Goal: Task Accomplishment & Management: Use online tool/utility

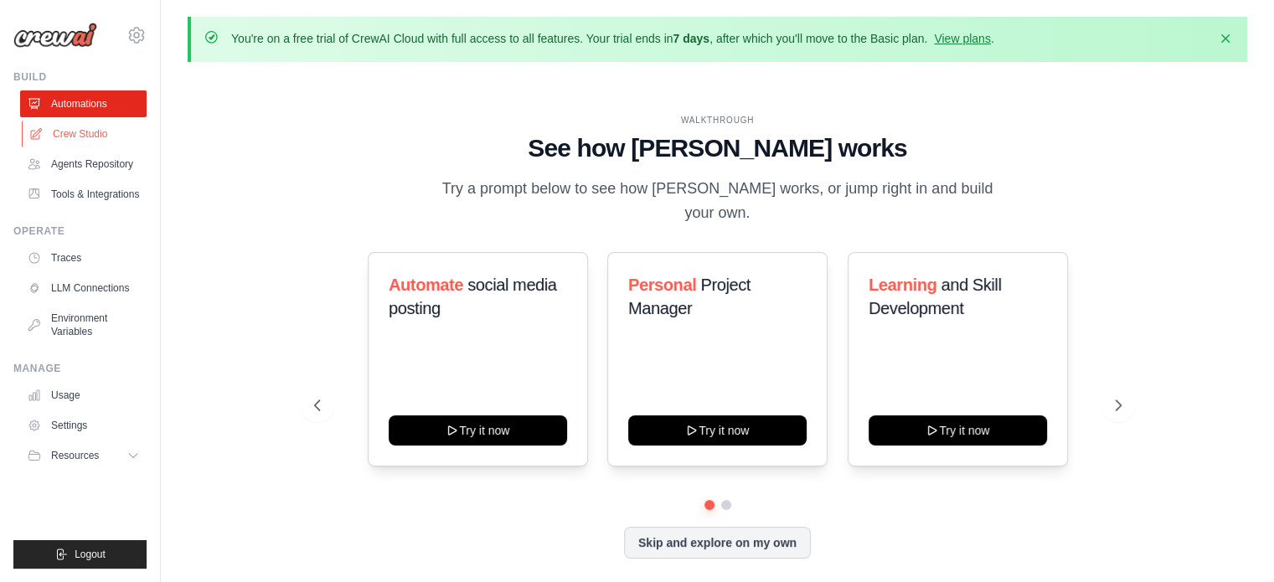
click at [80, 136] on link "Crew Studio" at bounding box center [85, 134] width 126 height 27
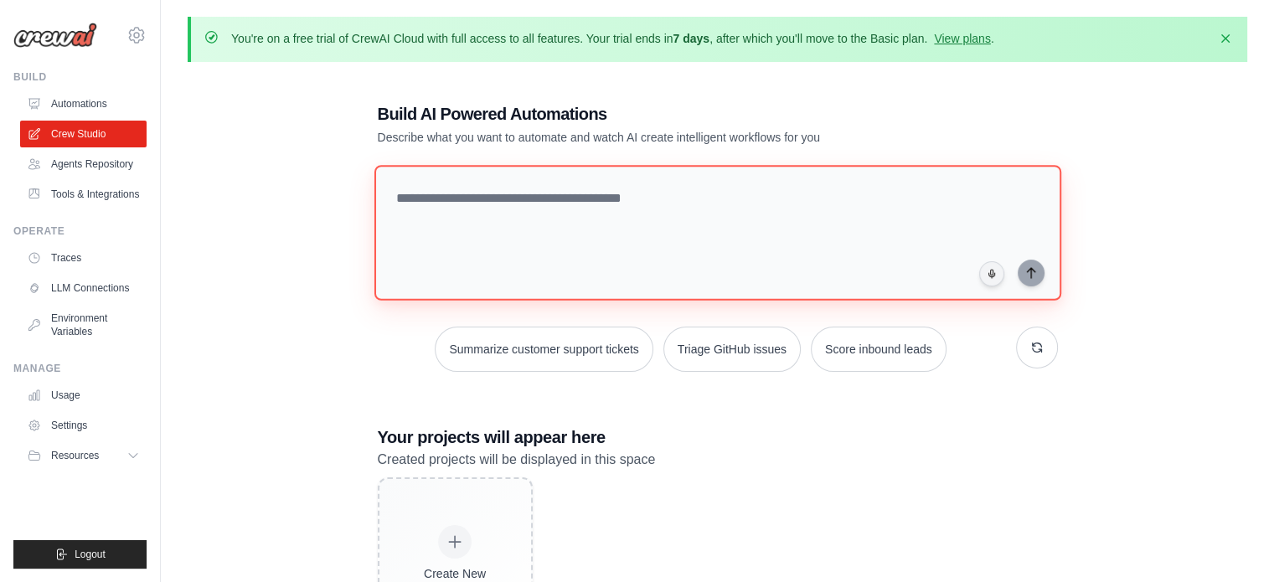
click at [499, 214] on textarea at bounding box center [717, 233] width 687 height 136
click at [448, 202] on textarea at bounding box center [717, 233] width 687 height 136
paste textarea "**********"
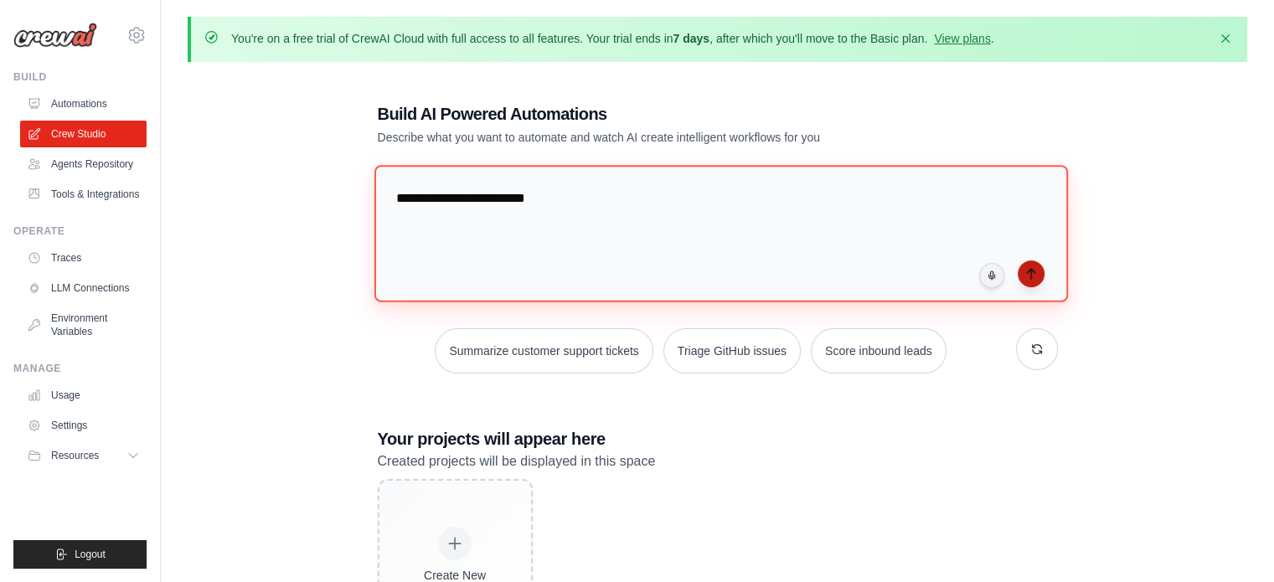
type textarea "**********"
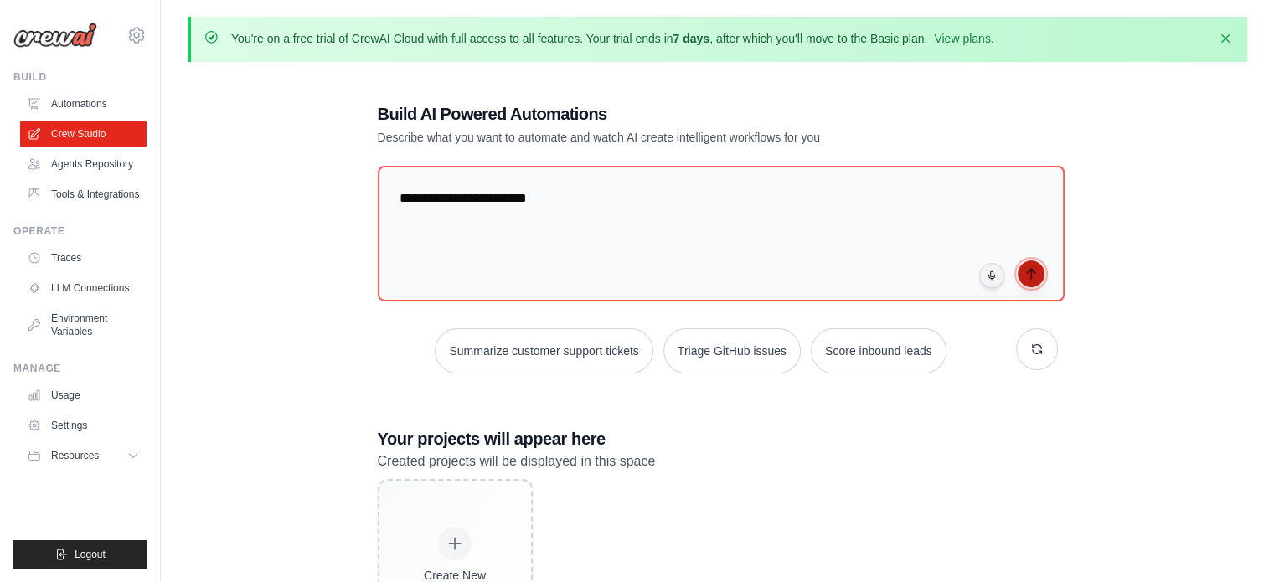
click at [1029, 276] on icon "submit" at bounding box center [1031, 273] width 13 height 13
click at [124, 450] on button "Resources" at bounding box center [85, 455] width 126 height 27
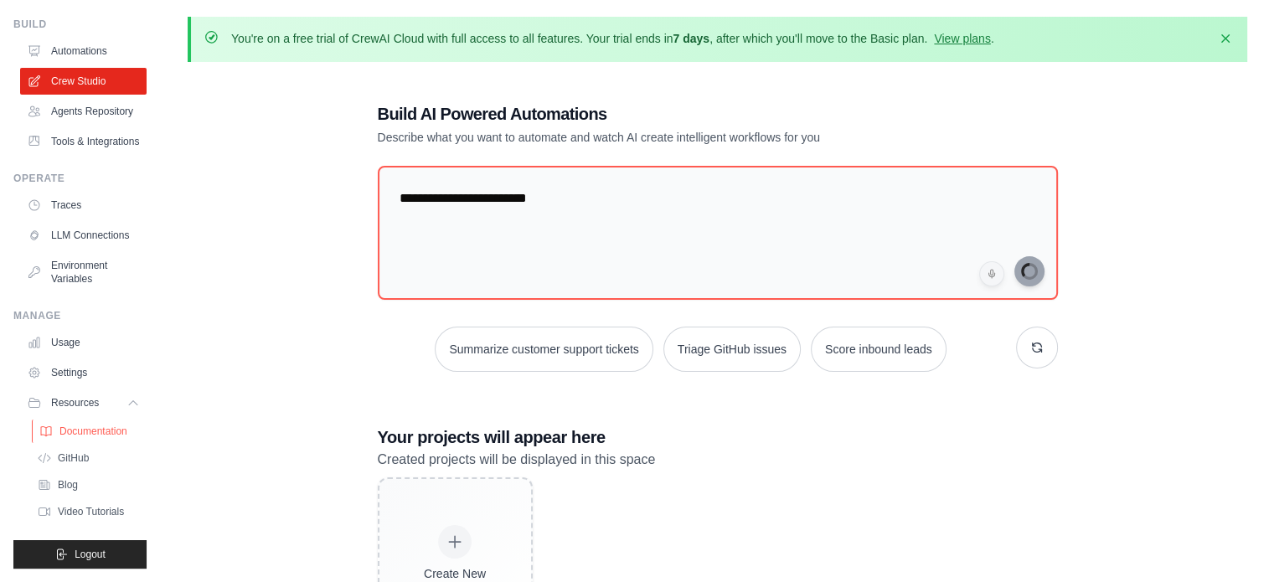
scroll to position [106, 0]
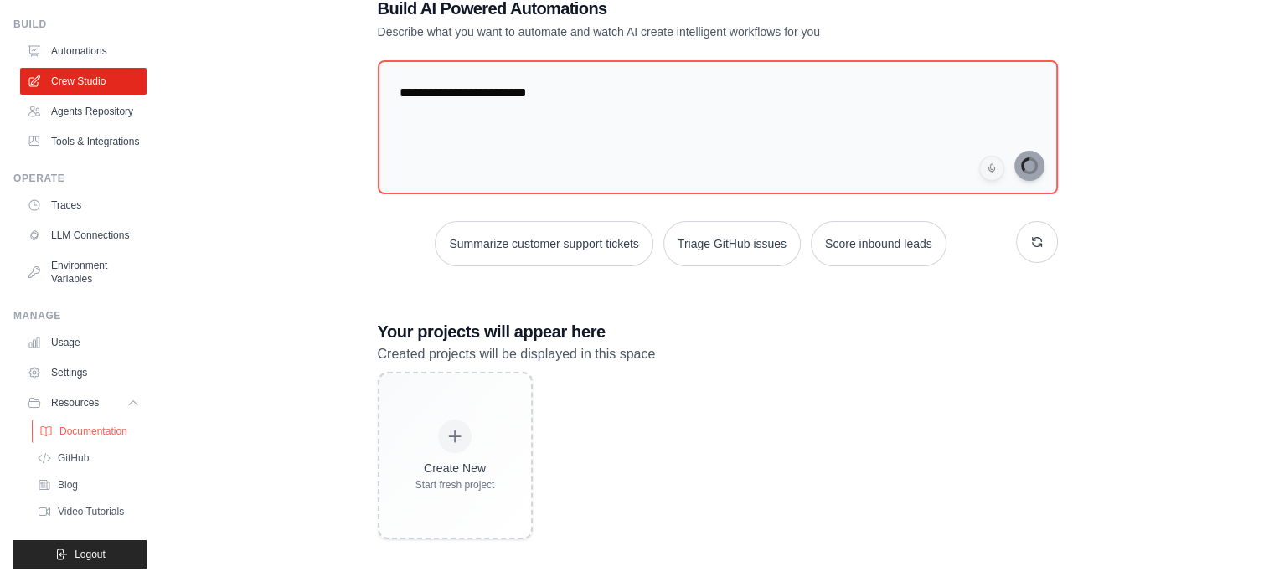
click at [78, 435] on span "Documentation" at bounding box center [93, 431] width 68 height 13
click at [77, 512] on span "Video Tutorials" at bounding box center [92, 511] width 66 height 13
click at [255, 386] on div "**********" at bounding box center [718, 268] width 1060 height 596
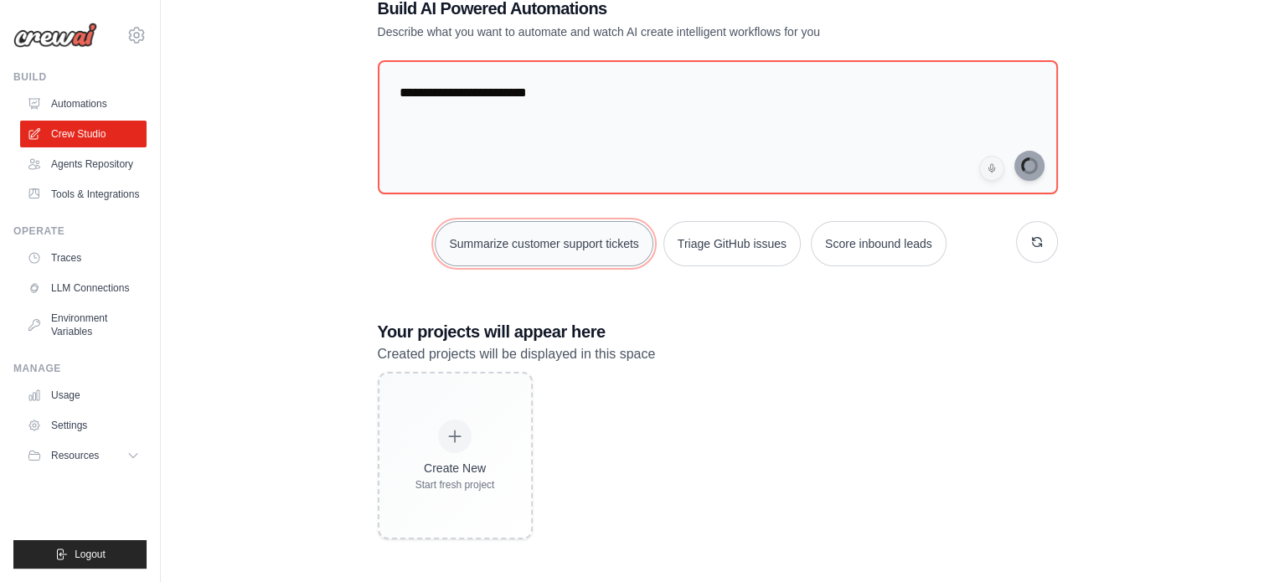
click at [557, 243] on button "Summarize customer support tickets" at bounding box center [544, 243] width 218 height 45
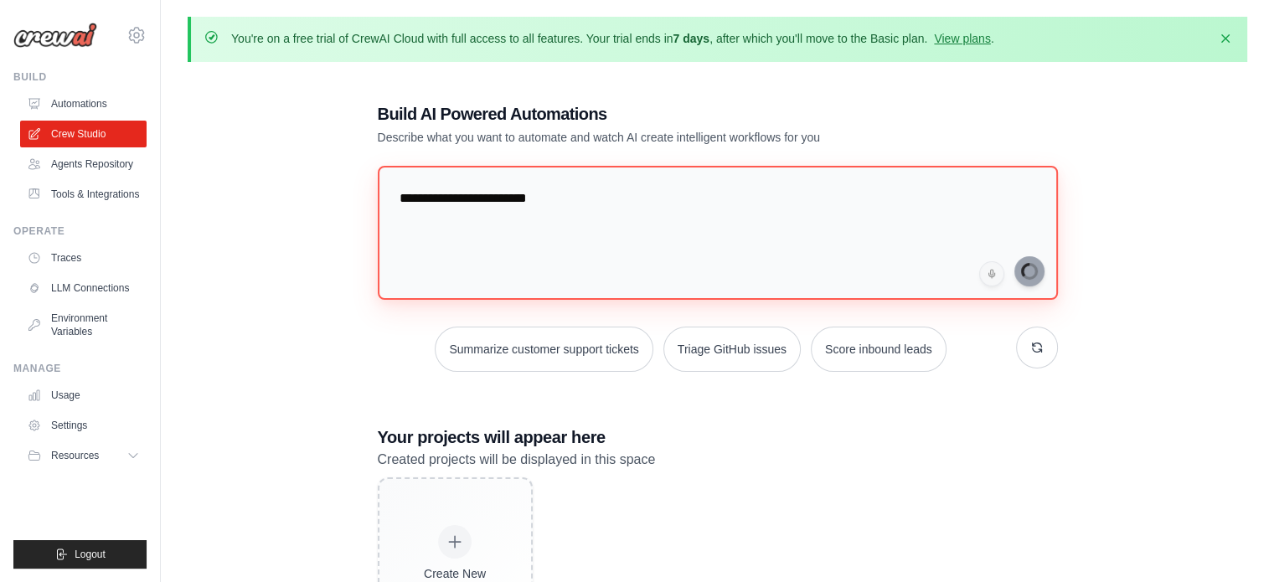
drag, startPoint x: 555, startPoint y: 195, endPoint x: 765, endPoint y: 212, distance: 210.1
click at [765, 212] on textarea "**********" at bounding box center [718, 233] width 680 height 134
drag, startPoint x: 810, startPoint y: 197, endPoint x: 911, endPoint y: 207, distance: 101.9
click at [911, 207] on textarea "**********" at bounding box center [718, 233] width 680 height 134
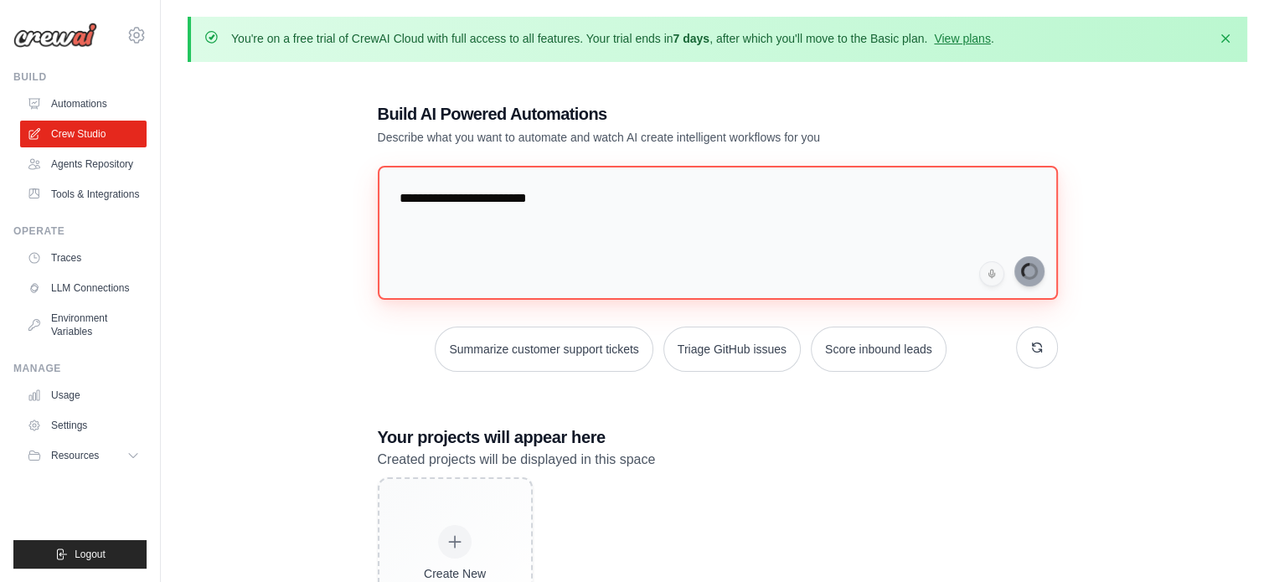
click at [593, 259] on textarea "**********" at bounding box center [718, 233] width 680 height 134
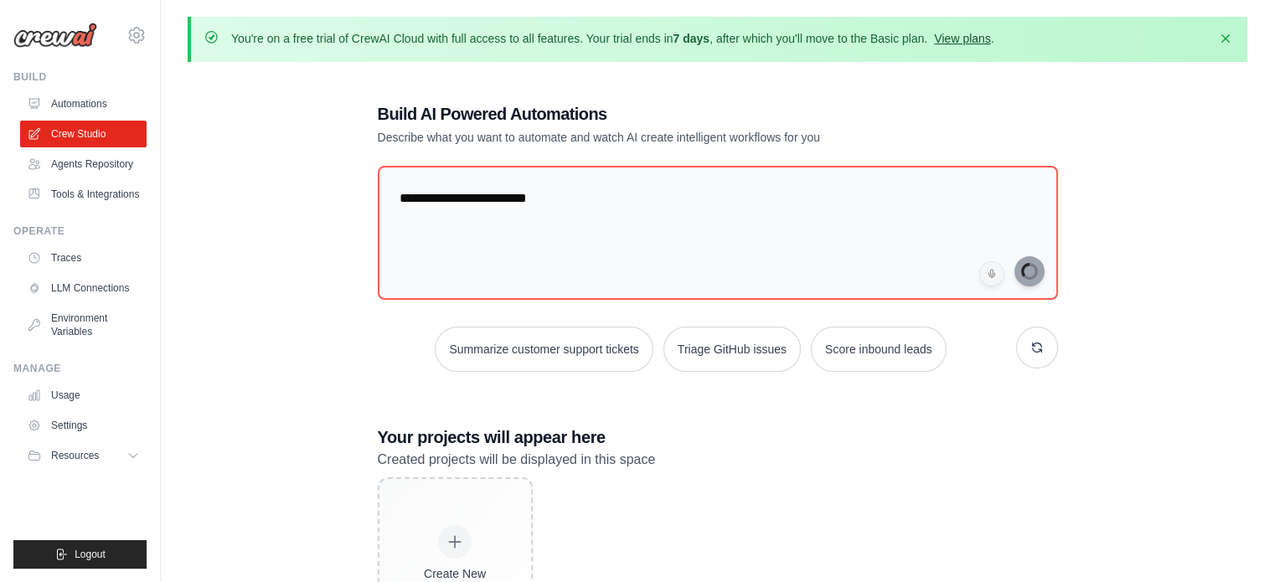
drag, startPoint x: 797, startPoint y: 43, endPoint x: 967, endPoint y: 43, distance: 169.2
click at [967, 43] on p "You're on a free trial of CrewAI Cloud with full access to all features. Your t…" at bounding box center [612, 38] width 763 height 17
click at [831, 150] on div "**********" at bounding box center [718, 373] width 720 height 596
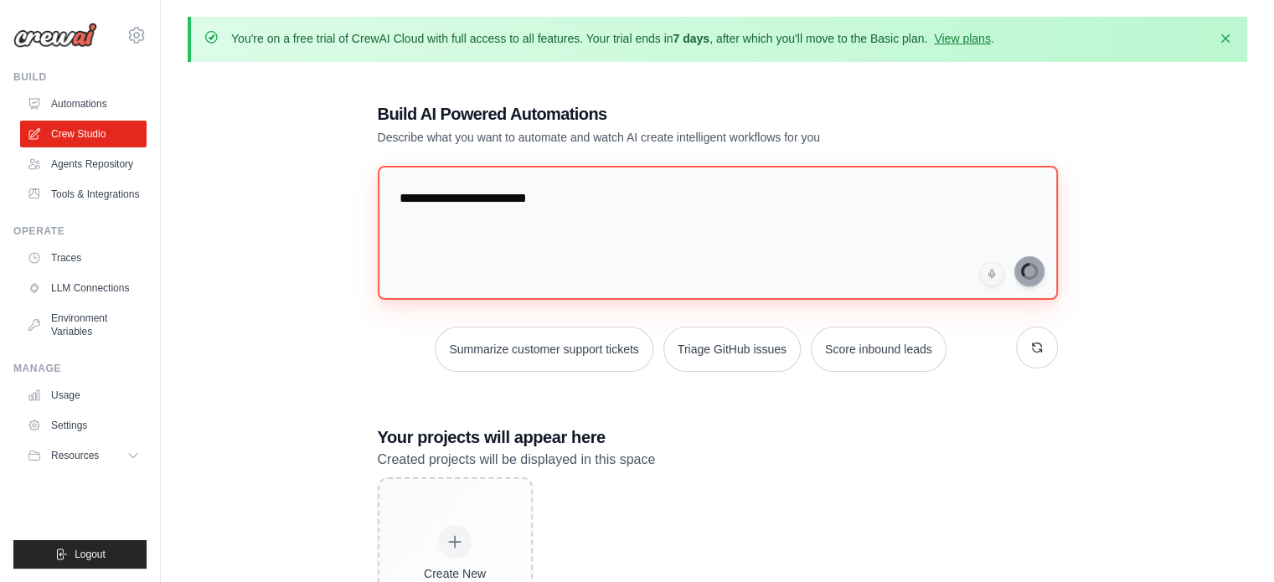
click at [756, 264] on textarea "**********" at bounding box center [718, 233] width 680 height 134
click at [741, 289] on textarea "**********" at bounding box center [718, 233] width 680 height 134
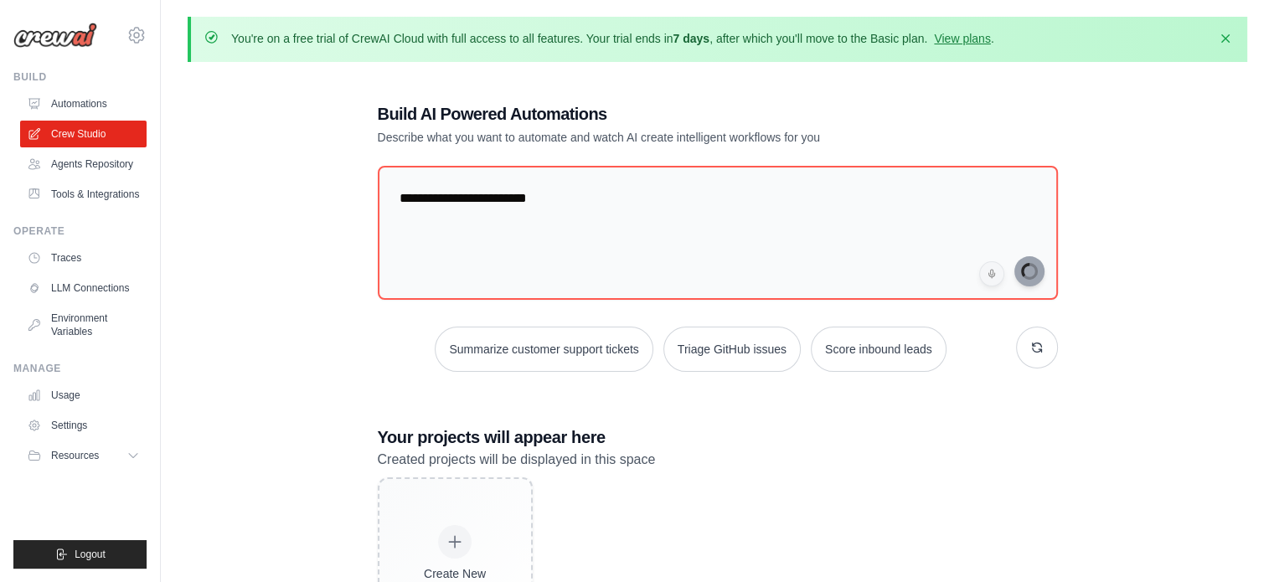
click at [913, 438] on h3 "Your projects will appear here" at bounding box center [718, 437] width 680 height 23
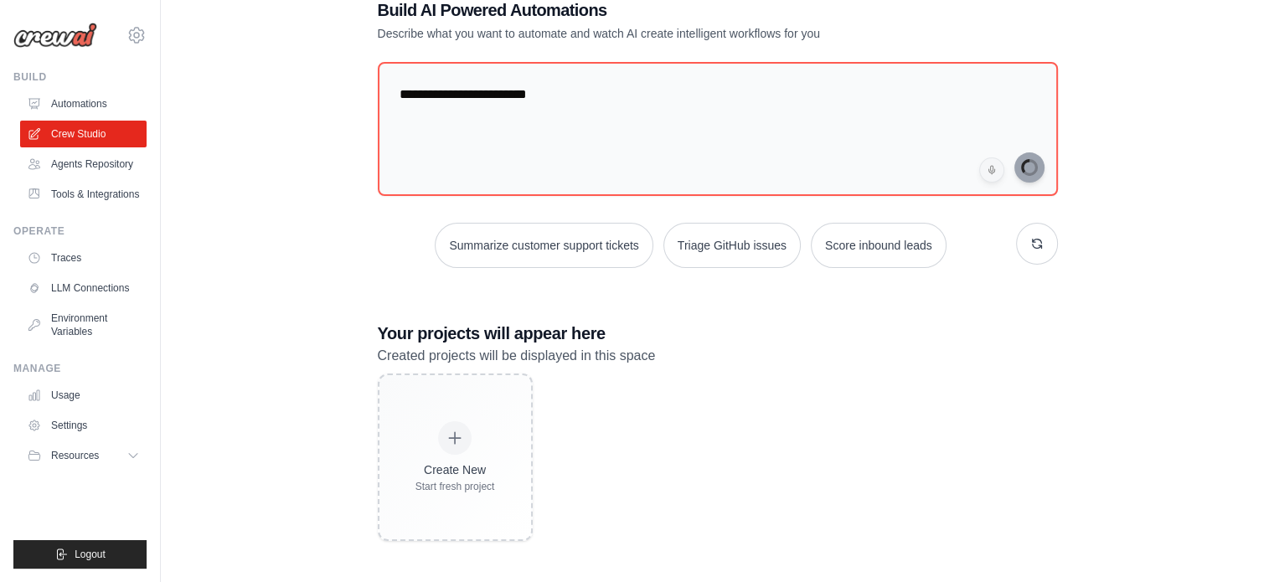
scroll to position [102, 0]
click at [676, 309] on div "**********" at bounding box center [718, 271] width 720 height 596
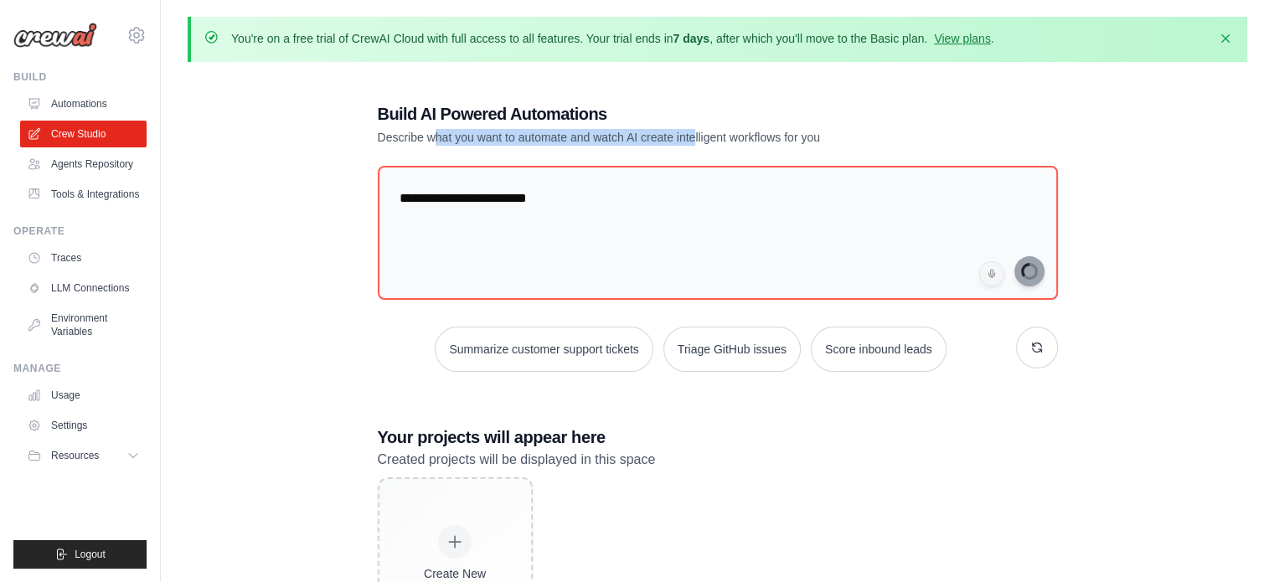
drag, startPoint x: 438, startPoint y: 140, endPoint x: 707, endPoint y: 126, distance: 269.2
click at [707, 126] on div "Build AI Powered Automations Describe what you want to automate and watch AI cr…" at bounding box center [659, 124] width 563 height 44
drag, startPoint x: 603, startPoint y: 132, endPoint x: 836, endPoint y: 126, distance: 232.9
click at [836, 126] on div "Build AI Powered Automations Describe what you want to automate and watch AI cr…" at bounding box center [659, 124] width 563 height 44
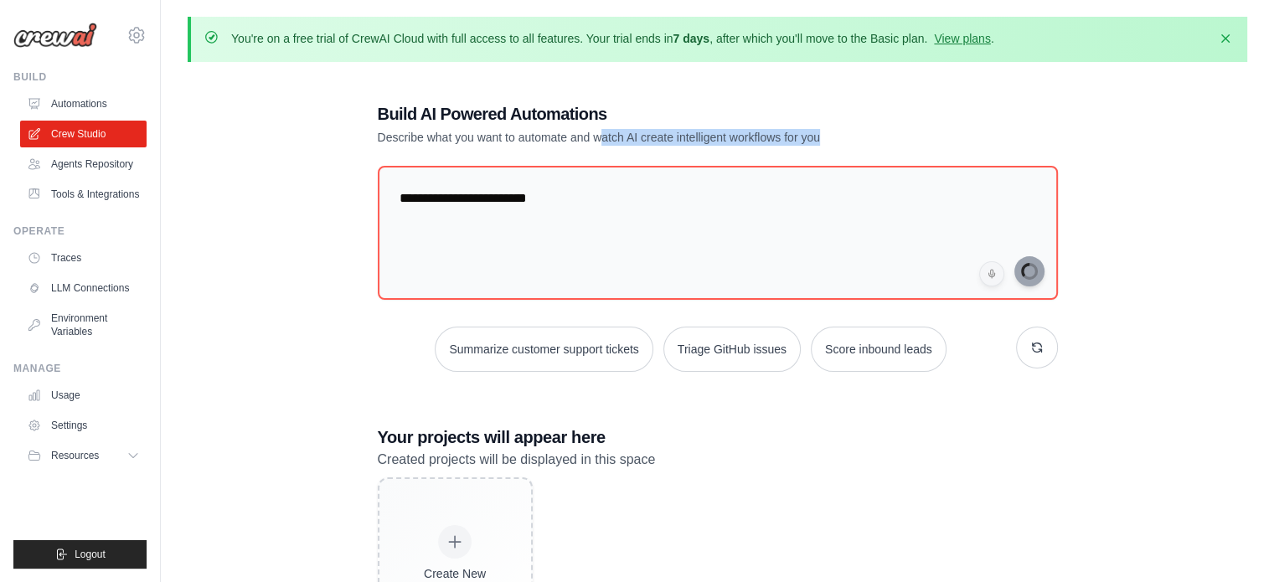
click at [836, 126] on div "Build AI Powered Automations Describe what you want to automate and watch AI cr…" at bounding box center [659, 124] width 563 height 44
click at [742, 130] on p "Describe what you want to automate and watch AI create intelligent workflows fo…" at bounding box center [659, 137] width 563 height 17
click at [400, 394] on div "**********" at bounding box center [718, 373] width 720 height 596
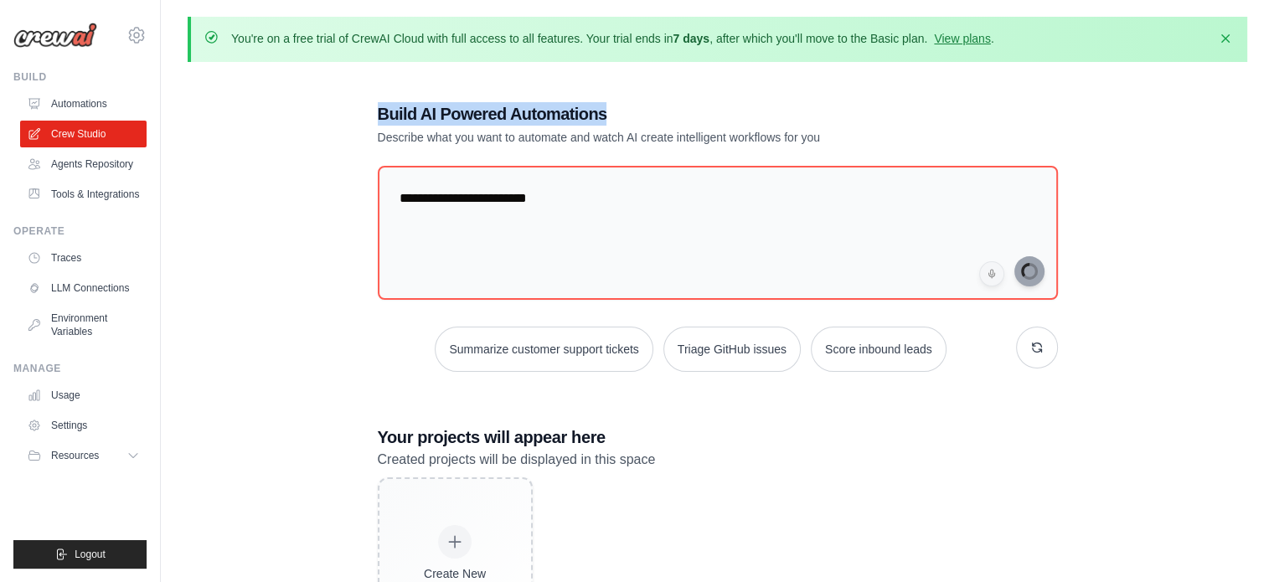
drag, startPoint x: 380, startPoint y: 109, endPoint x: 653, endPoint y: 109, distance: 273.1
click at [653, 109] on h1 "Build AI Powered Automations" at bounding box center [659, 113] width 563 height 23
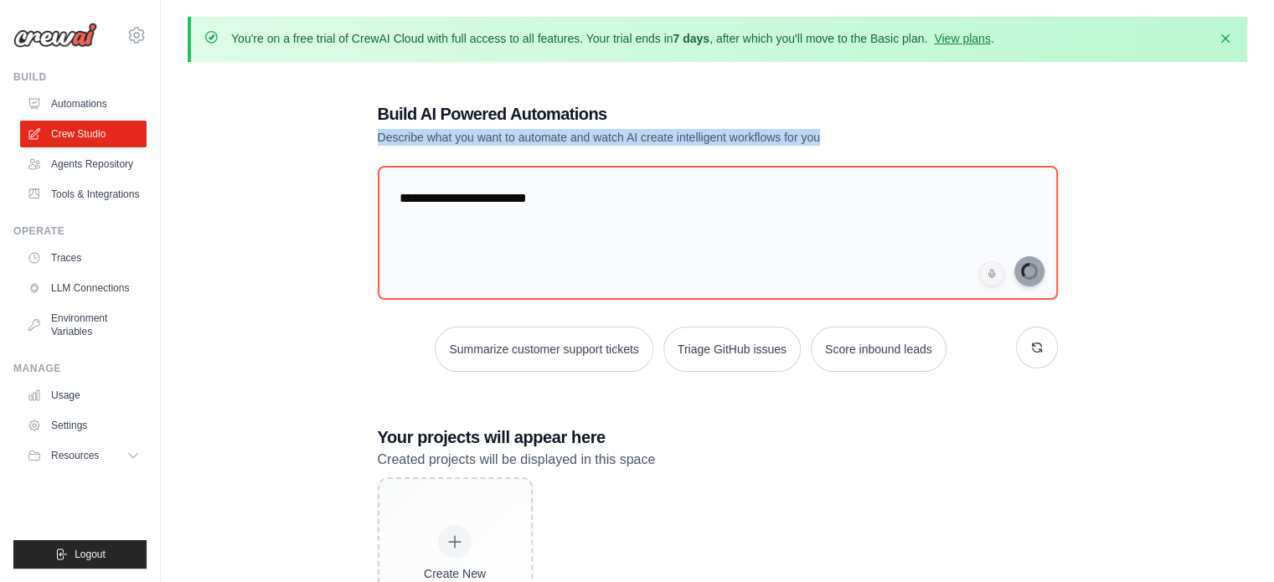
drag, startPoint x: 380, startPoint y: 140, endPoint x: 895, endPoint y: 135, distance: 514.4
click at [895, 135] on p "Describe what you want to automate and watch AI create intelligent workflows fo…" at bounding box center [659, 137] width 563 height 17
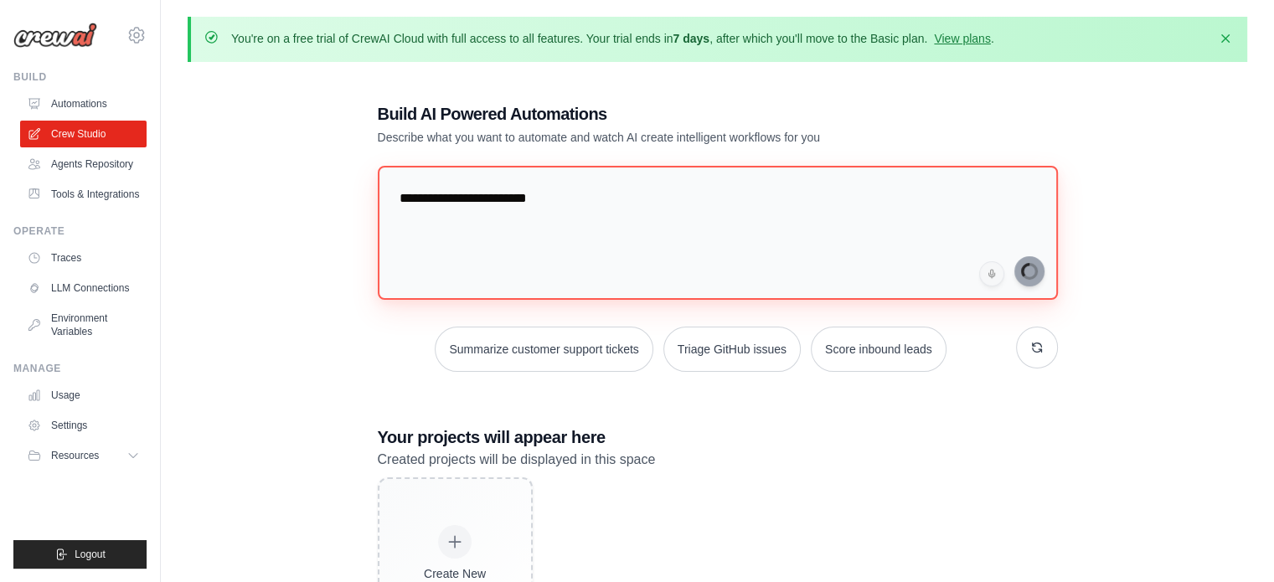
click at [425, 227] on textarea "**********" at bounding box center [718, 233] width 680 height 134
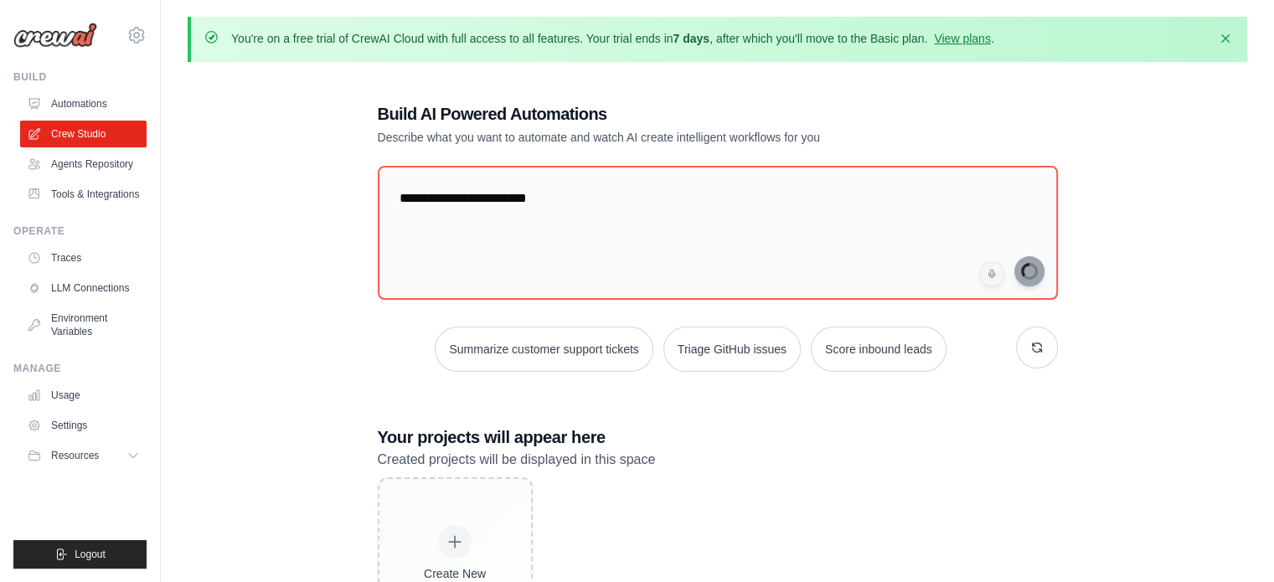
drag, startPoint x: 604, startPoint y: 37, endPoint x: 822, endPoint y: 49, distance: 218.2
click at [822, 49] on div "You're on a free trial of CrewAI Cloud with full access to all features. Your t…" at bounding box center [718, 39] width 1060 height 45
click at [801, 103] on h1 "Build AI Powered Automations" at bounding box center [659, 113] width 563 height 23
click at [1025, 358] on button "button" at bounding box center [1037, 348] width 42 height 42
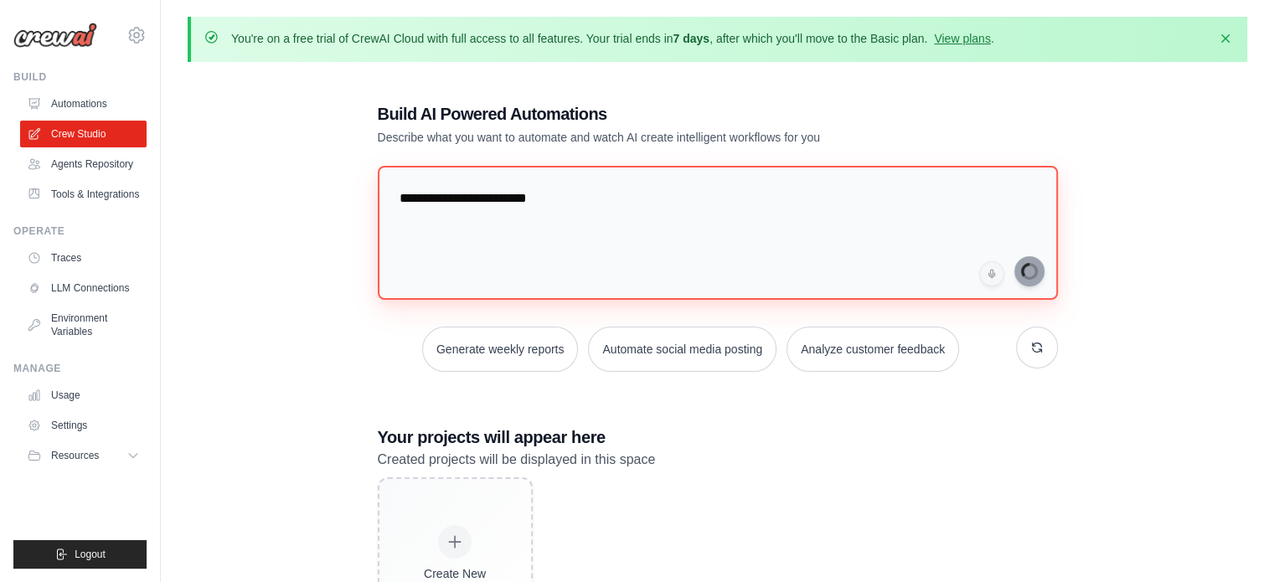
click at [572, 217] on textarea "**********" at bounding box center [718, 233] width 680 height 134
click at [607, 276] on textarea "**********" at bounding box center [718, 233] width 680 height 134
drag, startPoint x: 808, startPoint y: 241, endPoint x: 945, endPoint y: 214, distance: 140.1
click at [945, 214] on textarea "**********" at bounding box center [718, 233] width 680 height 134
click at [474, 248] on textarea "**********" at bounding box center [718, 233] width 680 height 134
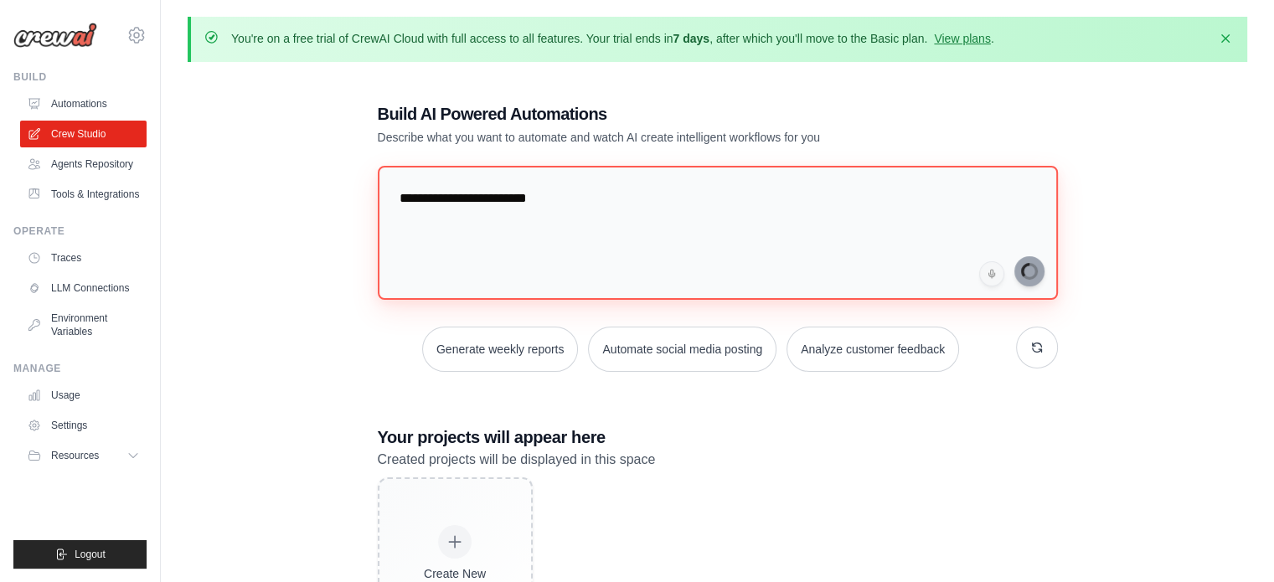
drag, startPoint x: 573, startPoint y: 248, endPoint x: 804, endPoint y: 257, distance: 231.4
click at [804, 257] on textarea "**********" at bounding box center [718, 233] width 680 height 134
click at [700, 270] on textarea "**********" at bounding box center [718, 233] width 680 height 134
click at [680, 250] on textarea "**********" at bounding box center [718, 233] width 680 height 134
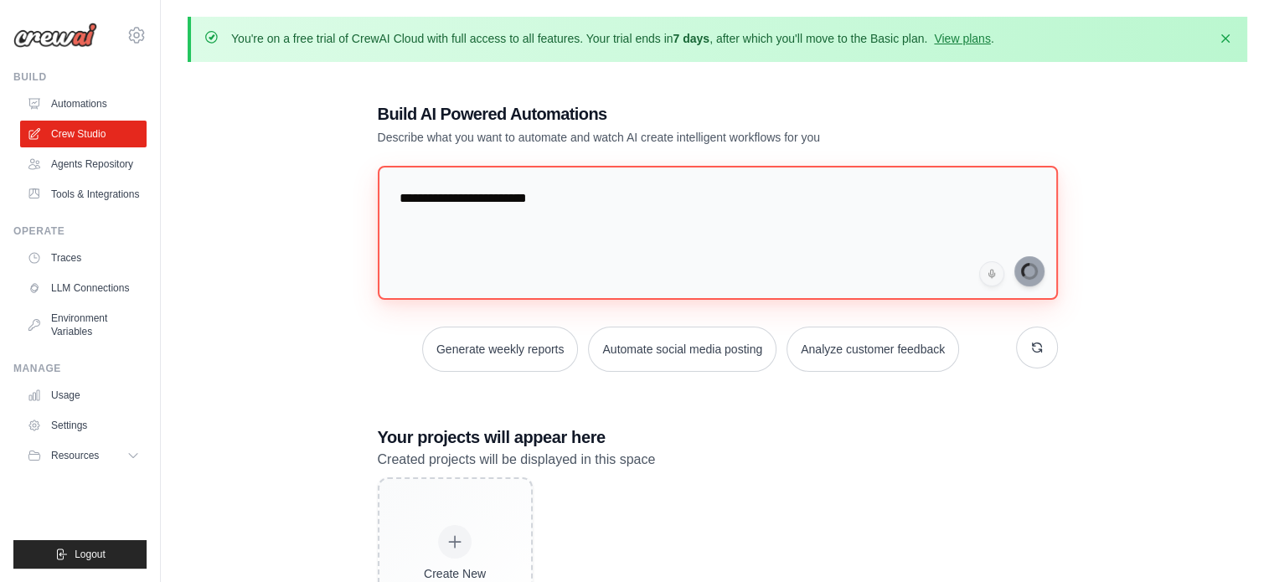
click at [680, 250] on textarea "**********" at bounding box center [718, 233] width 680 height 134
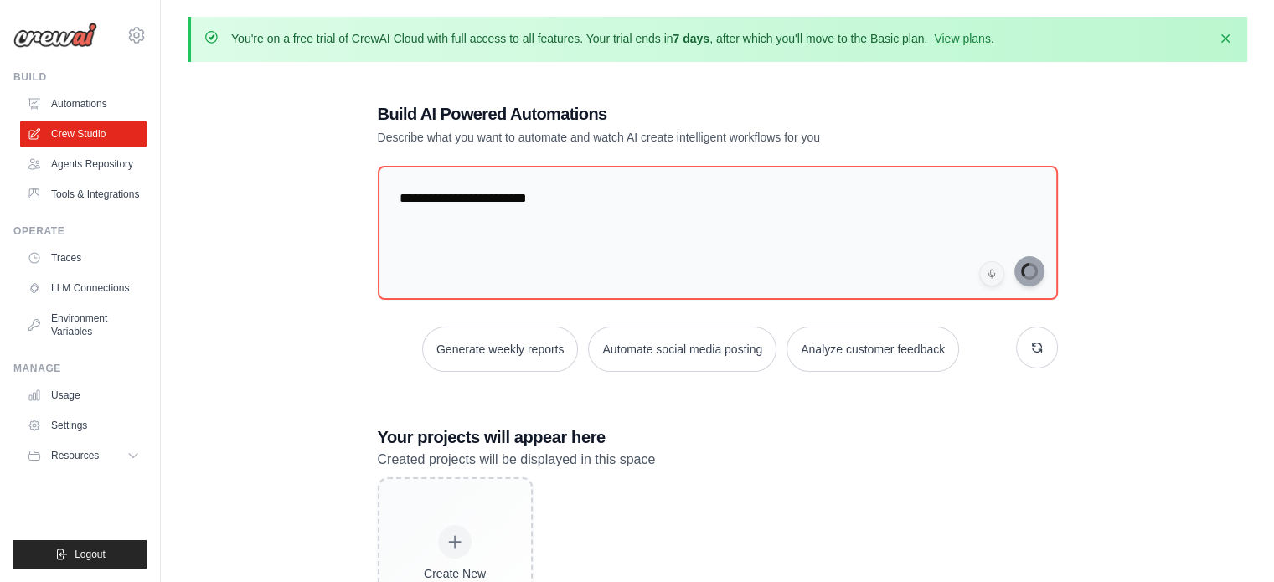
click at [521, 322] on div "**********" at bounding box center [718, 269] width 680 height 206
click at [358, 348] on div "**********" at bounding box center [718, 373] width 720 height 596
click at [320, 295] on div "**********" at bounding box center [718, 373] width 1060 height 596
click at [387, 99] on div "**********" at bounding box center [718, 373] width 720 height 596
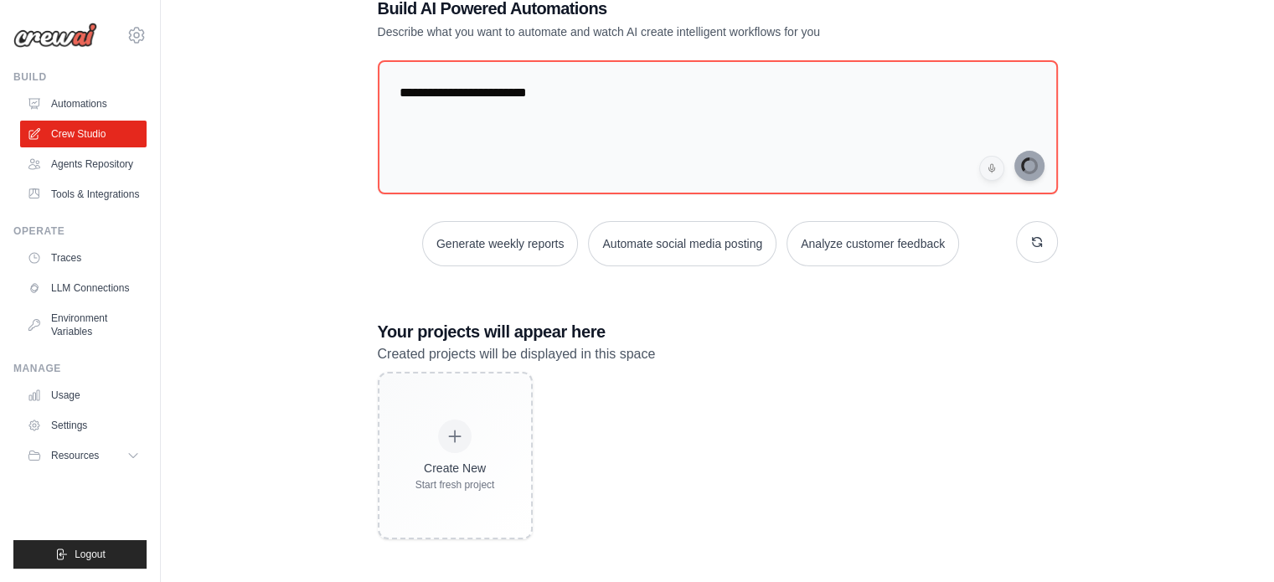
click at [332, 285] on div "**********" at bounding box center [718, 268] width 1060 height 596
click at [365, 280] on div "**********" at bounding box center [718, 268] width 720 height 596
click at [67, 164] on link "Agents Repository" at bounding box center [85, 164] width 126 height 27
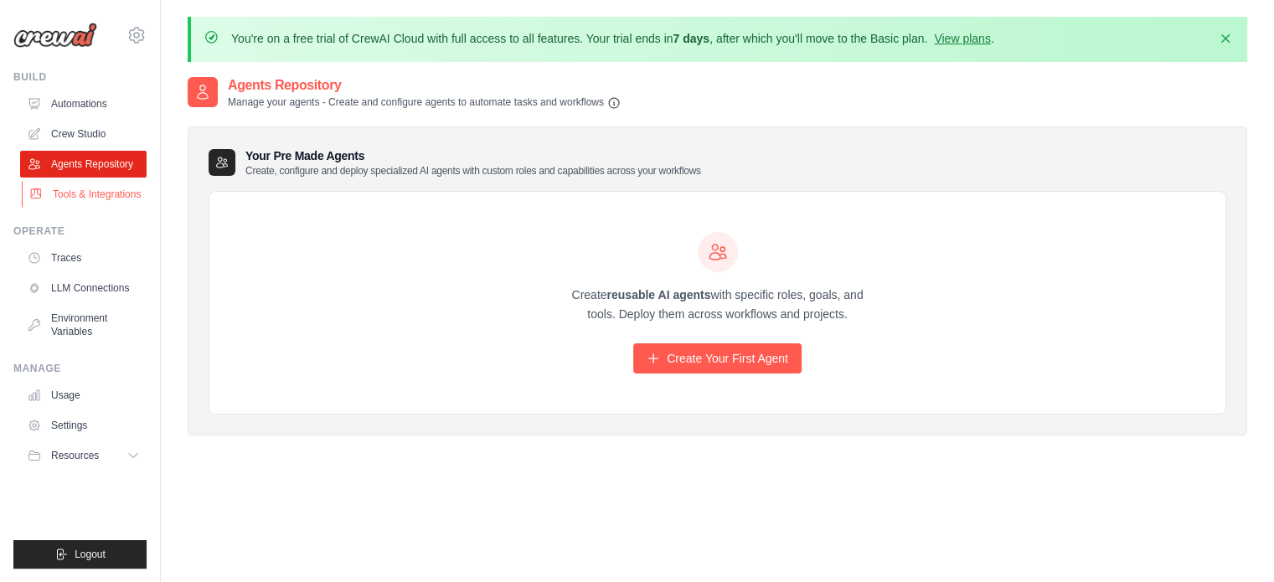
click at [78, 196] on link "Tools & Integrations" at bounding box center [85, 194] width 126 height 27
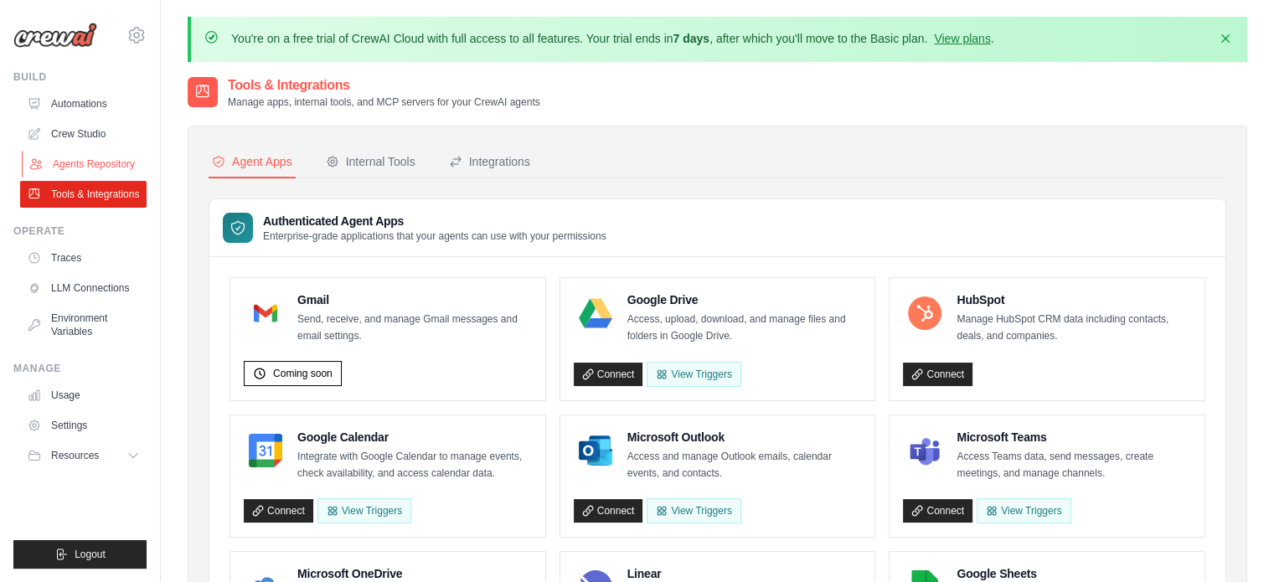
click at [53, 157] on link "Agents Repository" at bounding box center [85, 164] width 126 height 27
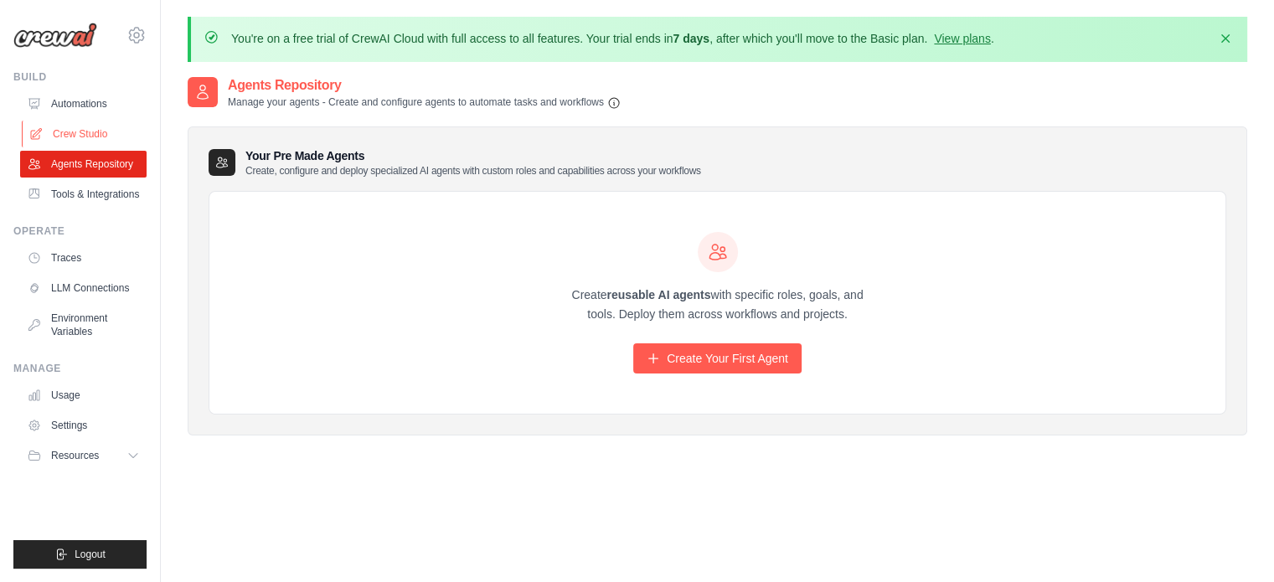
click at [87, 123] on link "Crew Studio" at bounding box center [85, 134] width 126 height 27
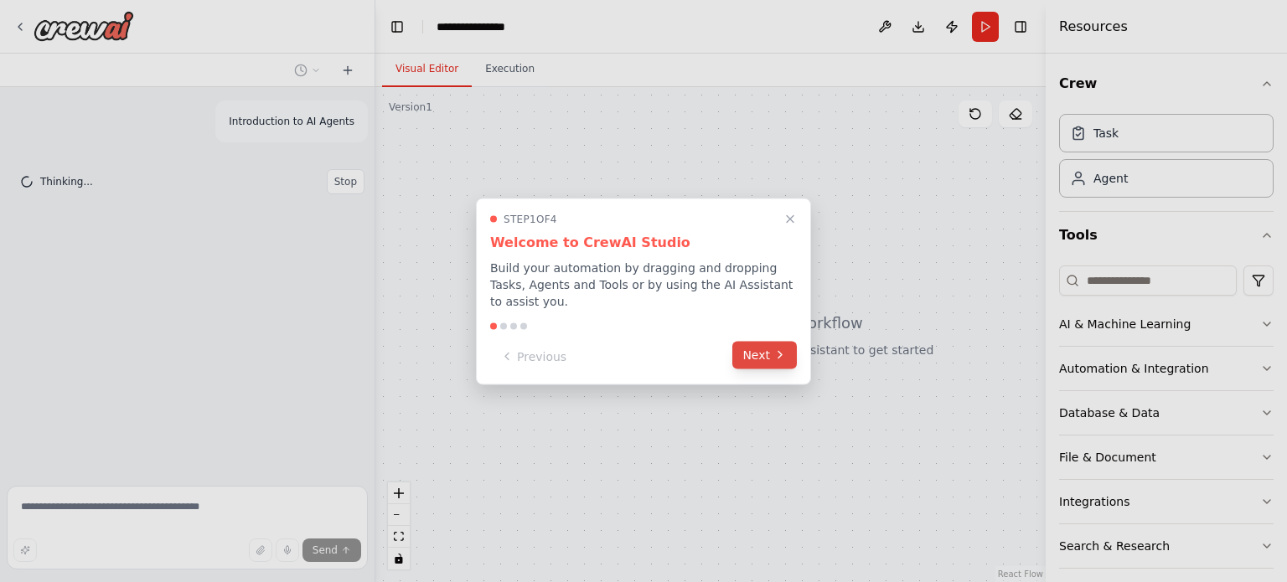
click at [761, 346] on button "Next" at bounding box center [764, 355] width 65 height 28
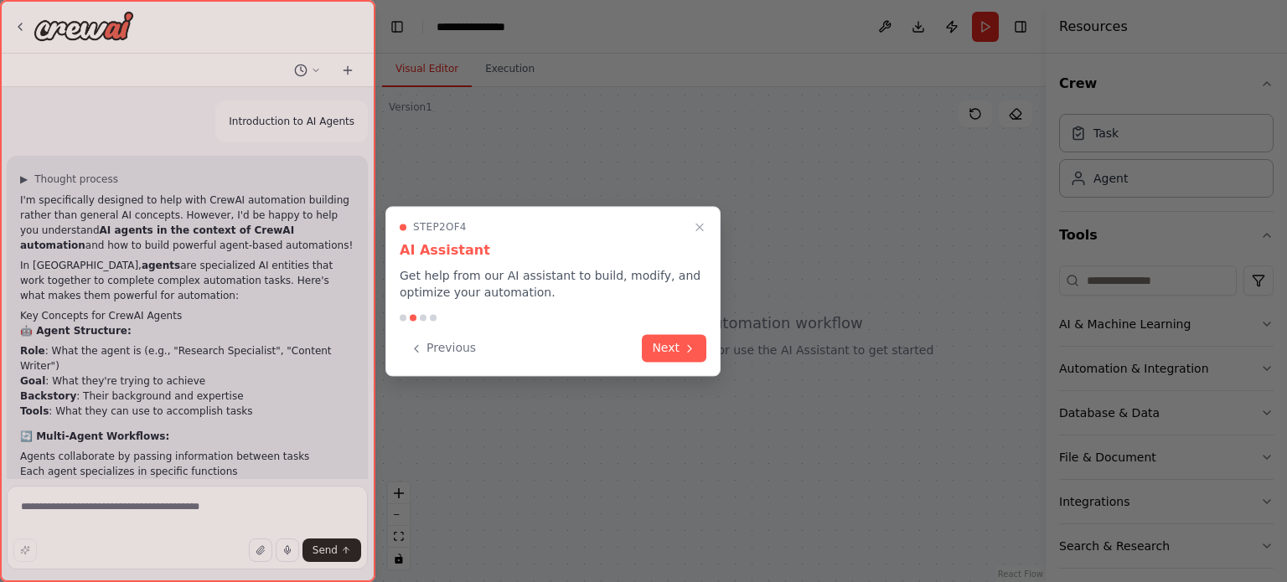
drag, startPoint x: 366, startPoint y: 333, endPoint x: 380, endPoint y: 506, distance: 173.2
click at [380, 506] on div "Introduction to AI Agents ▶ Thought process I'm specifically designed to help w…" at bounding box center [643, 291] width 1287 height 582
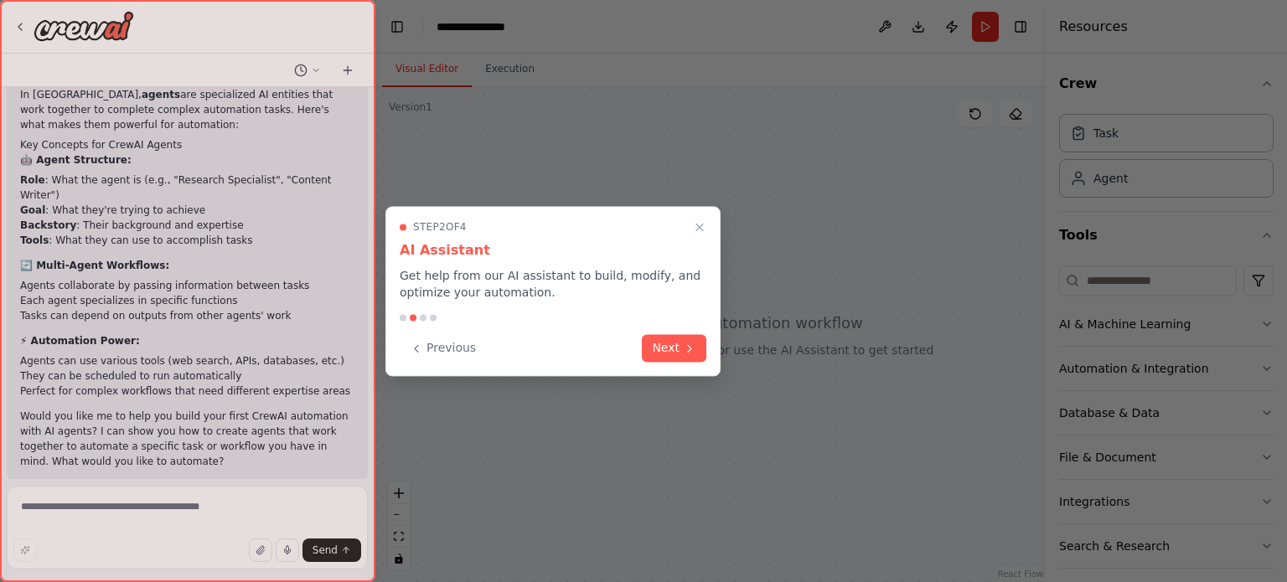
click at [273, 280] on div at bounding box center [187, 291] width 375 height 582
drag, startPoint x: 25, startPoint y: 180, endPoint x: 131, endPoint y: 205, distance: 108.5
click at [131, 205] on div at bounding box center [187, 291] width 375 height 582
click at [687, 344] on icon at bounding box center [689, 346] width 13 height 13
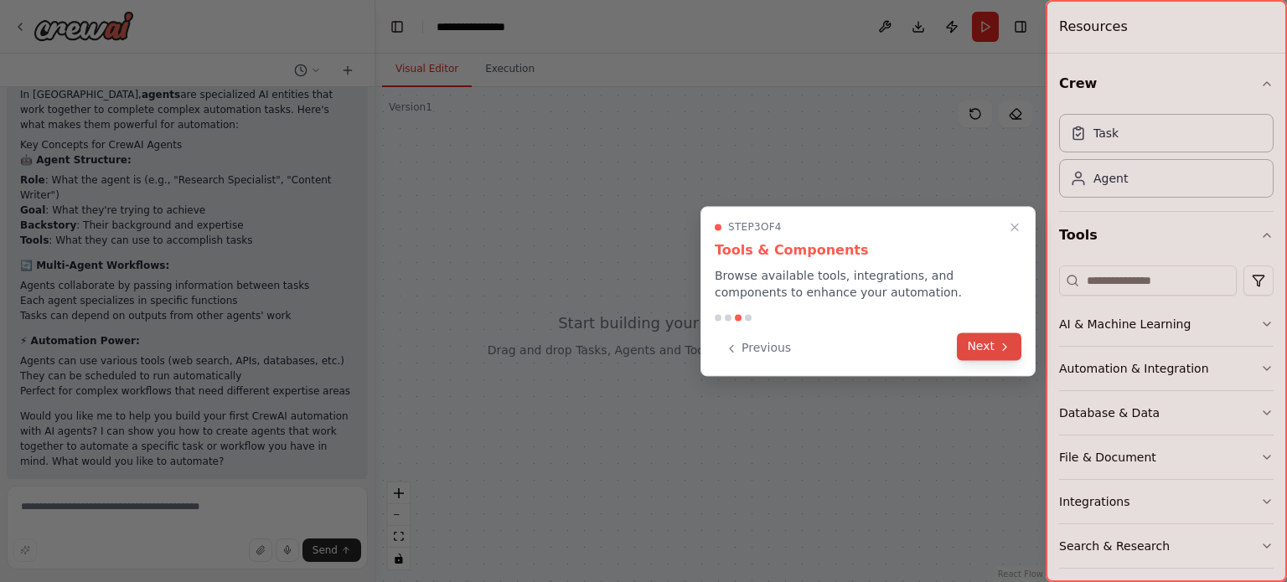
click at [1002, 343] on icon at bounding box center [1004, 346] width 13 height 13
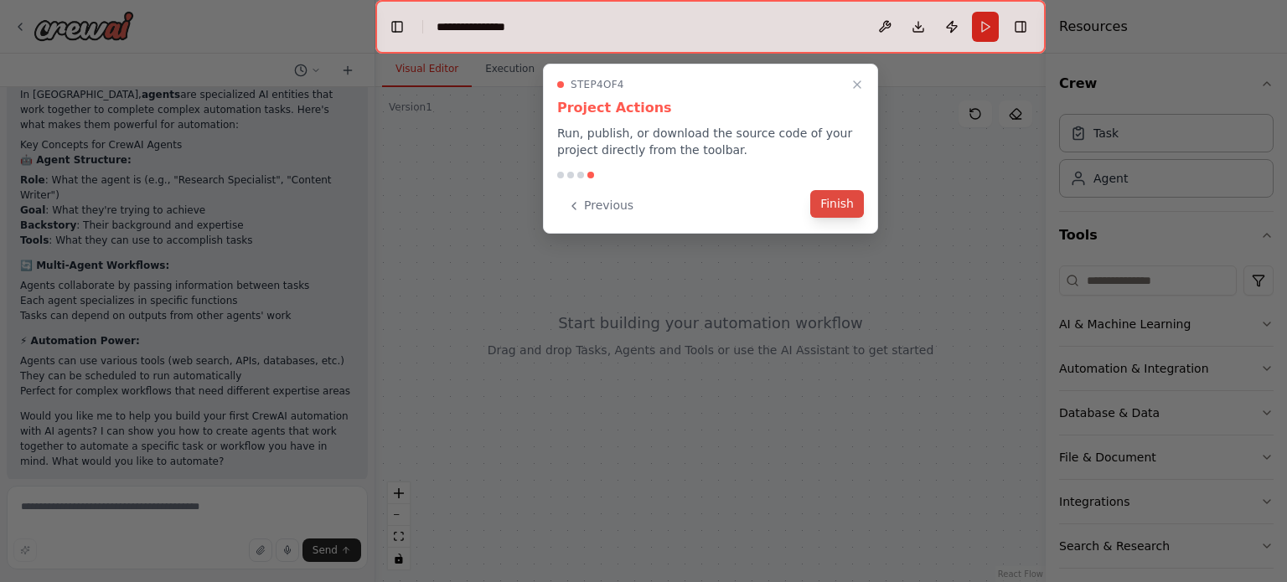
click at [834, 204] on button "Finish" at bounding box center [837, 204] width 54 height 28
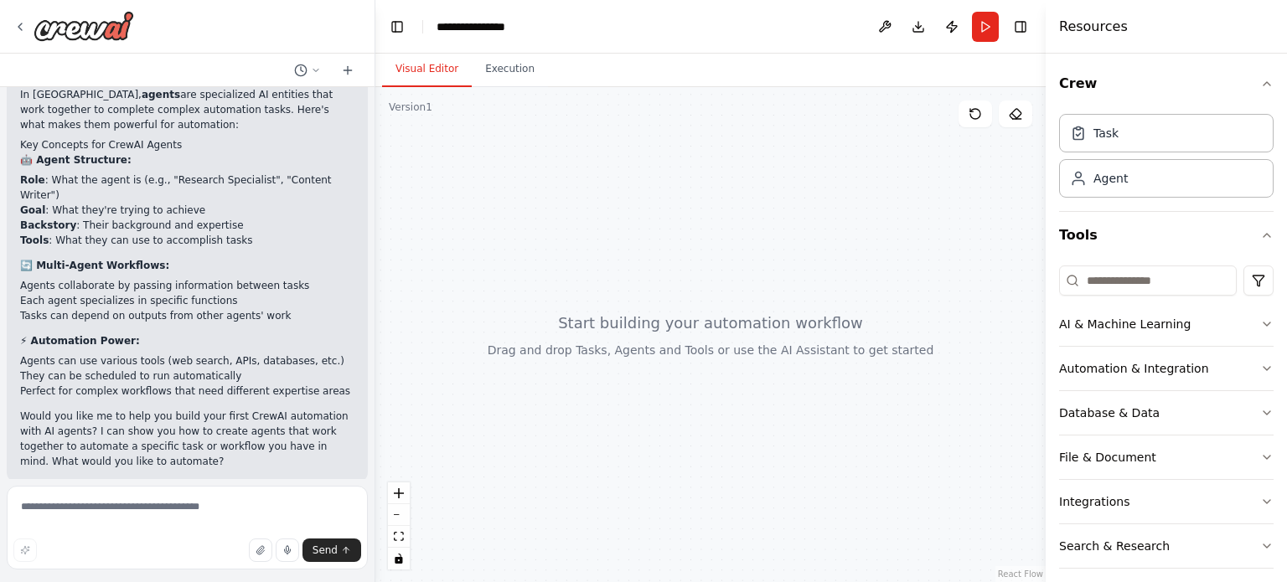
drag, startPoint x: 621, startPoint y: 337, endPoint x: 787, endPoint y: 338, distance: 166.7
click at [787, 338] on div at bounding box center [710, 334] width 670 height 495
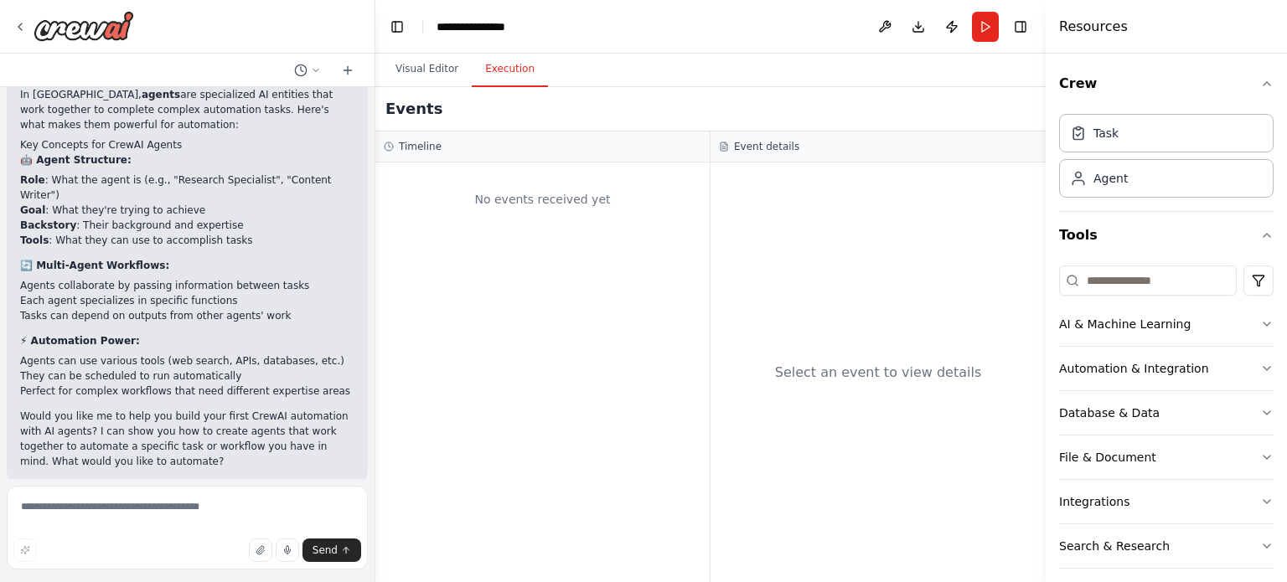
click at [502, 77] on button "Execution" at bounding box center [510, 69] width 76 height 35
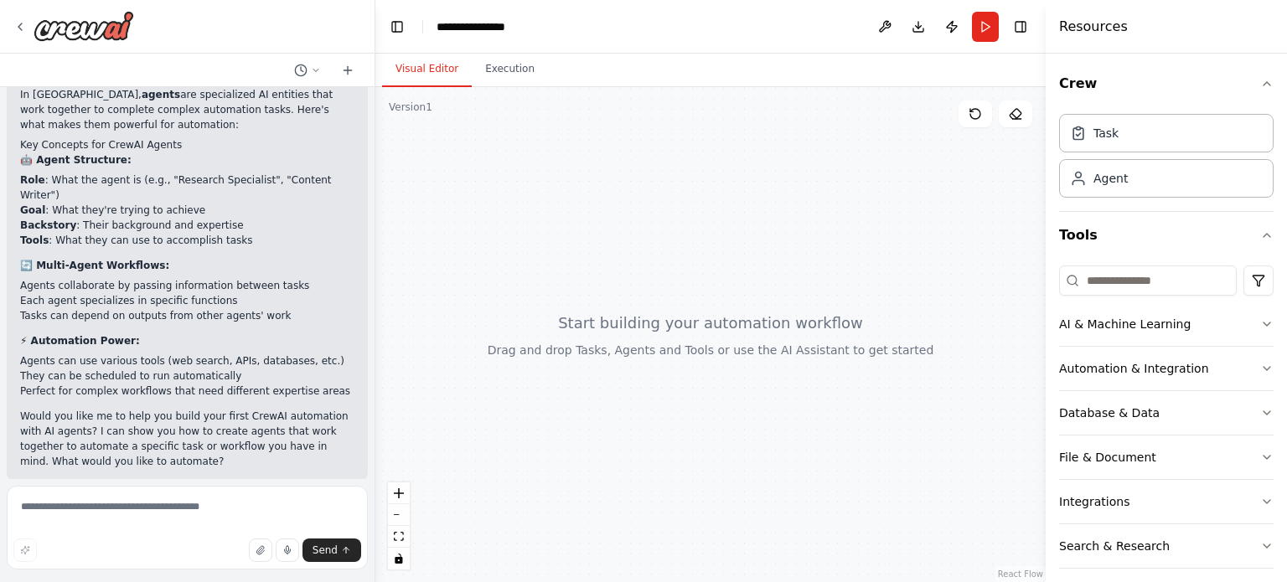
click at [437, 74] on button "Visual Editor" at bounding box center [427, 69] width 90 height 35
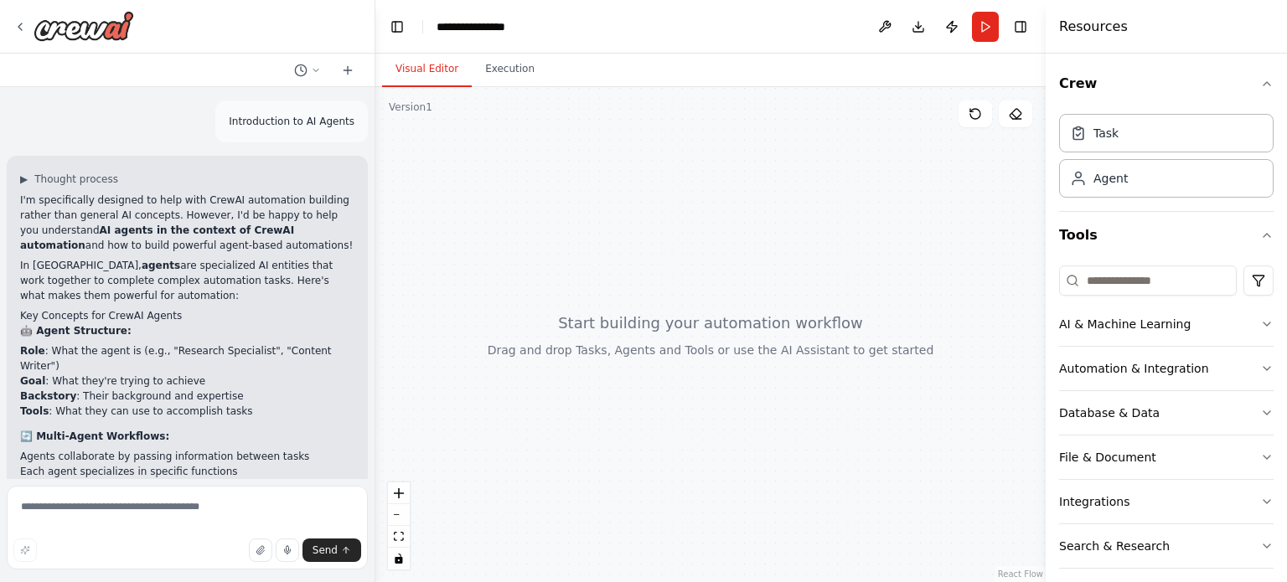
scroll to position [2, 0]
click at [328, 554] on span "Send" at bounding box center [324, 550] width 25 height 13
click at [324, 550] on span "Send" at bounding box center [324, 550] width 25 height 13
click at [171, 402] on div "I'm specifically designed to help with CrewAI automation building rather than g…" at bounding box center [187, 414] width 334 height 447
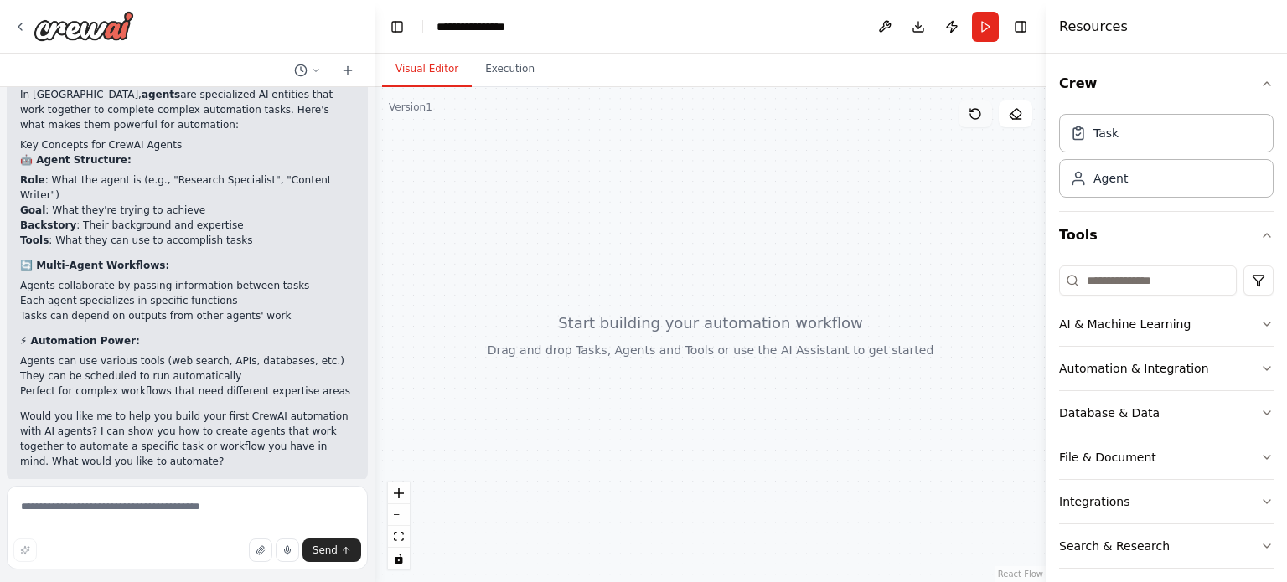
click at [973, 118] on icon at bounding box center [975, 114] width 10 height 10
click at [972, 116] on icon at bounding box center [974, 113] width 13 height 13
click at [973, 112] on icon at bounding box center [974, 113] width 13 height 13
click at [492, 69] on button "Execution" at bounding box center [510, 69] width 76 height 35
click at [409, 72] on button "Visual Editor" at bounding box center [427, 69] width 90 height 35
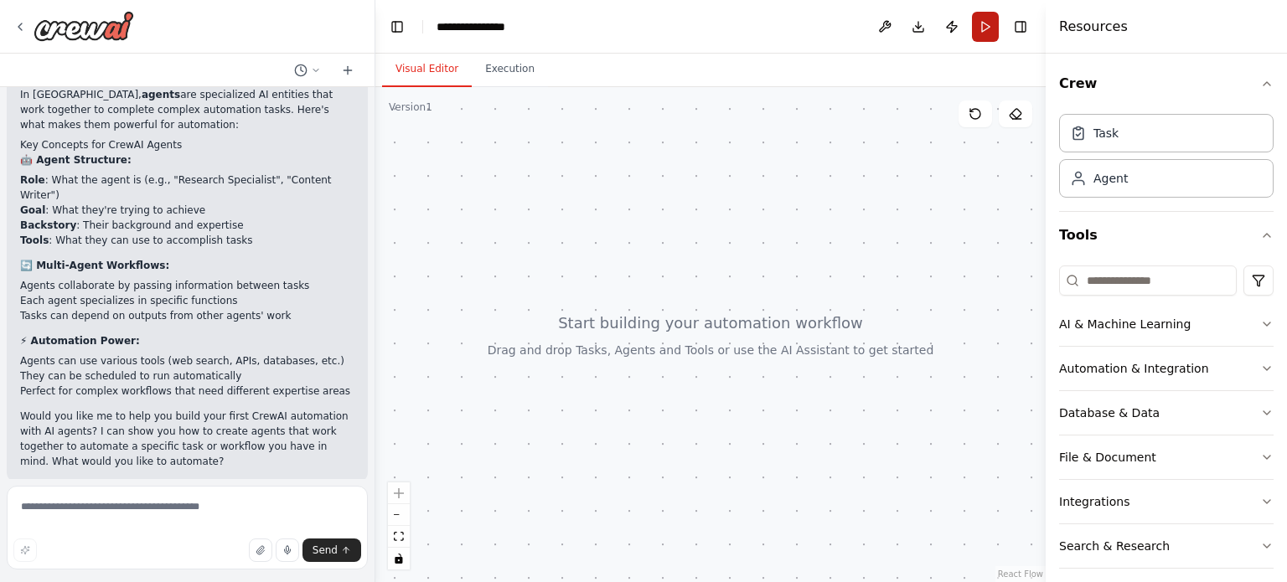
click at [985, 23] on button "Run" at bounding box center [985, 27] width 27 height 30
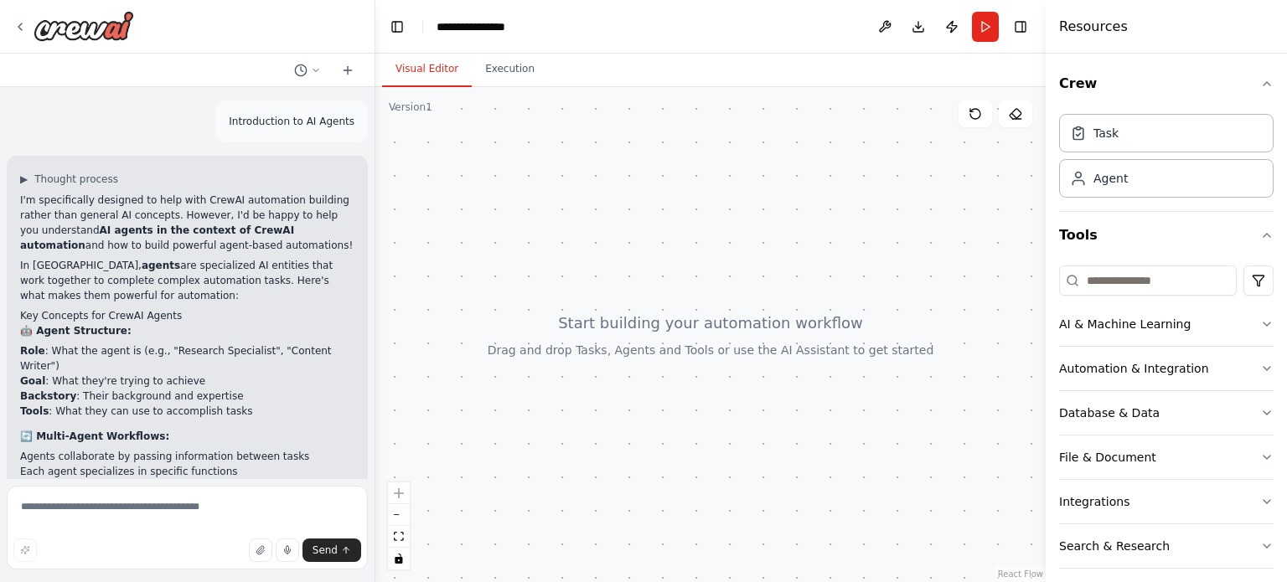
click at [282, 118] on p "Introduction to AI Agents" at bounding box center [292, 121] width 126 height 15
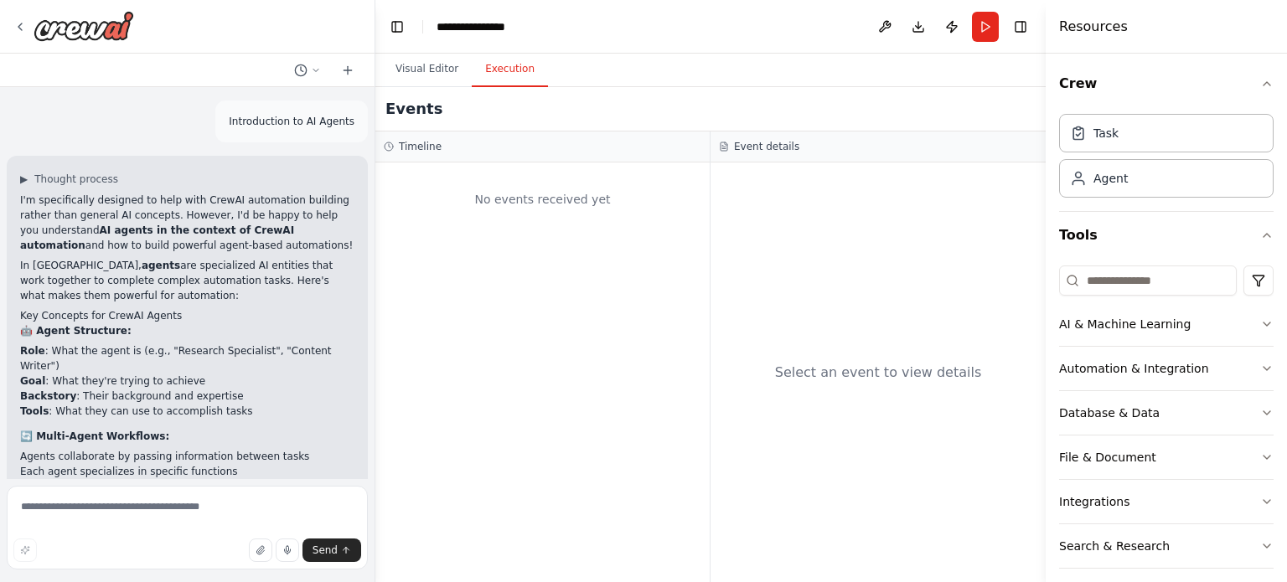
click at [504, 63] on button "Execution" at bounding box center [510, 69] width 76 height 35
click at [888, 28] on button at bounding box center [884, 27] width 27 height 30
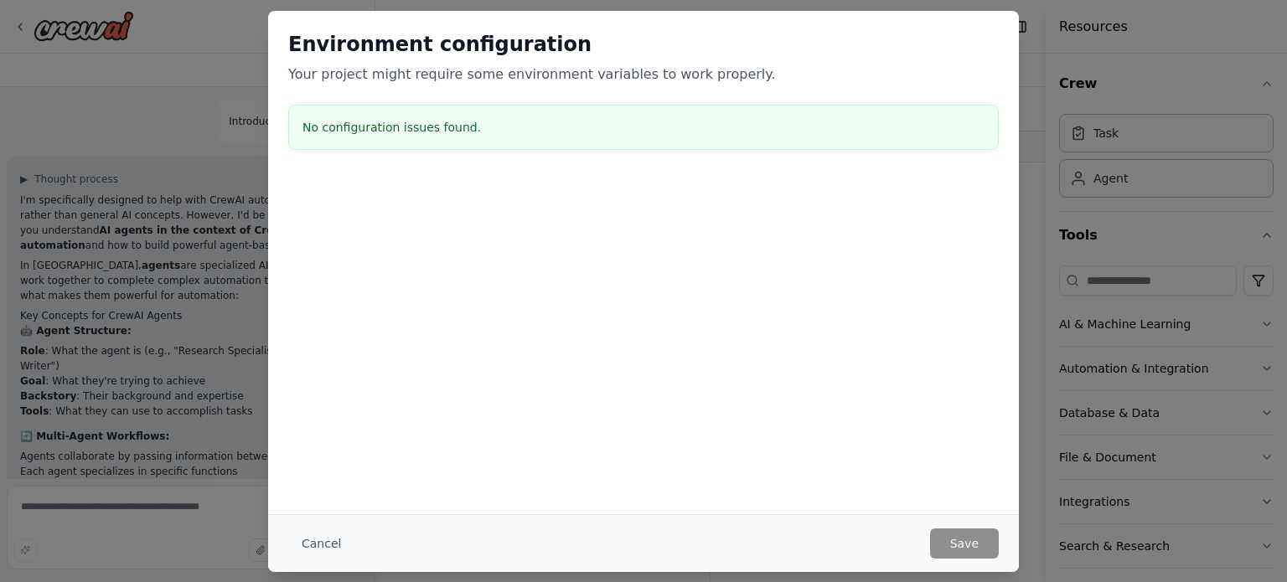
click at [994, 28] on div "Environment configuration Your project might require some environment variables…" at bounding box center [643, 94] width 751 height 166
click at [196, 125] on div "Environment configuration Your project might require some environment variables…" at bounding box center [643, 291] width 1287 height 582
click at [305, 542] on button "Cancel" at bounding box center [321, 544] width 66 height 30
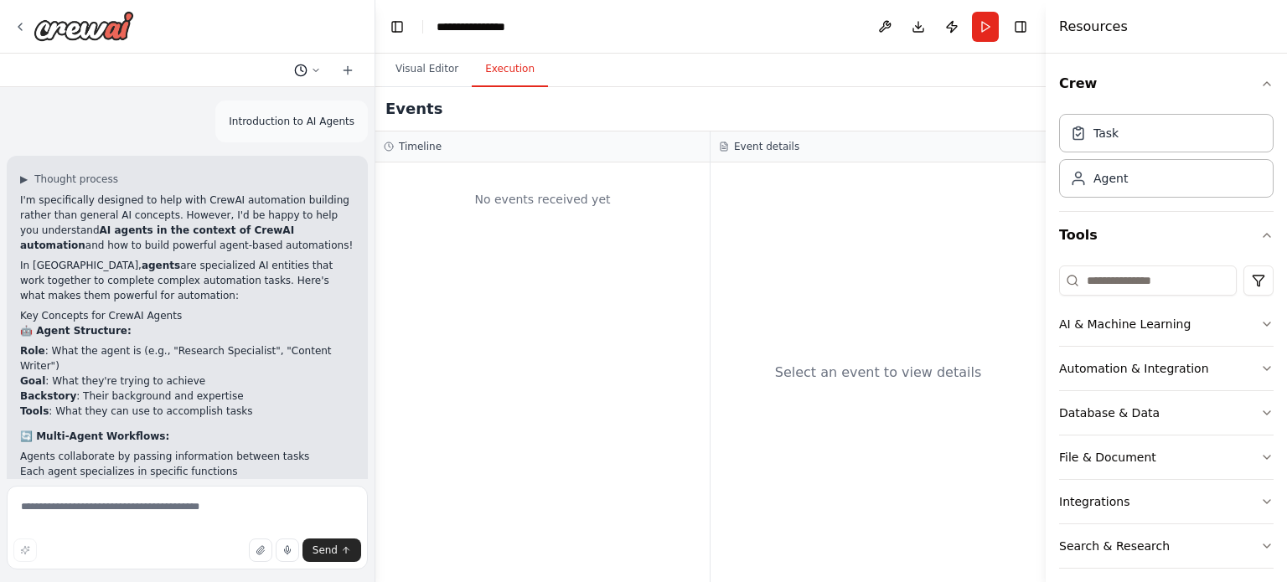
click at [317, 70] on icon at bounding box center [316, 70] width 10 height 10
click at [424, 214] on div "No events received yet" at bounding box center [542, 199] width 317 height 57
click at [163, 508] on div at bounding box center [187, 291] width 375 height 582
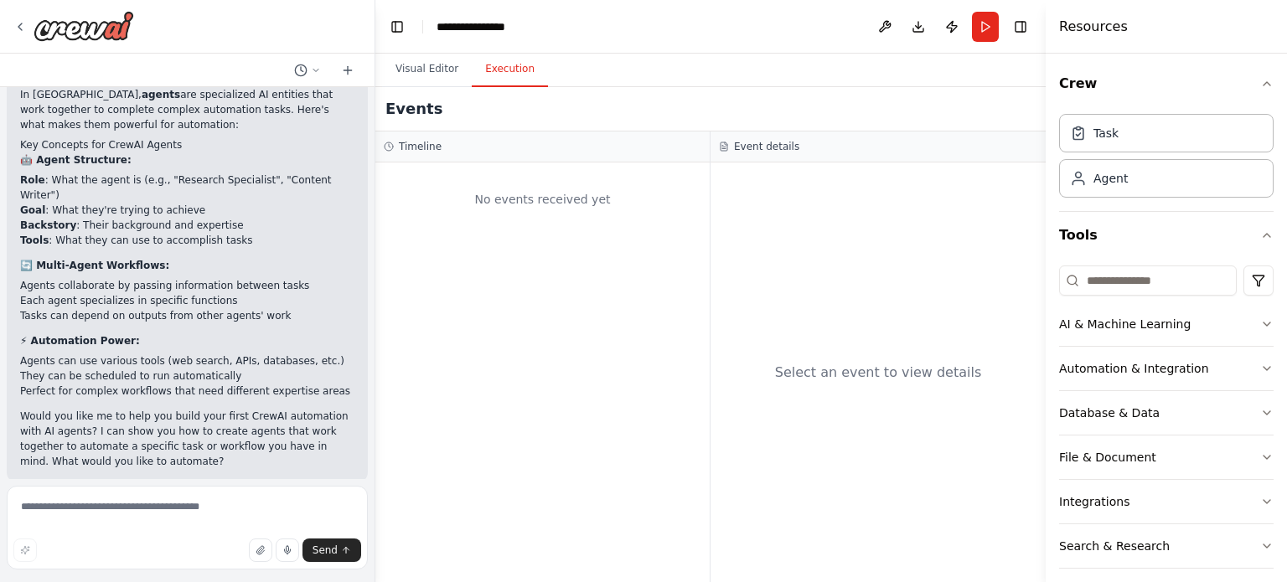
scroll to position [170, 0]
click at [28, 26] on div at bounding box center [73, 26] width 121 height 30
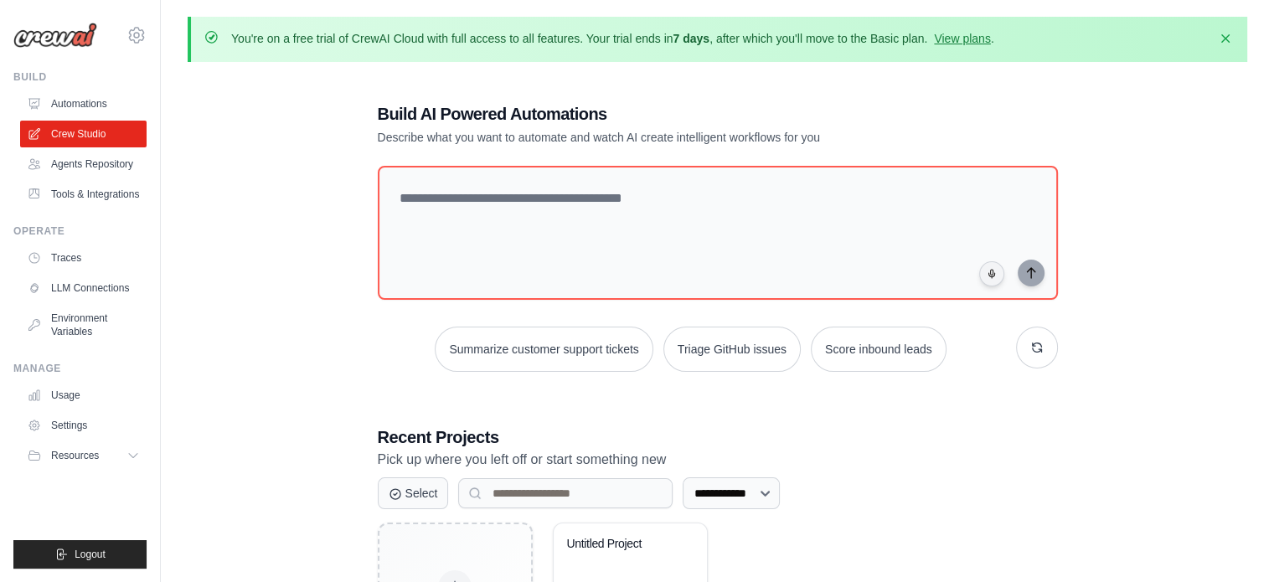
click at [298, 207] on div "**********" at bounding box center [718, 396] width 1060 height 642
click at [87, 139] on link "Crew Studio" at bounding box center [85, 134] width 126 height 27
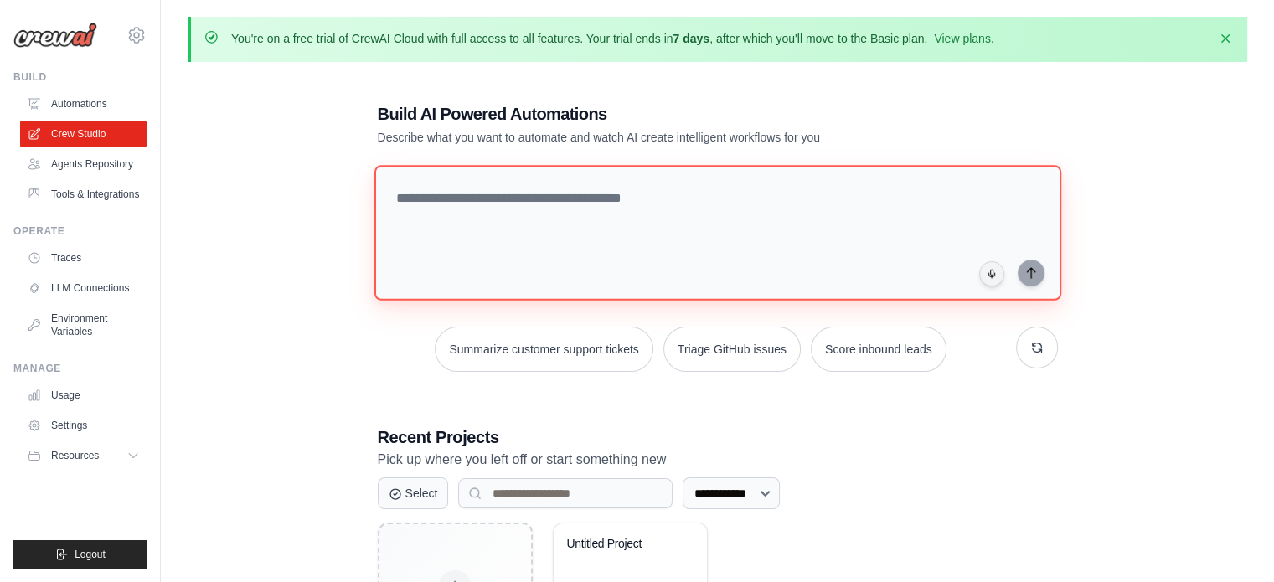
click at [546, 281] on textarea at bounding box center [717, 233] width 687 height 136
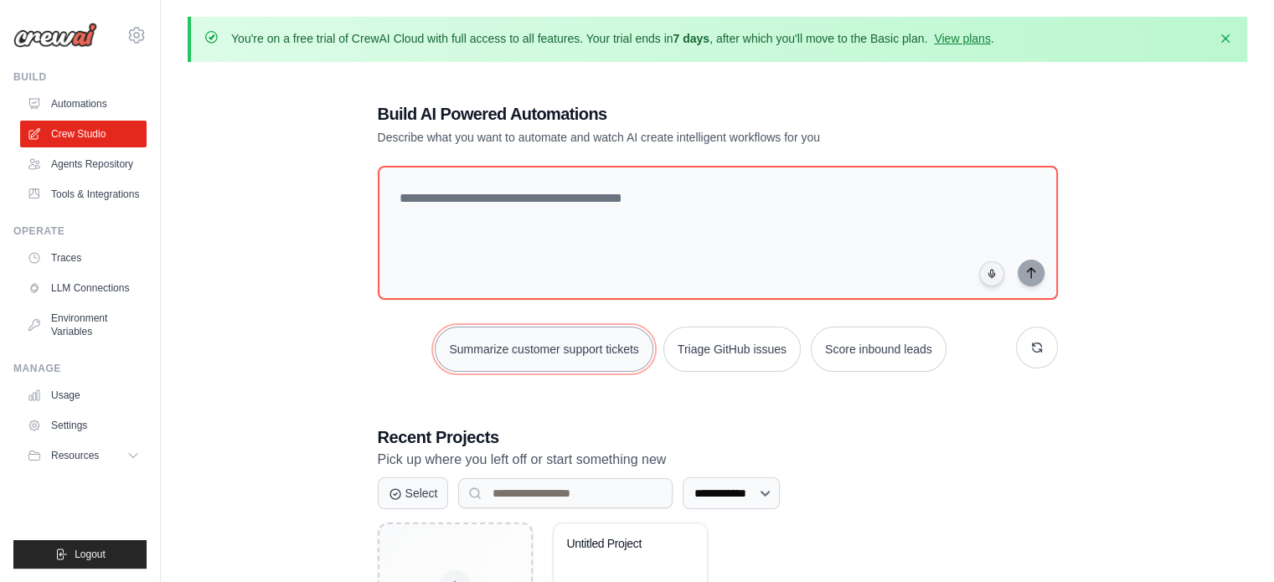
click at [587, 344] on button "Summarize customer support tickets" at bounding box center [544, 349] width 218 height 45
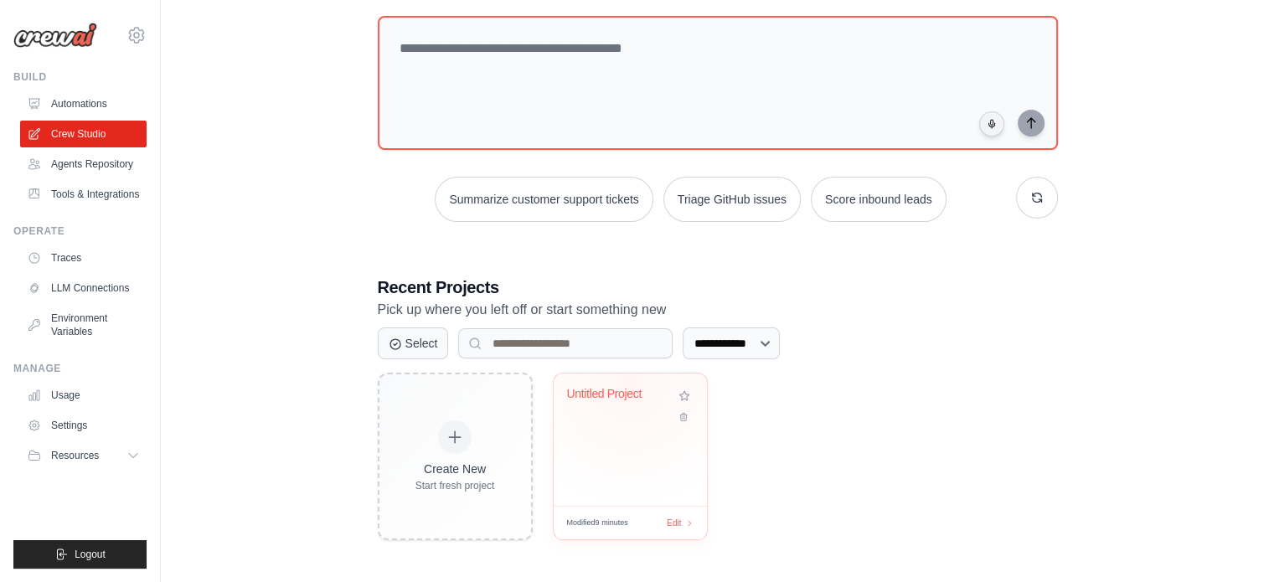
scroll to position [151, 0]
click at [416, 347] on button "Select" at bounding box center [413, 342] width 71 height 32
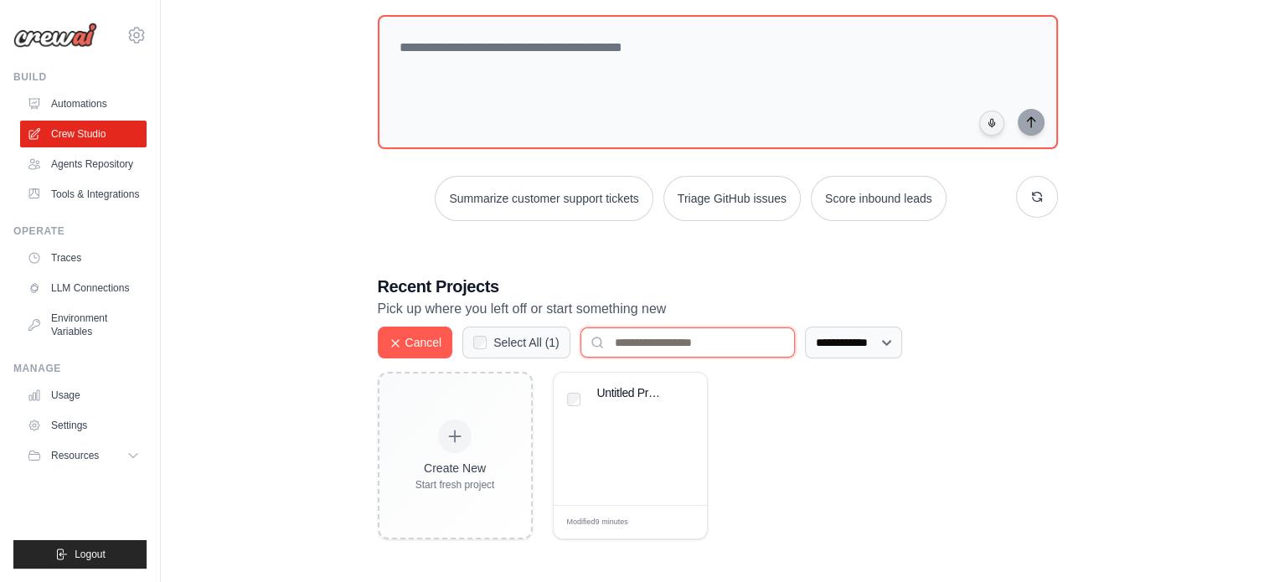
click at [643, 352] on input at bounding box center [688, 343] width 214 height 30
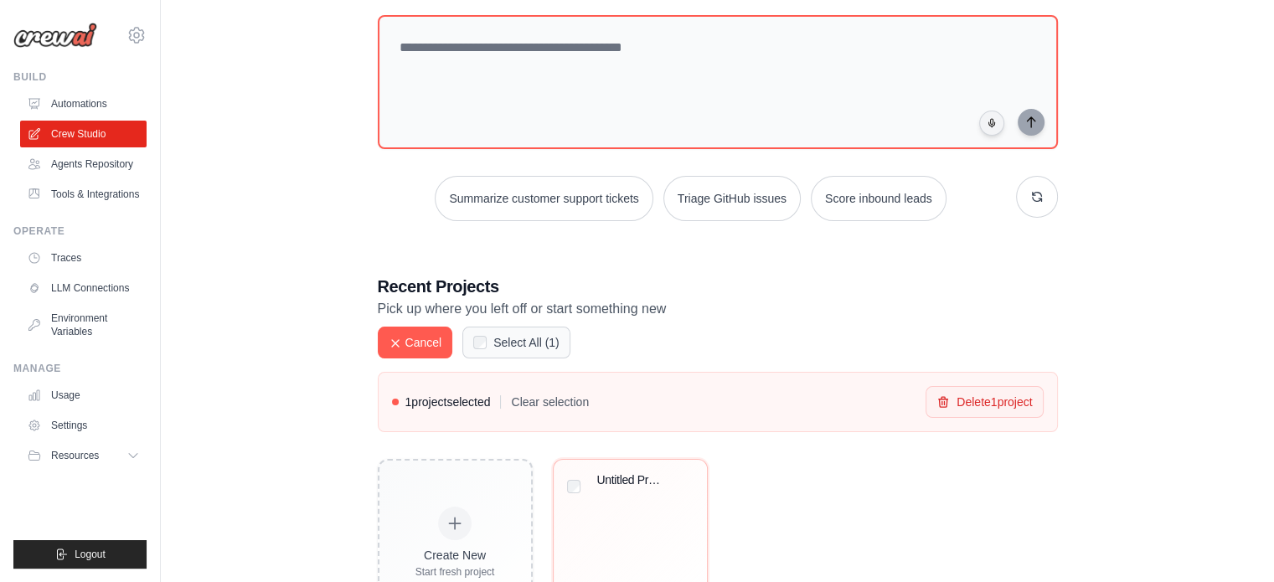
click at [533, 387] on div "1 project selected Clear selection Delete 1 project" at bounding box center [718, 402] width 680 height 60
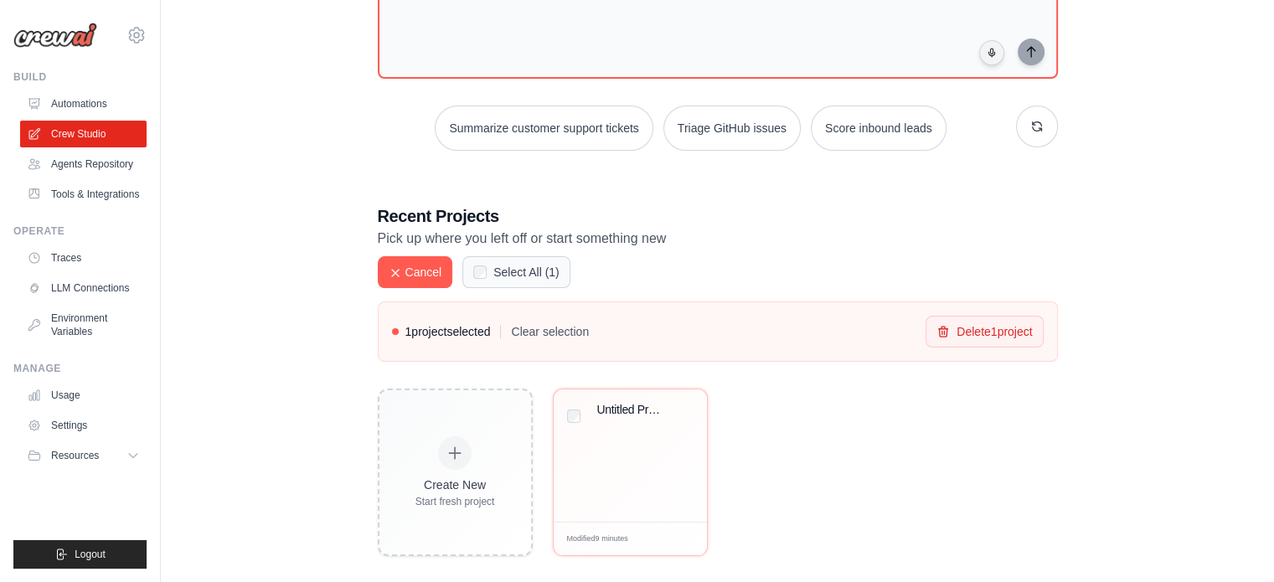
scroll to position [237, 0]
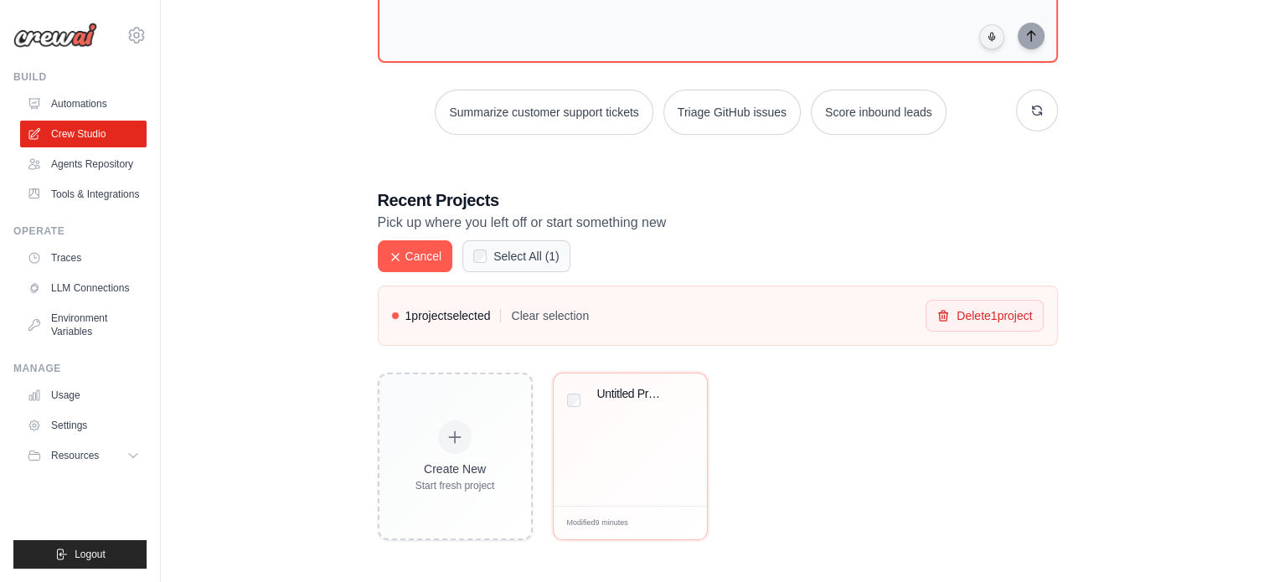
click at [491, 312] on span "1 project selected" at bounding box center [447, 315] width 85 height 17
click at [77, 113] on link "Automations" at bounding box center [85, 103] width 126 height 27
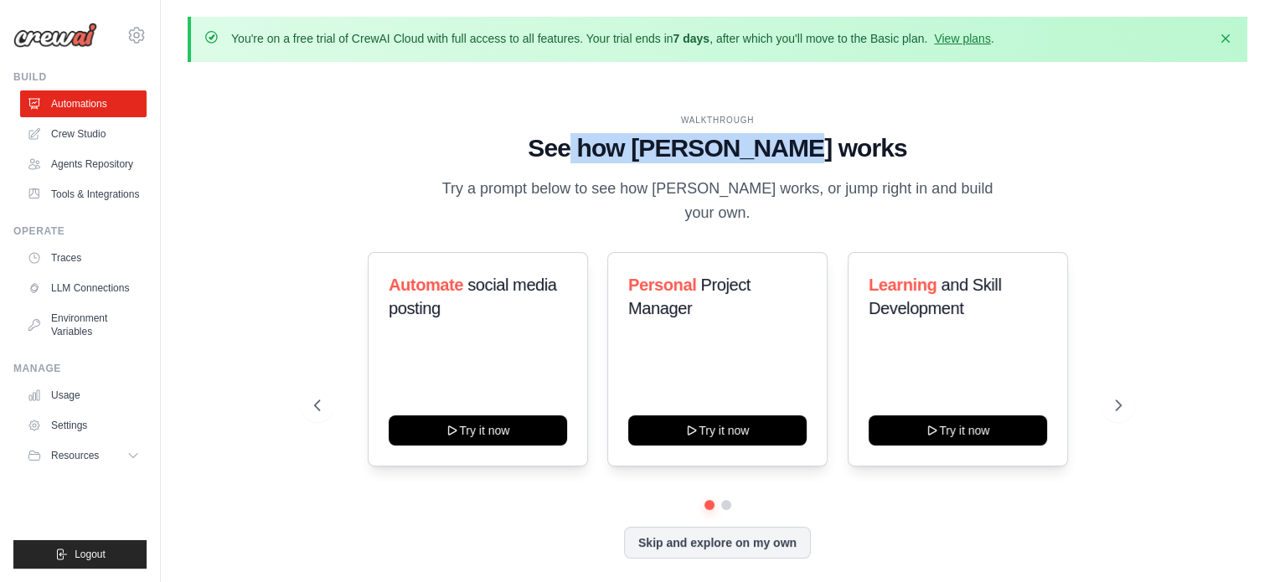
drag, startPoint x: 629, startPoint y: 165, endPoint x: 925, endPoint y: 143, distance: 296.5
click at [925, 143] on div "WALKTHROUGH See how CrewAI works Try a prompt below to see how CrewAI works, or…" at bounding box center [718, 170] width 808 height 112
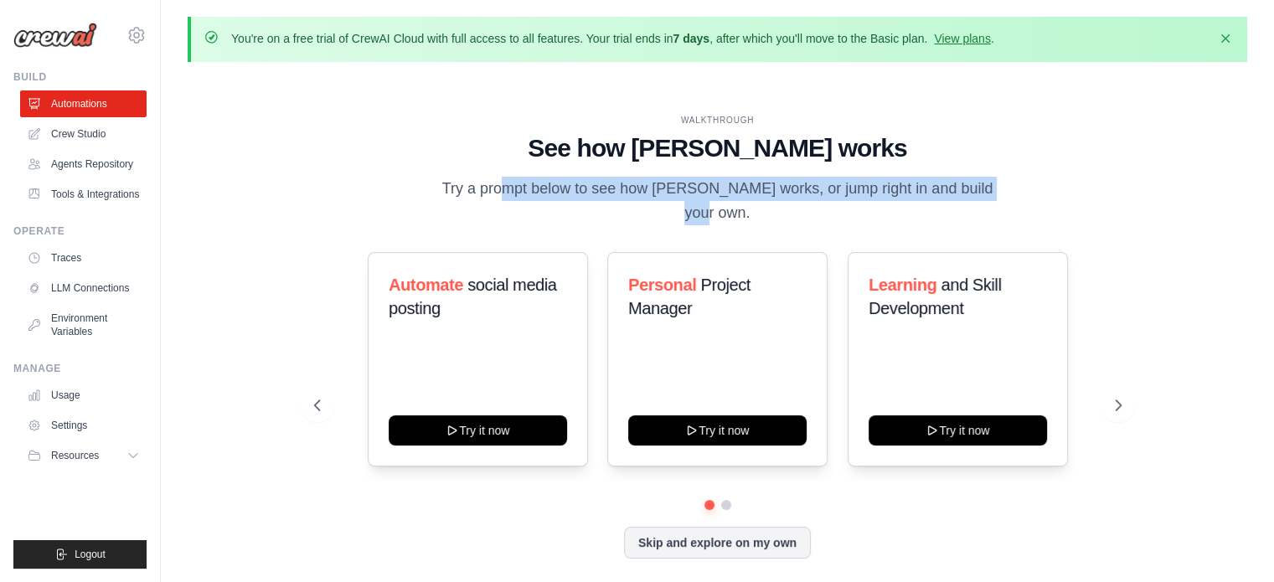
drag, startPoint x: 447, startPoint y: 197, endPoint x: 988, endPoint y: 176, distance: 541.6
click at [988, 176] on div "WALKTHROUGH See how CrewAI works Try a prompt below to see how CrewAI works, or…" at bounding box center [718, 170] width 808 height 112
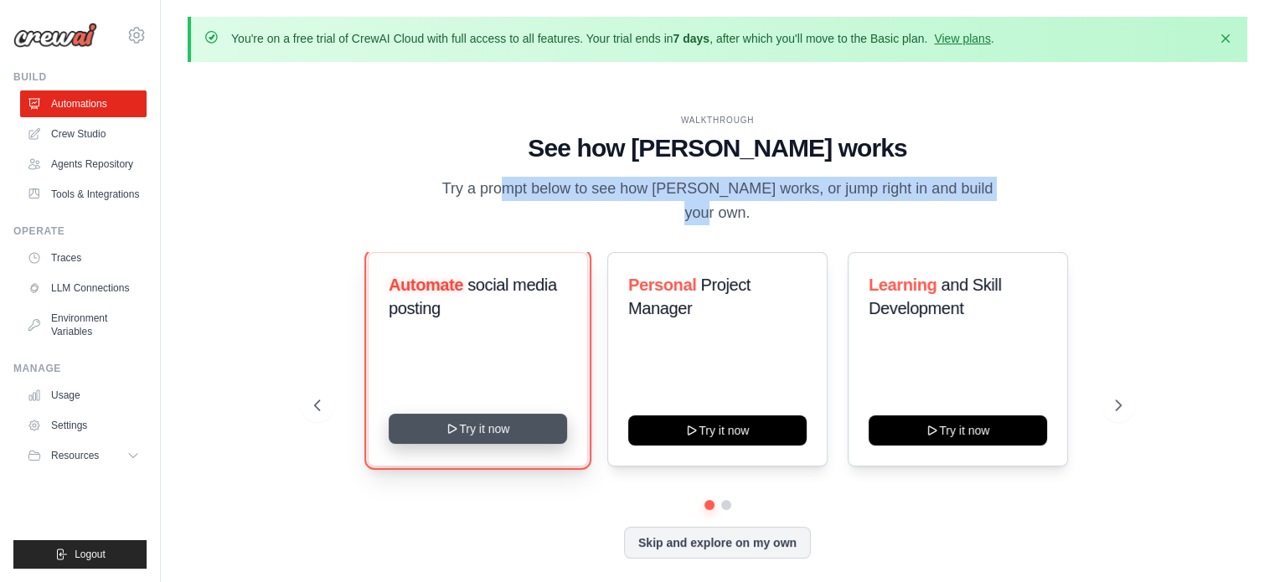
click at [472, 415] on button "Try it now" at bounding box center [478, 429] width 178 height 30
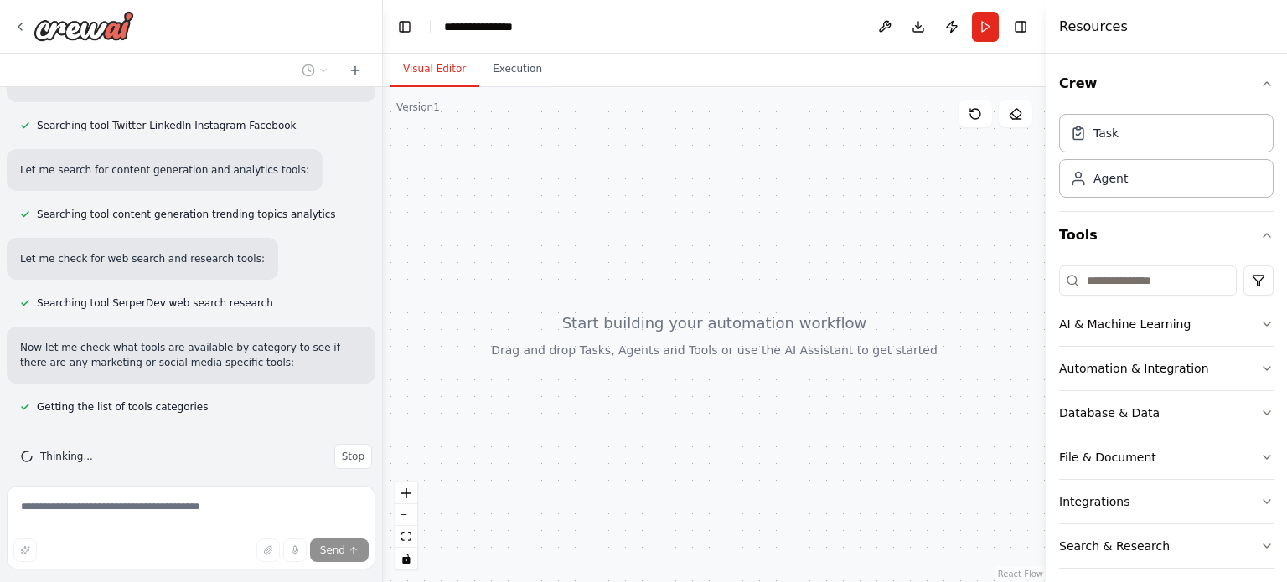
scroll to position [436, 0]
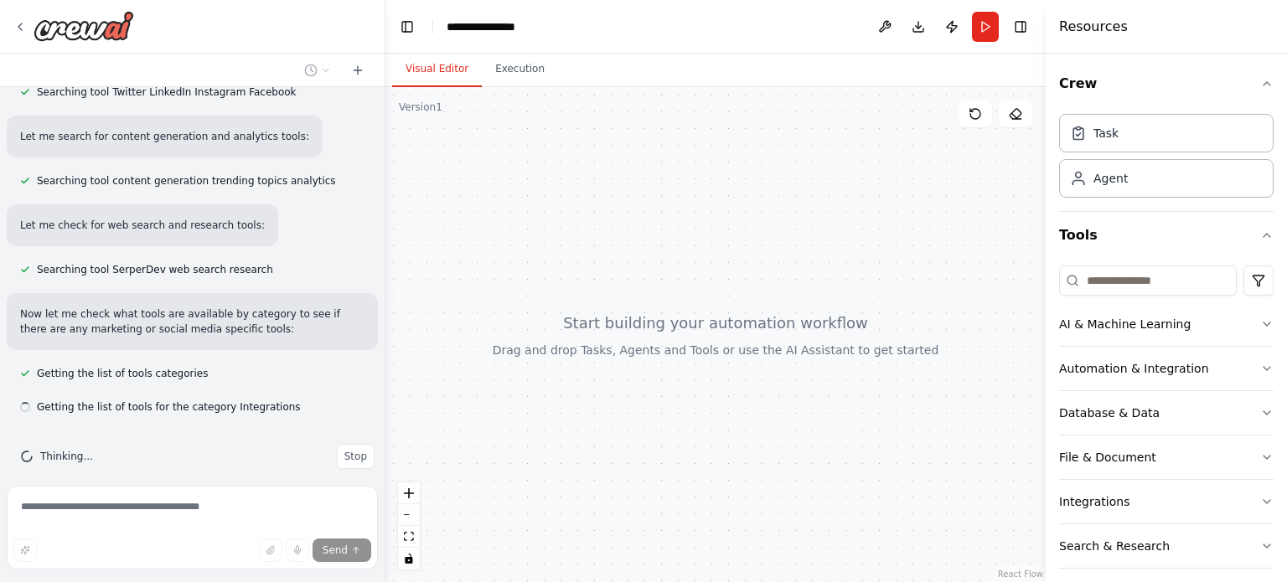
drag, startPoint x: 369, startPoint y: 401, endPoint x: 381, endPoint y: 188, distance: 214.0
click at [381, 188] on div "Create a crew that schedules and publishes social media content across multiple…" at bounding box center [643, 291] width 1287 height 582
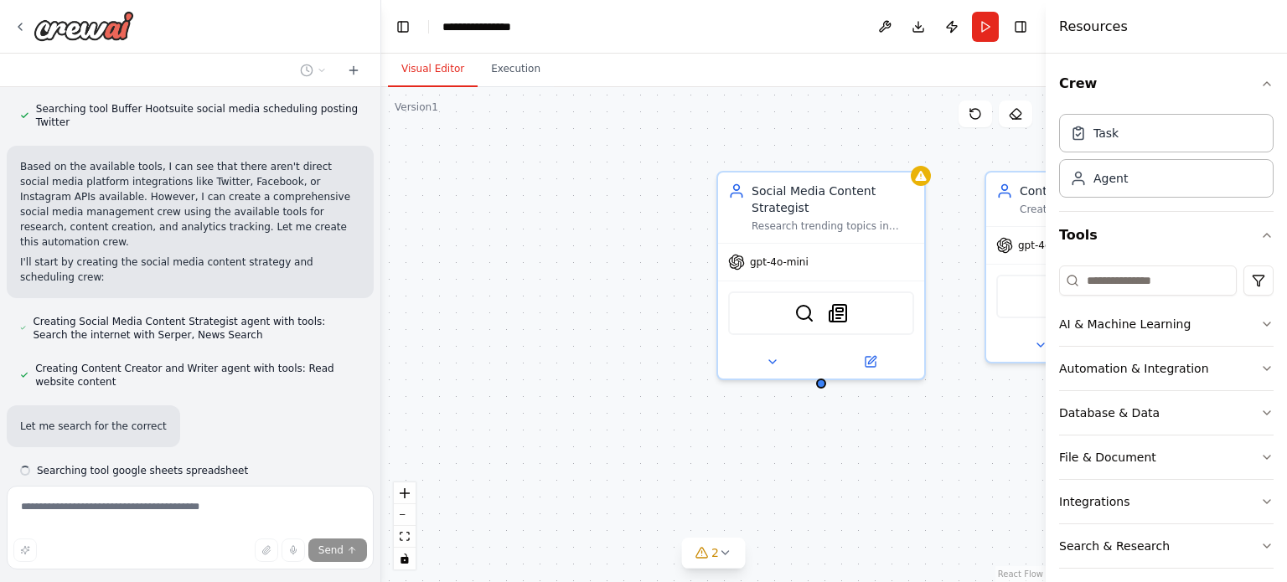
scroll to position [886, 0]
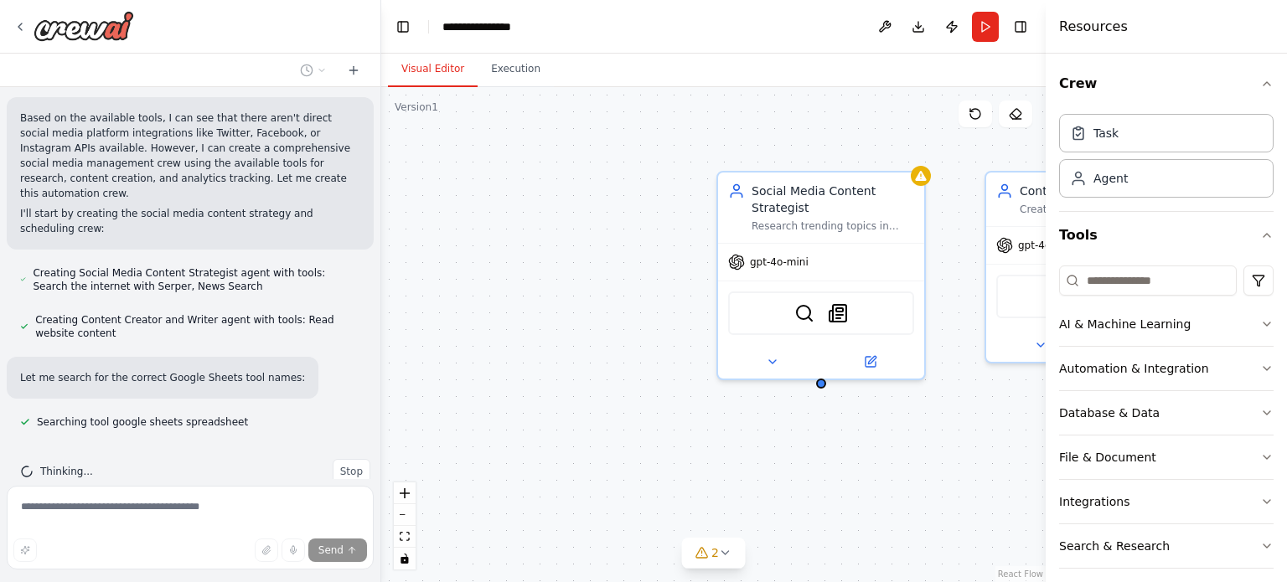
click at [870, 450] on div "Social Media Content Strategist Research trending topics in {industry}, analyze…" at bounding box center [713, 334] width 664 height 495
click at [729, 556] on icon at bounding box center [725, 552] width 13 height 13
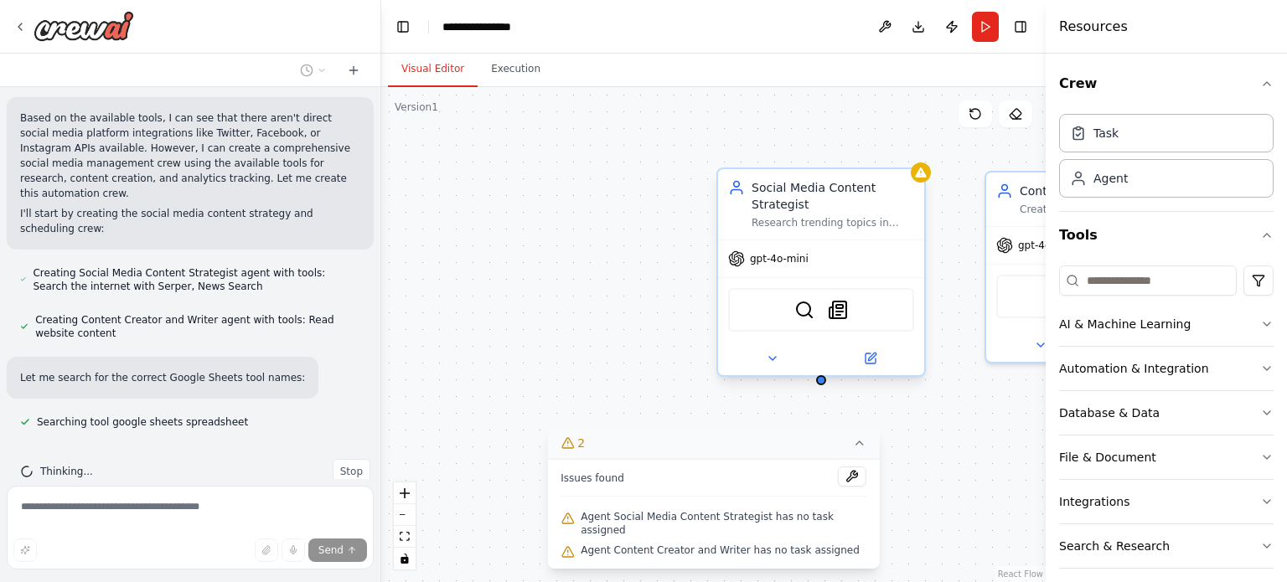
click at [860, 271] on div "gpt-4o-mini" at bounding box center [821, 258] width 206 height 37
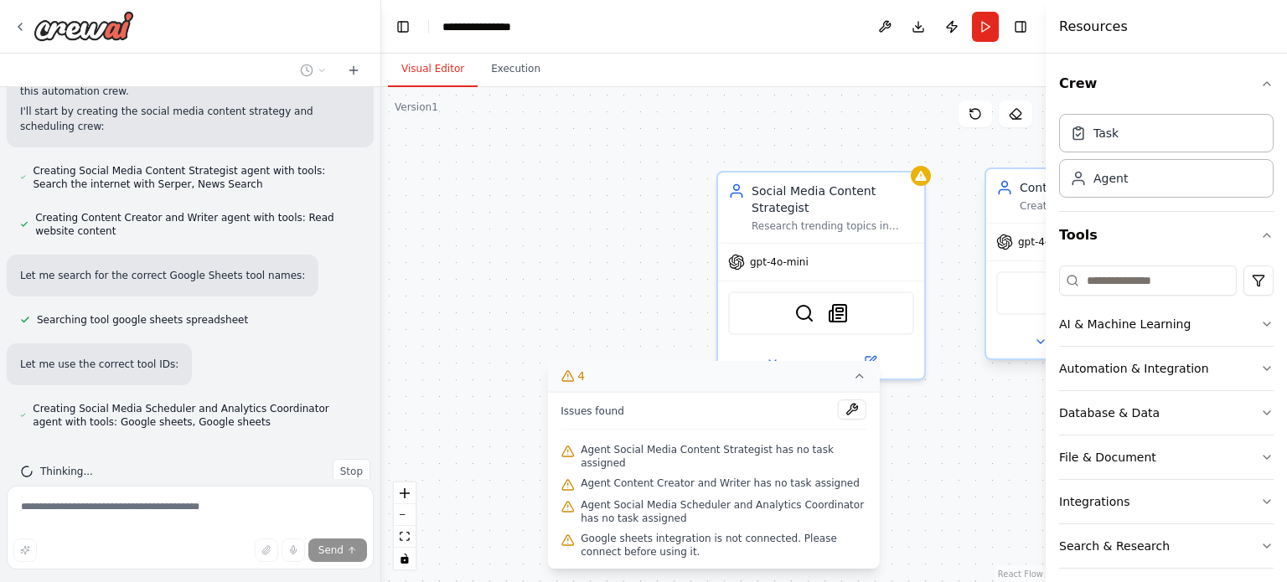
click at [992, 294] on div "ScrapeWebsiteTool" at bounding box center [1089, 293] width 206 height 65
click at [994, 418] on div "Social Media Content Strategist Research trending topics in {industry}, analyze…" at bounding box center [713, 334] width 664 height 495
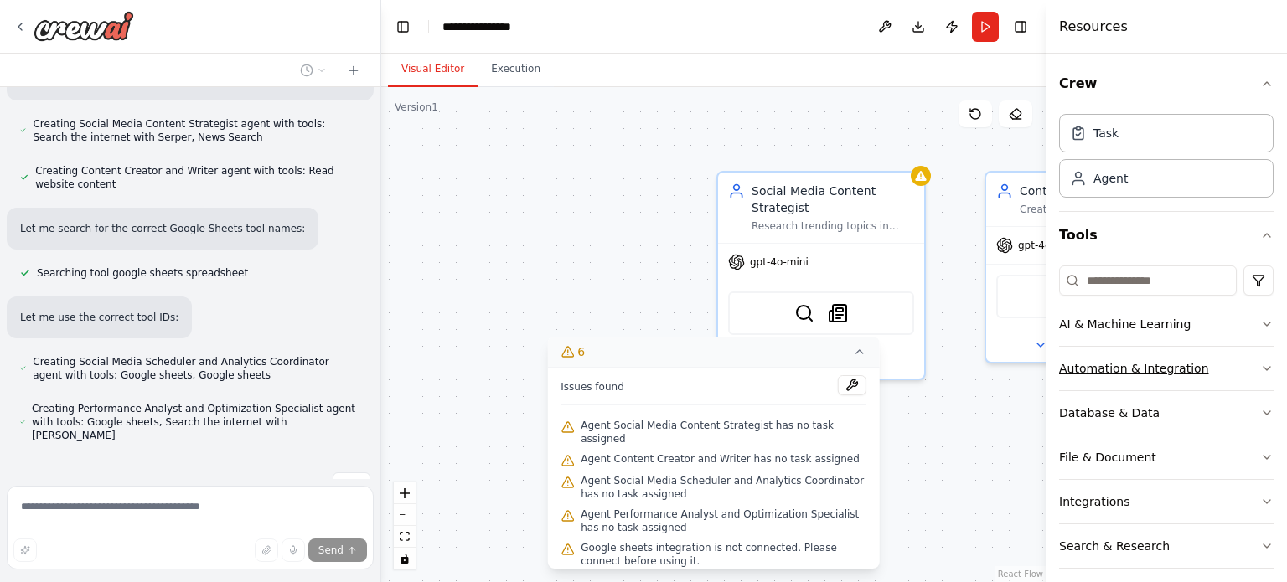
scroll to position [100, 0]
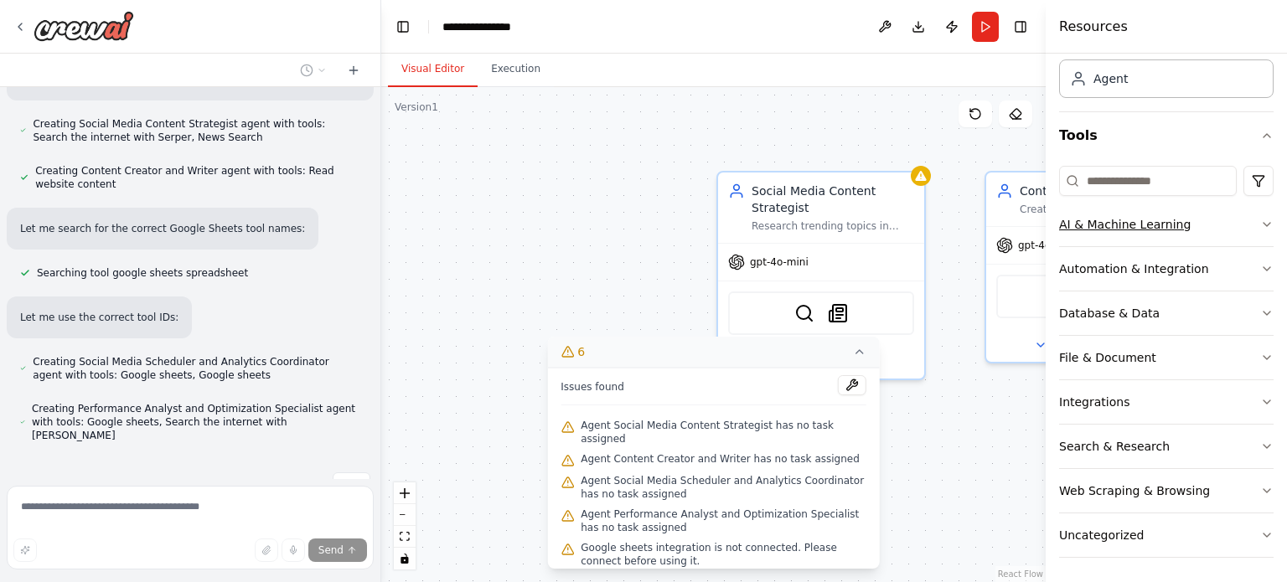
click at [1216, 226] on button "AI & Machine Learning" at bounding box center [1166, 225] width 214 height 44
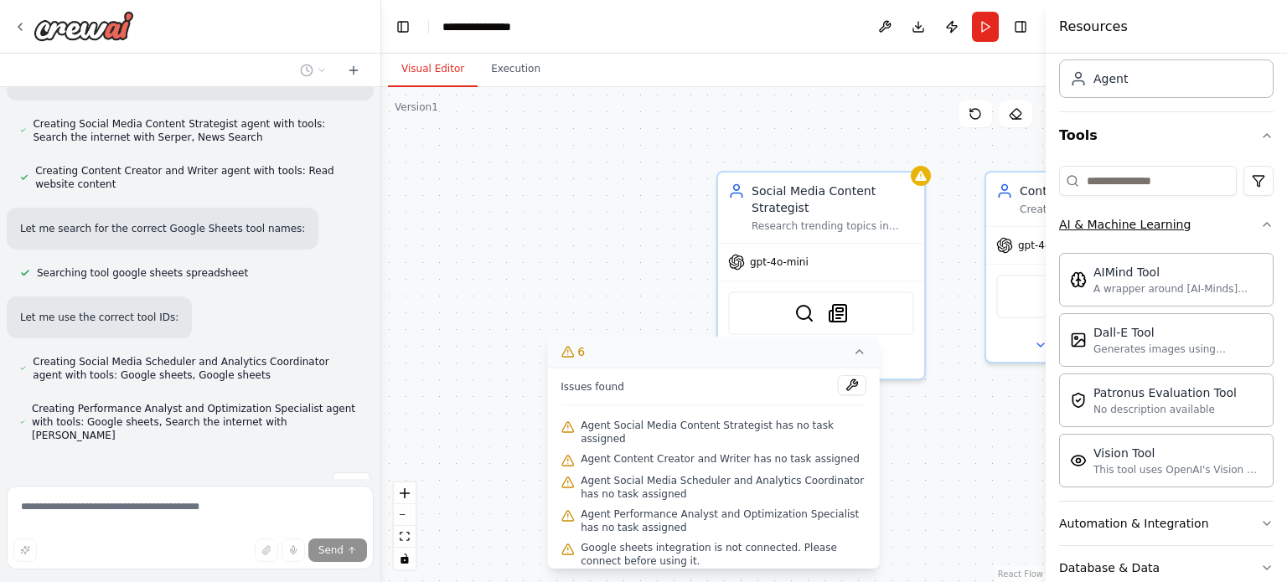
click at [1216, 226] on button "AI & Machine Learning" at bounding box center [1166, 225] width 214 height 44
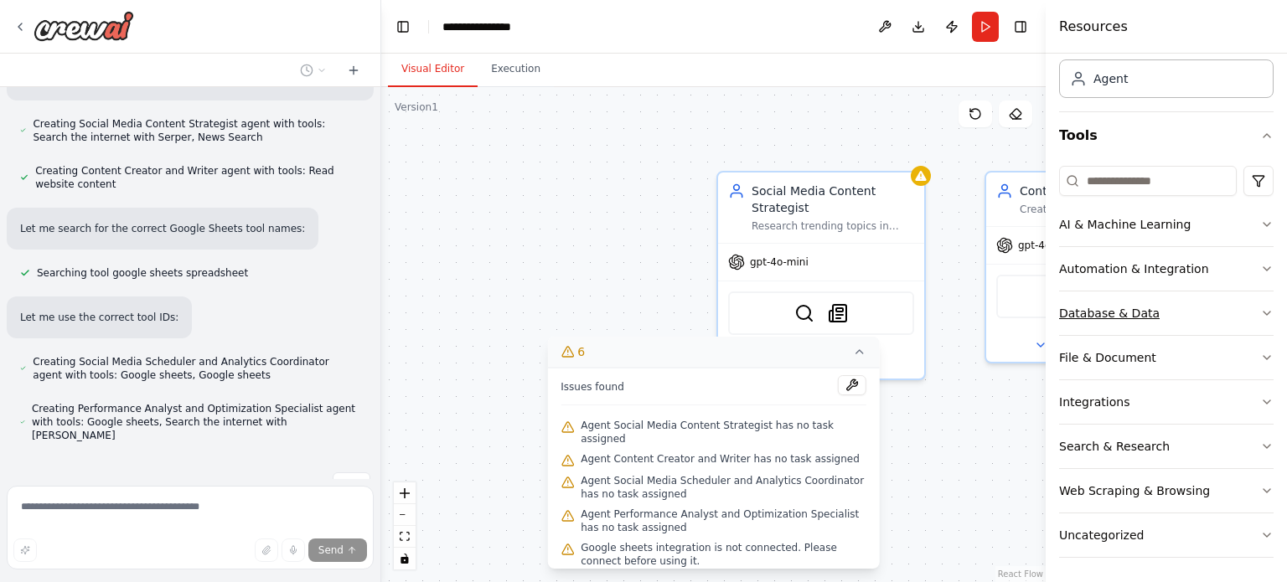
click at [1140, 318] on div "Database & Data" at bounding box center [1109, 313] width 101 height 17
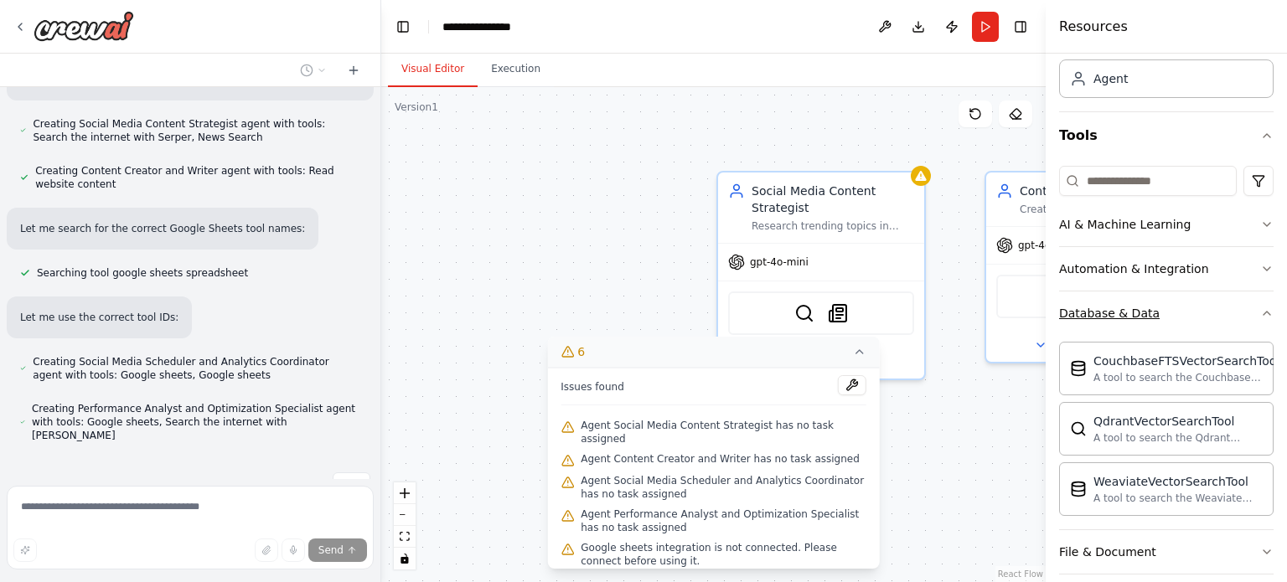
click at [1140, 318] on div "Database & Data" at bounding box center [1109, 313] width 101 height 17
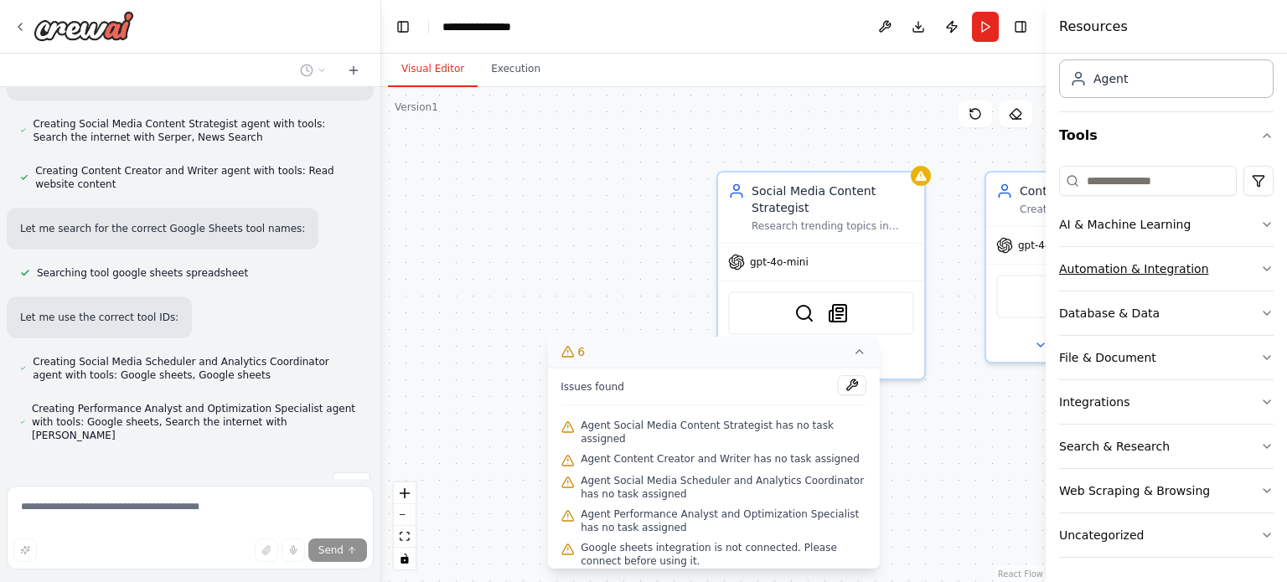
click at [1167, 283] on button "Automation & Integration" at bounding box center [1166, 269] width 214 height 44
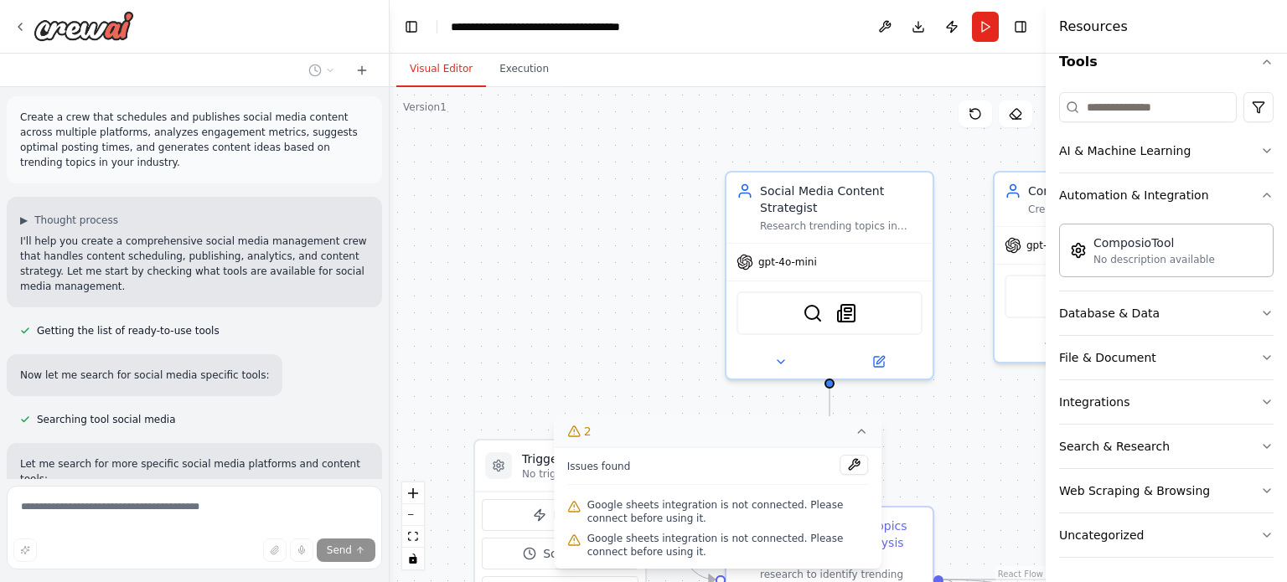
scroll to position [0, 0]
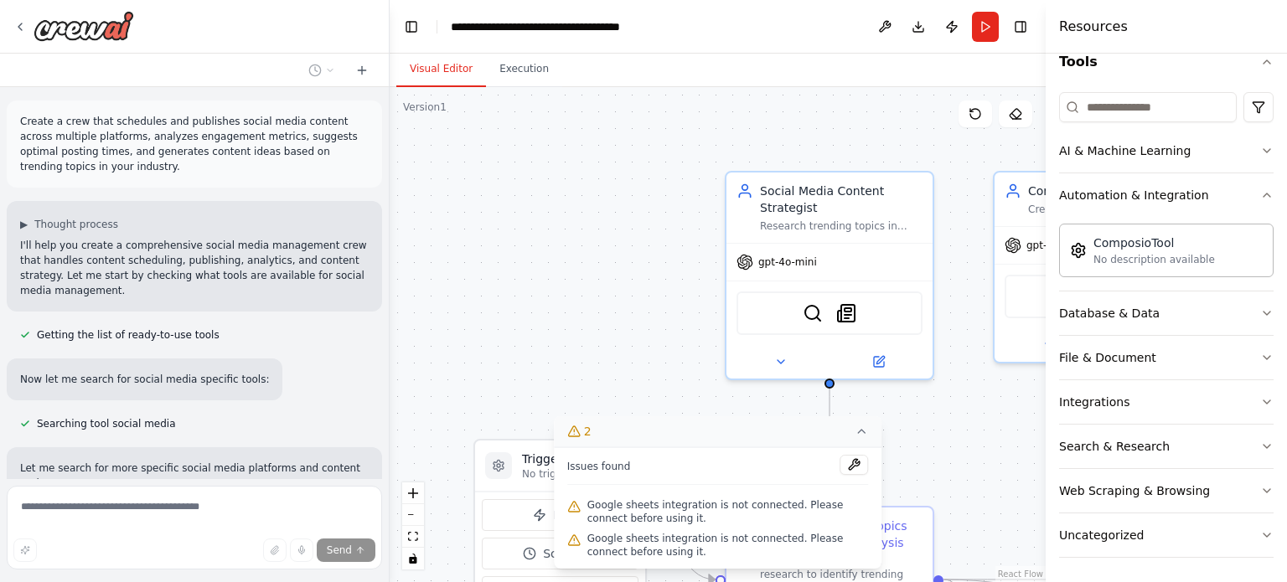
drag, startPoint x: 374, startPoint y: 440, endPoint x: 385, endPoint y: 78, distance: 362.1
click at [385, 78] on div at bounding box center [386, 291] width 7 height 582
drag, startPoint x: 109, startPoint y: 335, endPoint x: 222, endPoint y: 325, distance: 113.5
click at [222, 325] on div "Getting the list of ready-to-use tools" at bounding box center [192, 335] width 371 height 20
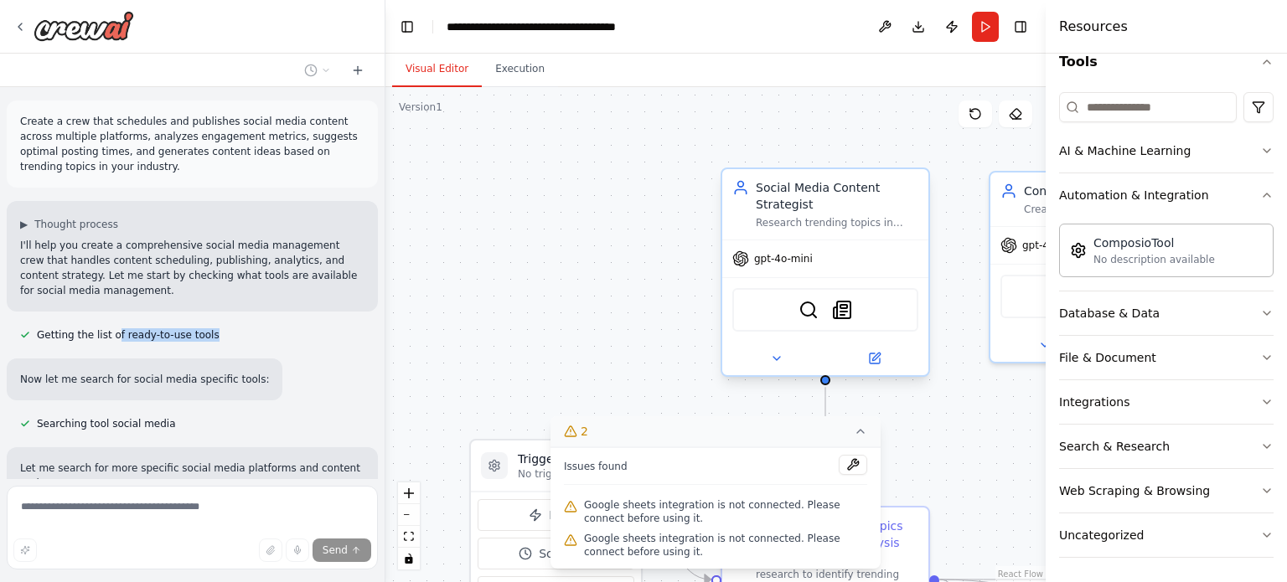
click at [839, 263] on div "gpt-4o-mini" at bounding box center [825, 258] width 206 height 37
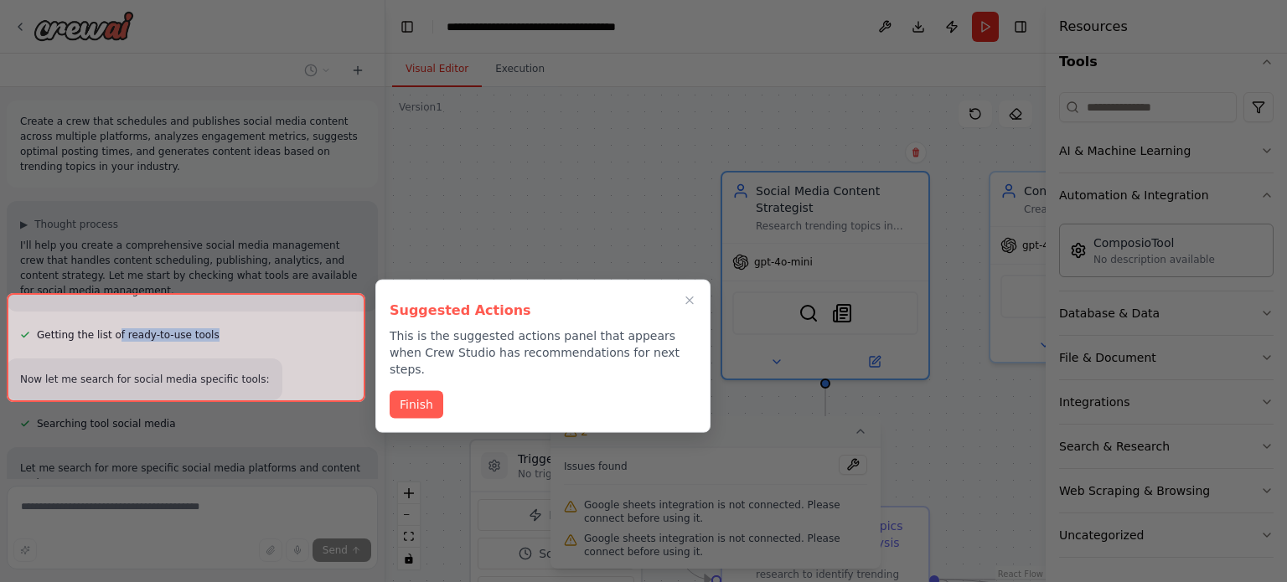
scroll to position [1494, 0]
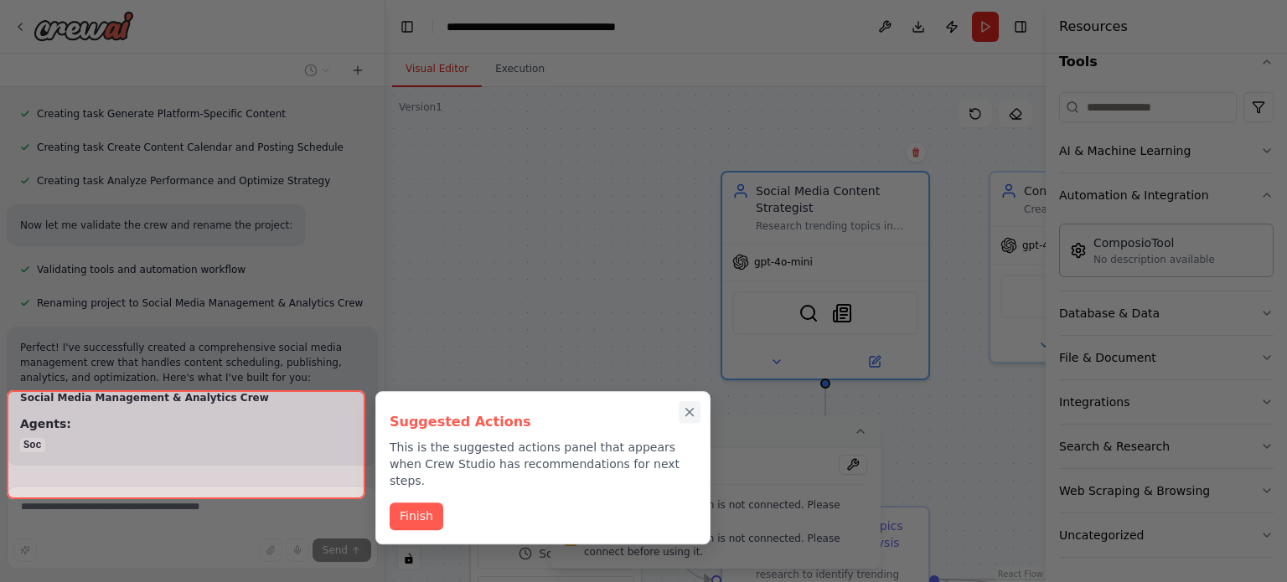
click at [686, 360] on div at bounding box center [643, 291] width 1287 height 582
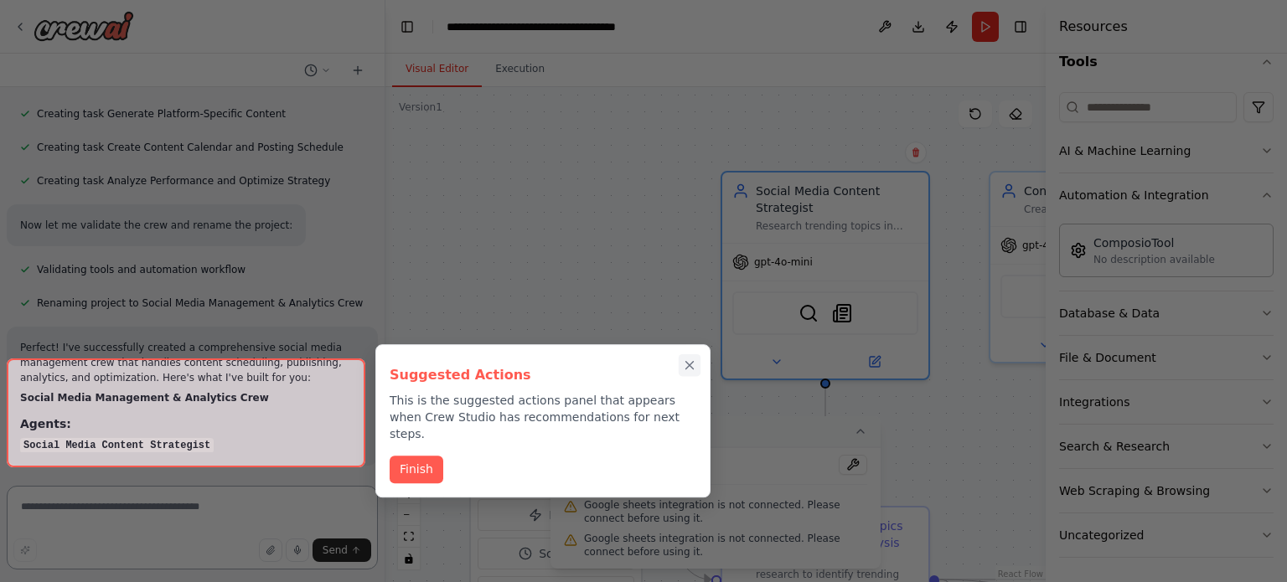
scroll to position [1582, 0]
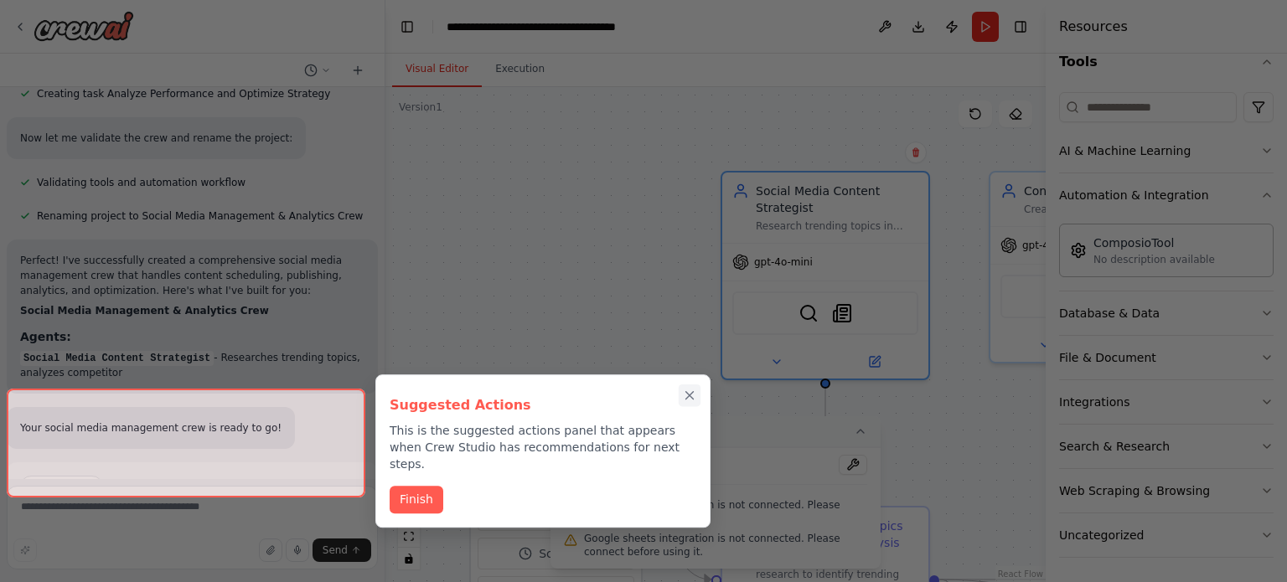
click at [687, 385] on button "Close walkthrough" at bounding box center [690, 396] width 22 height 22
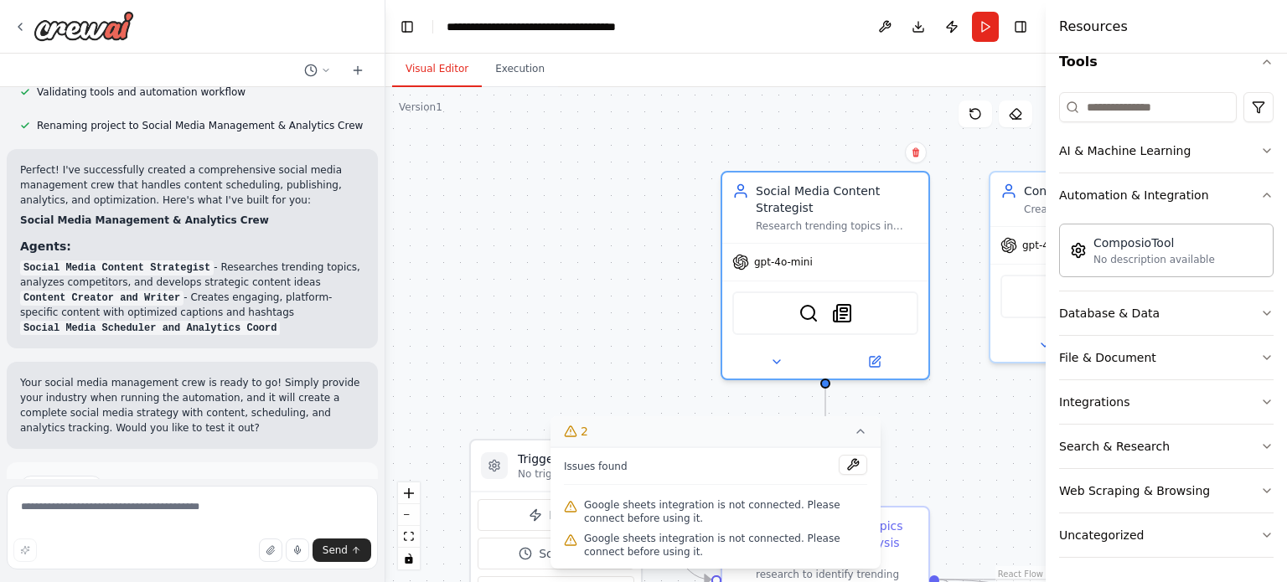
scroll to position [1702, 0]
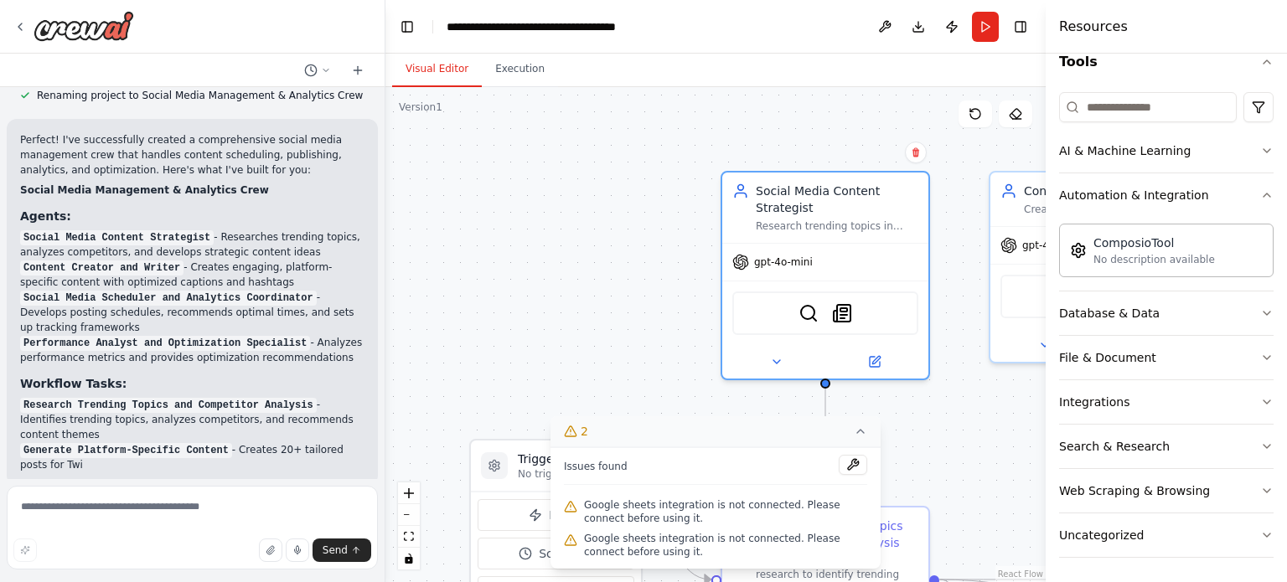
click at [384, 410] on div "Create a crew that schedules and publishes social media content across multiple…" at bounding box center [643, 291] width 1287 height 582
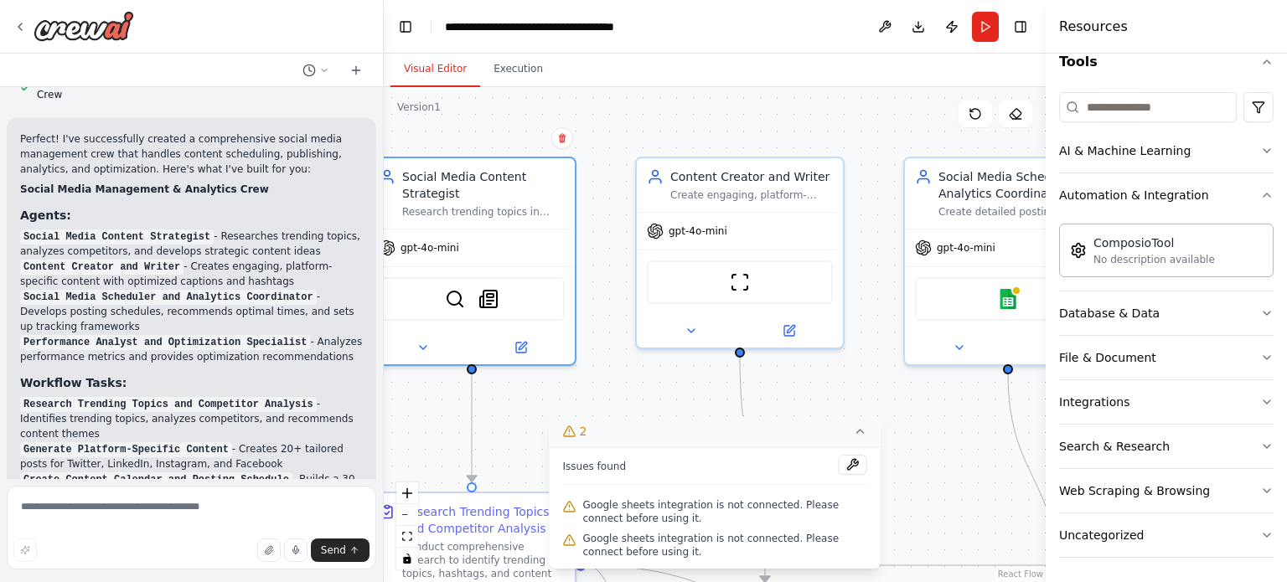
drag, startPoint x: 937, startPoint y: 410, endPoint x: 567, endPoint y: 391, distance: 370.7
click at [567, 391] on div ".deletable-edge-delete-btn { width: 20px; height: 20px; border: 0px solid #ffff…" at bounding box center [715, 334] width 662 height 495
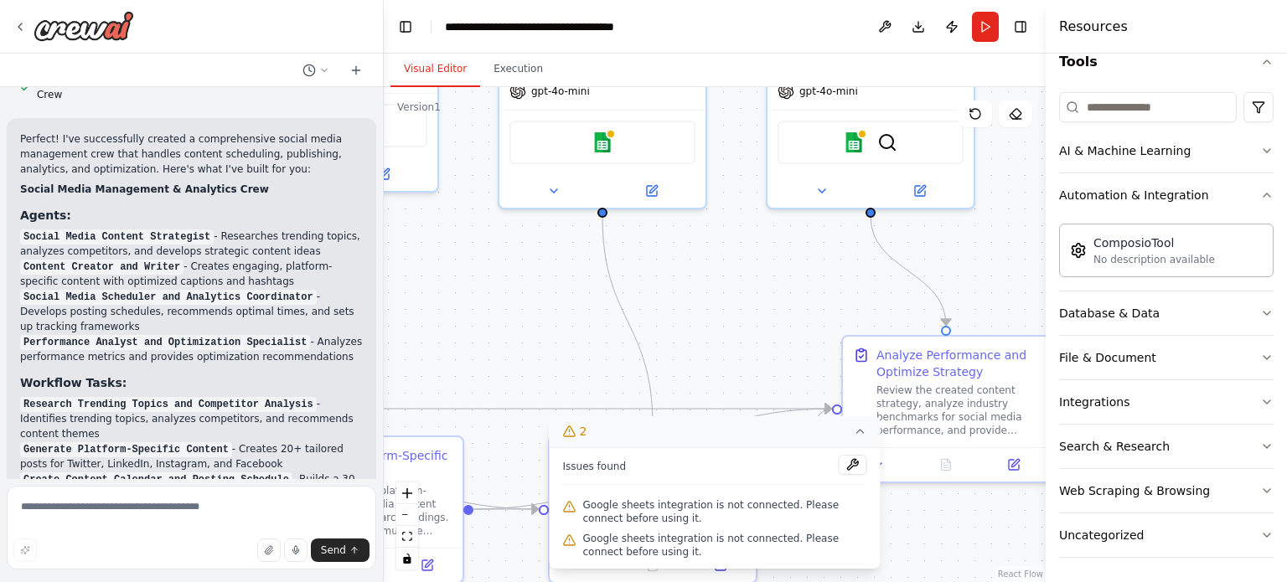
drag, startPoint x: 827, startPoint y: 396, endPoint x: 440, endPoint y: 244, distance: 416.0
click at [440, 244] on div ".deletable-edge-delete-btn { width: 20px; height: 20px; border: 0px solid #ffff…" at bounding box center [715, 334] width 662 height 495
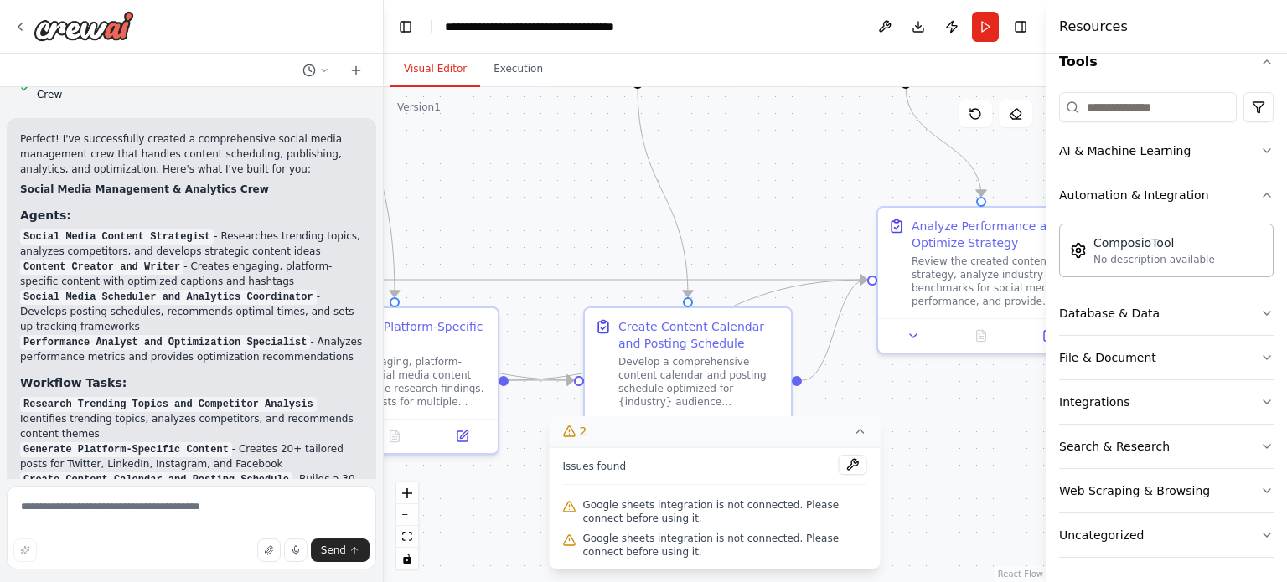
drag, startPoint x: 738, startPoint y: 276, endPoint x: 773, endPoint y: 147, distance: 133.7
click at [773, 147] on div ".deletable-edge-delete-btn { width: 20px; height: 20px; border: 0px solid #ffff…" at bounding box center [715, 334] width 662 height 495
drag, startPoint x: 469, startPoint y: 271, endPoint x: 590, endPoint y: 188, distance: 146.9
click at [590, 188] on div ".deletable-edge-delete-btn { width: 20px; height: 20px; border: 0px solid #ffff…" at bounding box center [715, 334] width 662 height 495
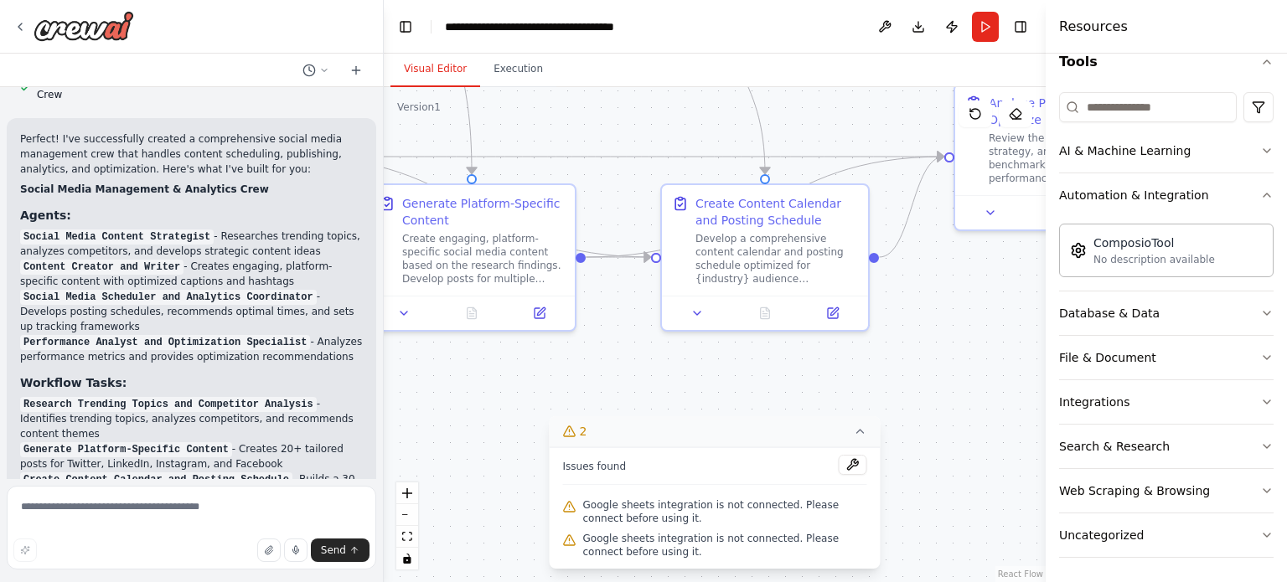
drag, startPoint x: 490, startPoint y: 221, endPoint x: 567, endPoint y: 98, distance: 145.3
click at [567, 98] on div ".deletable-edge-delete-btn { width: 20px; height: 20px; border: 0px solid #ffff…" at bounding box center [715, 334] width 662 height 495
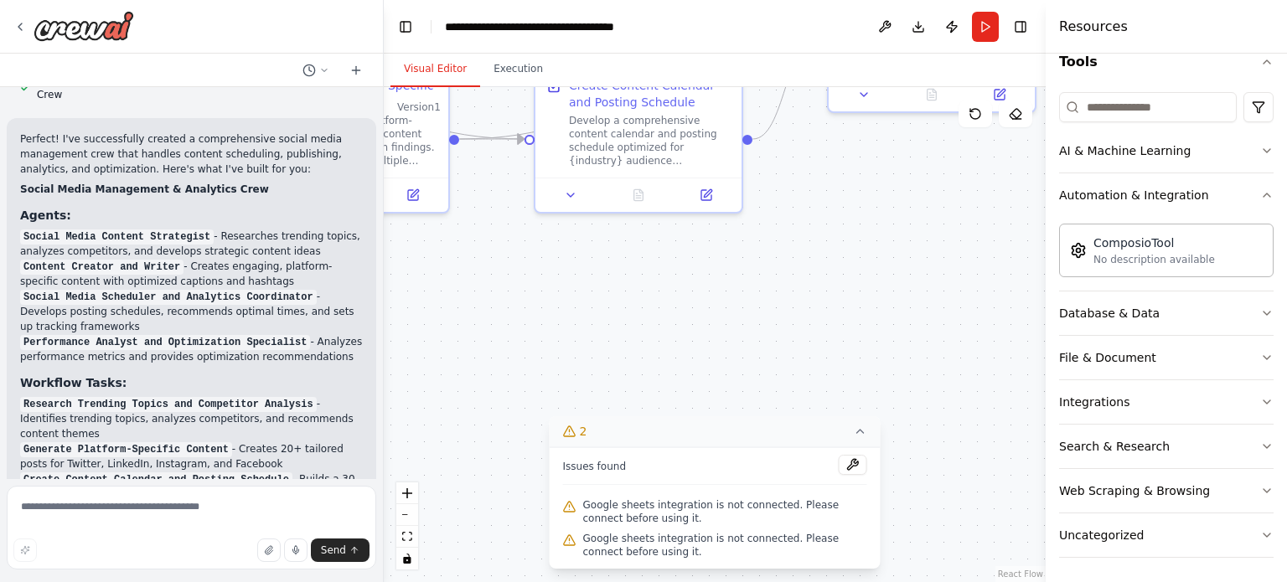
scroll to position [2275, 0]
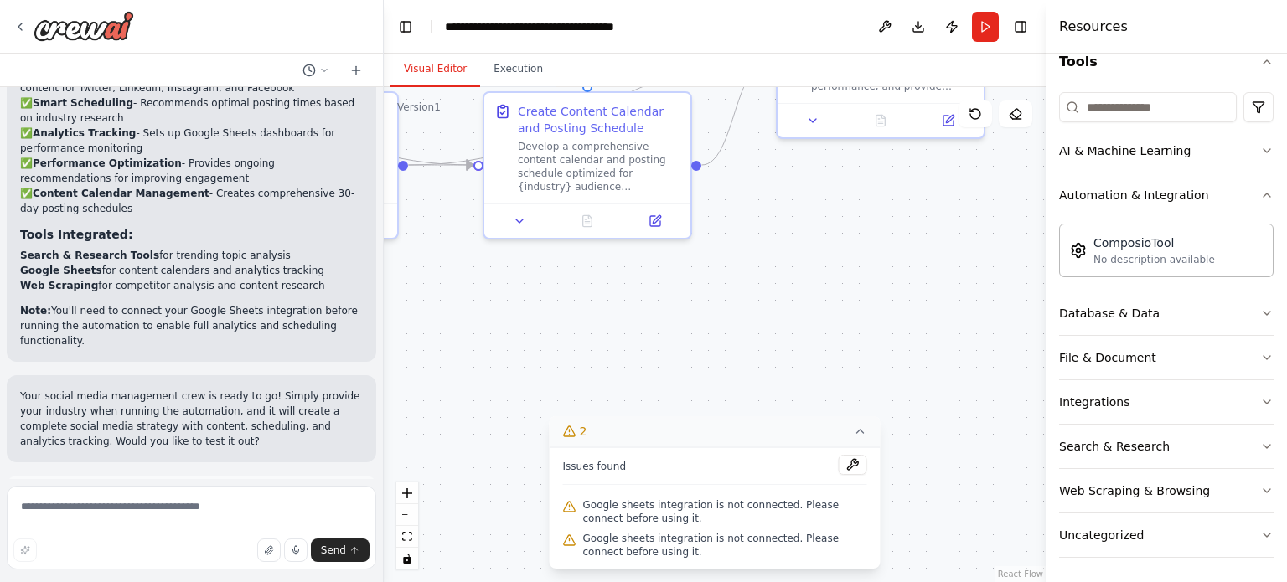
drag, startPoint x: 689, startPoint y: 397, endPoint x: 500, endPoint y: 321, distance: 203.3
click at [500, 321] on div ".deletable-edge-delete-btn { width: 20px; height: 20px; border: 0px solid #ffff…" at bounding box center [715, 334] width 662 height 495
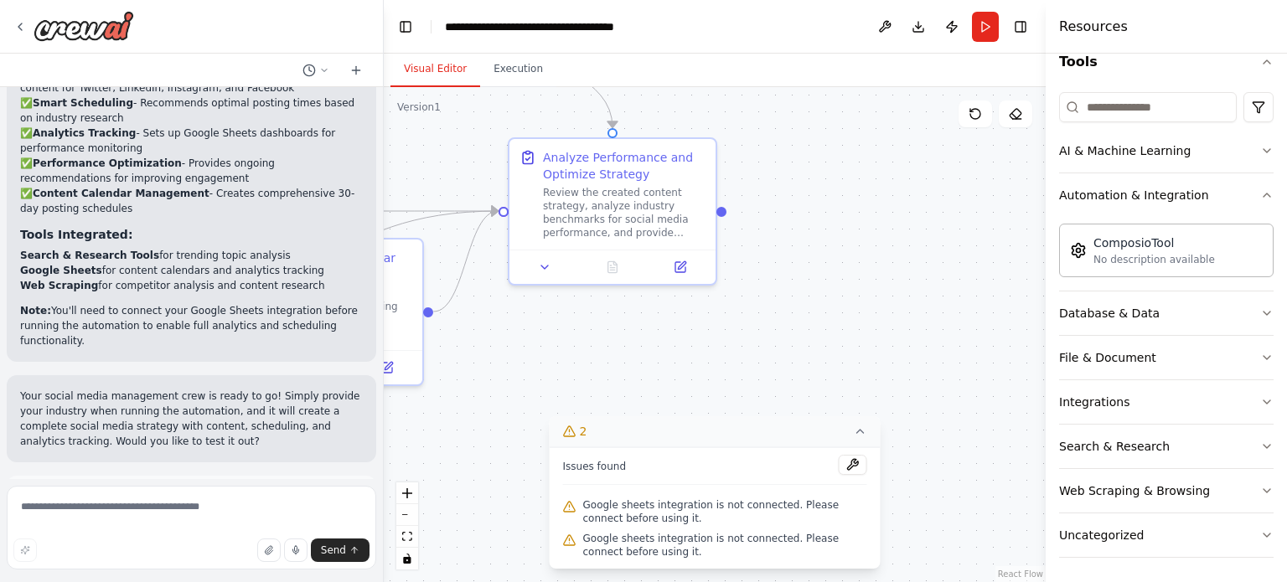
drag, startPoint x: 927, startPoint y: 259, endPoint x: 689, endPoint y: 448, distance: 304.7
click at [689, 448] on div "Version 1 Show Tools Hide Agents .deletable-edge-delete-btn { width: 20px; heig…" at bounding box center [715, 334] width 662 height 495
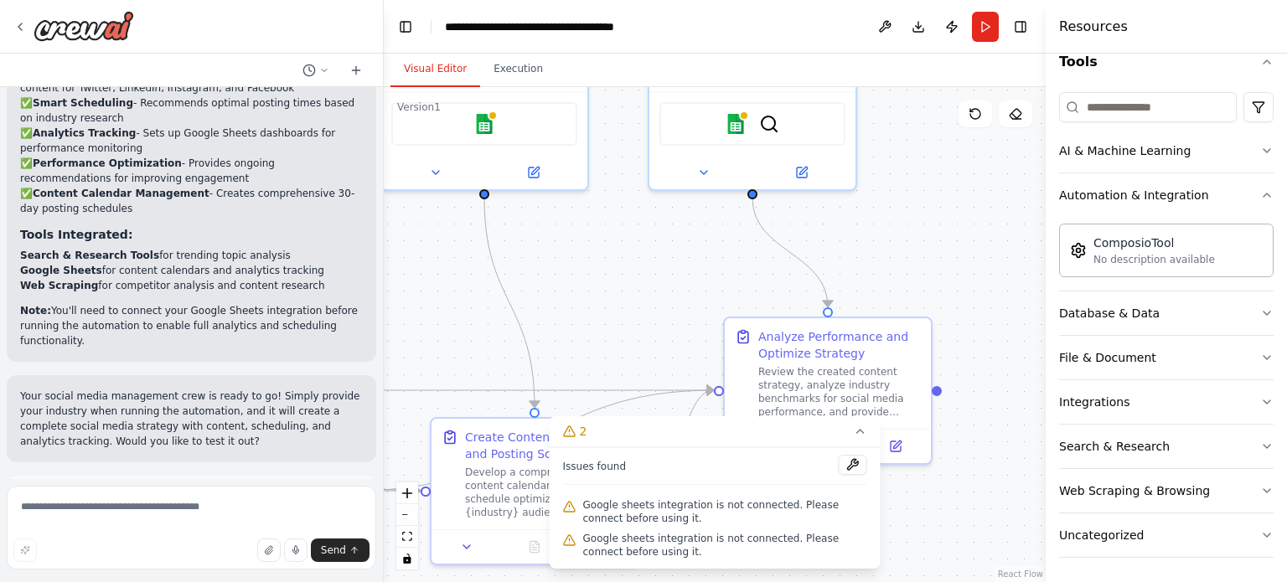
drag, startPoint x: 825, startPoint y: 217, endPoint x: 1025, endPoint y: 338, distance: 233.5
click at [1025, 338] on div ".deletable-edge-delete-btn { width: 20px; height: 20px; border: 0px solid #ffff…" at bounding box center [715, 334] width 662 height 495
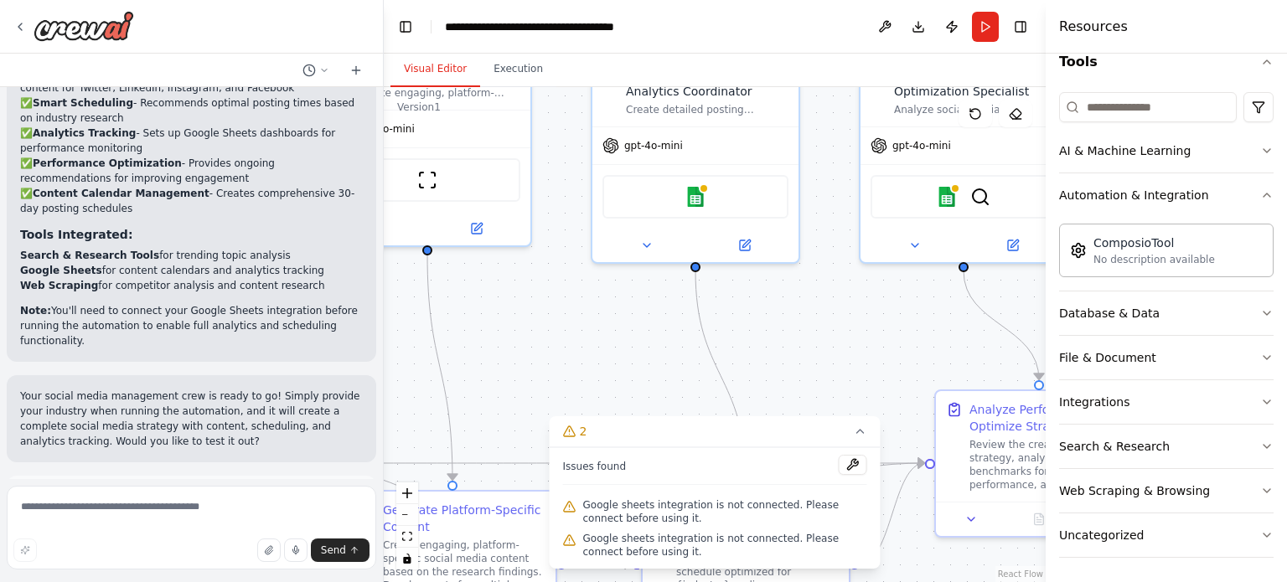
drag, startPoint x: 713, startPoint y: 323, endPoint x: 921, endPoint y: 398, distance: 221.5
click at [921, 398] on div ".deletable-edge-delete-btn { width: 20px; height: 20px; border: 0px solid #ffff…" at bounding box center [715, 334] width 662 height 495
click at [753, 223] on div "Google sheets" at bounding box center [695, 195] width 206 height 65
click at [977, 218] on div "Google sheets SerperDevTool" at bounding box center [963, 195] width 206 height 65
click at [486, 194] on div "ScrapeWebsiteTool" at bounding box center [427, 179] width 186 height 44
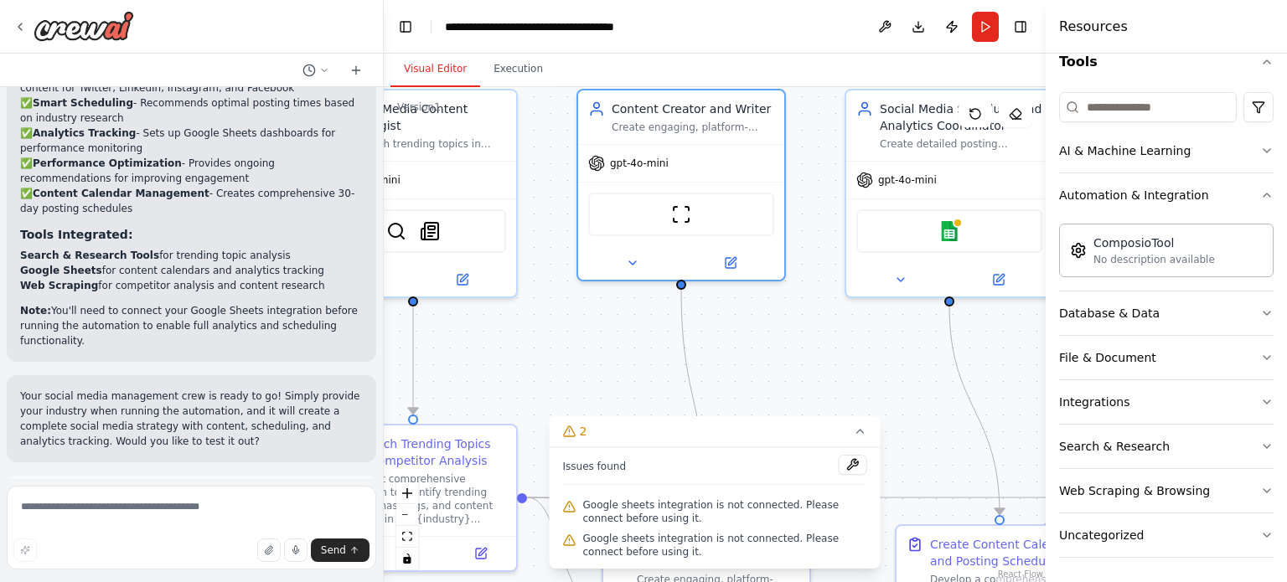
drag, startPoint x: 489, startPoint y: 325, endPoint x: 747, endPoint y: 354, distance: 259.6
click at [747, 354] on div ".deletable-edge-delete-btn { width: 20px; height: 20px; border: 0px solid #ffff…" at bounding box center [715, 334] width 662 height 495
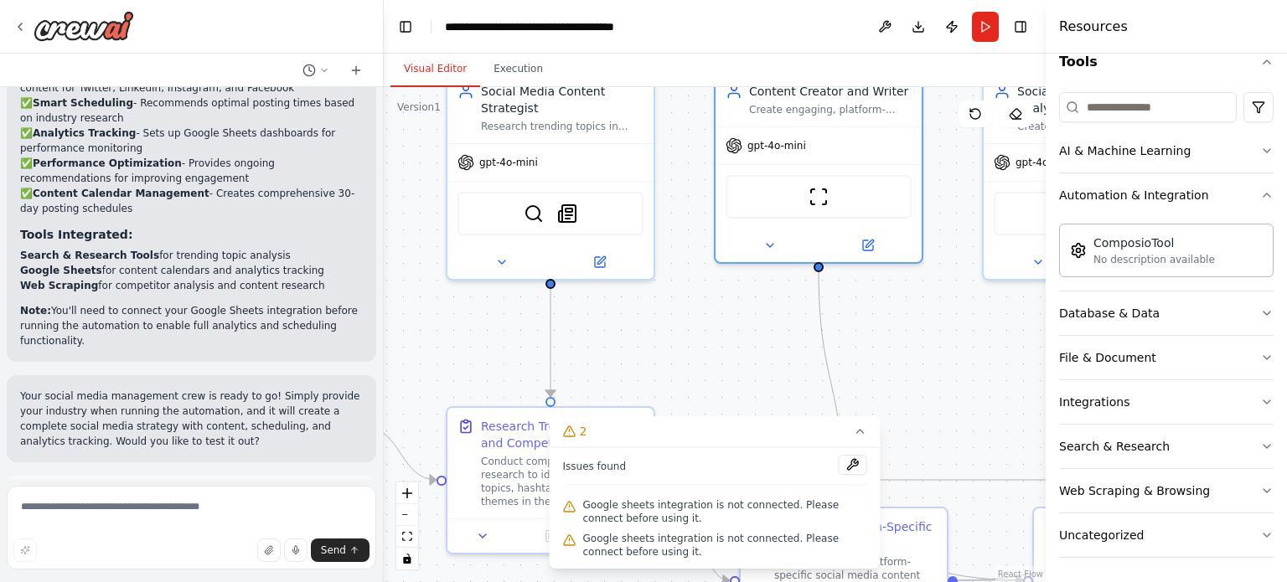
drag, startPoint x: 611, startPoint y: 360, endPoint x: 861, endPoint y: 322, distance: 253.4
click at [861, 322] on div ".deletable-edge-delete-btn { width: 20px; height: 20px; border: 0px solid #ffff…" at bounding box center [715, 334] width 662 height 495
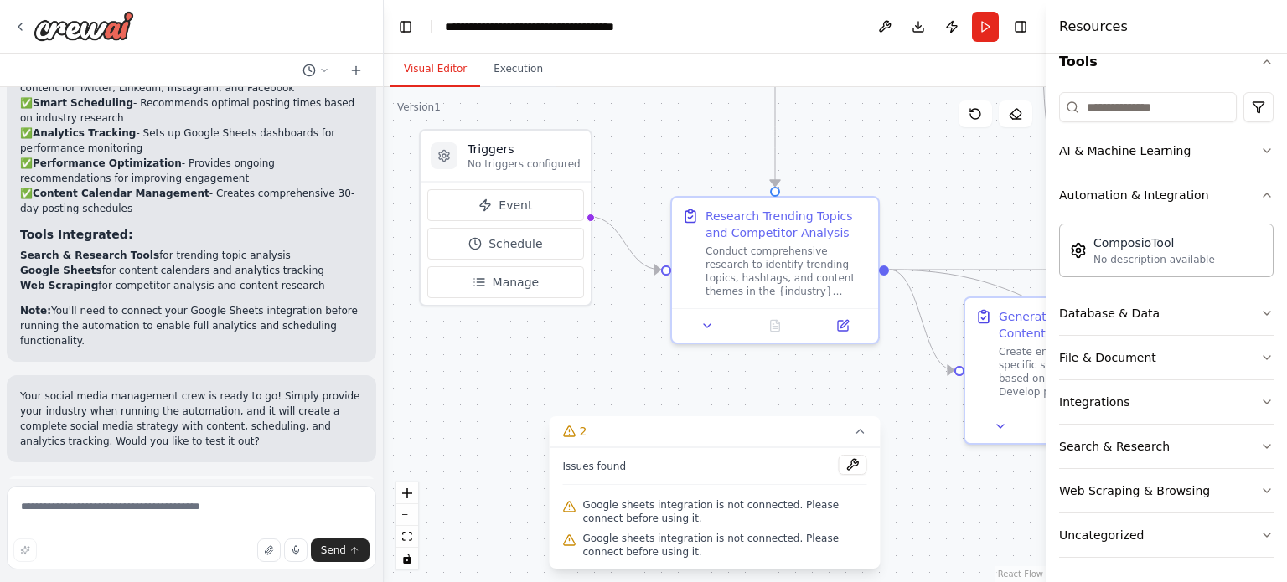
drag, startPoint x: 539, startPoint y: 281, endPoint x: 648, endPoint y: 98, distance: 212.2
click at [648, 98] on div ".deletable-edge-delete-btn { width: 20px; height: 20px; border: 0px solid #ffff…" at bounding box center [715, 334] width 662 height 495
click at [513, 208] on span "Event" at bounding box center [516, 208] width 34 height 17
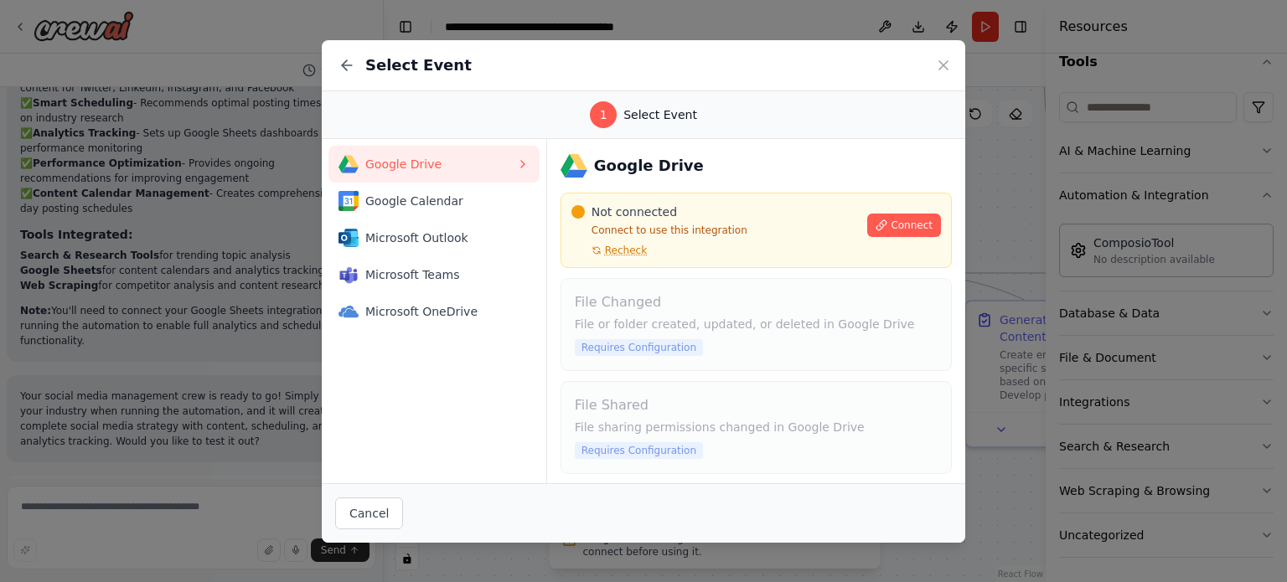
click at [949, 54] on div "Select Event" at bounding box center [643, 65] width 643 height 51
click at [942, 63] on icon at bounding box center [943, 65] width 17 height 17
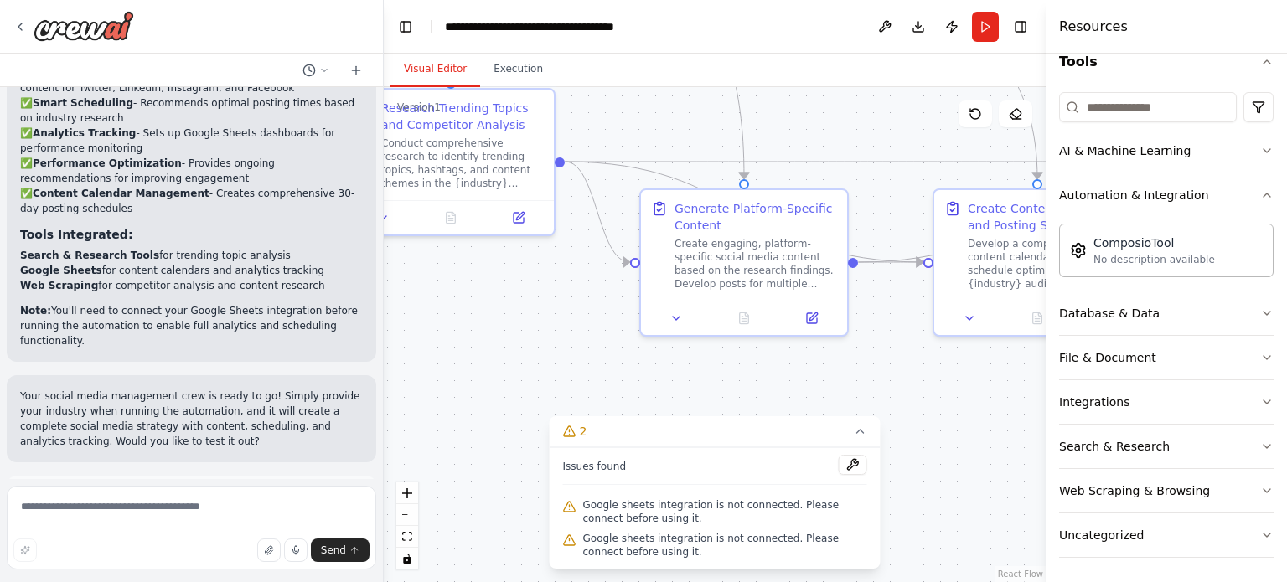
drag, startPoint x: 674, startPoint y: 385, endPoint x: 338, endPoint y: 264, distance: 357.2
click at [338, 264] on div "Create a crew that schedules and publishes social media content across multiple…" at bounding box center [643, 291] width 1287 height 582
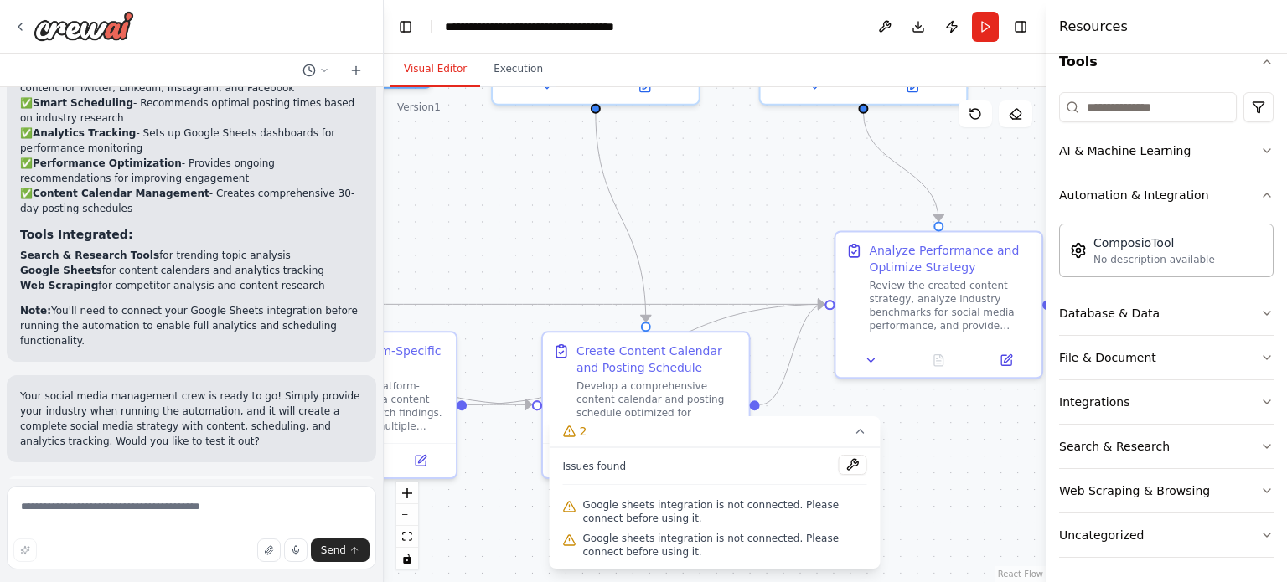
drag, startPoint x: 960, startPoint y: 362, endPoint x: 591, endPoint y: 529, distance: 405.3
click at [591, 529] on div "Version 1 Show Tools Hide Agents .deletable-edge-delete-btn { width: 20px; heig…" at bounding box center [715, 334] width 662 height 495
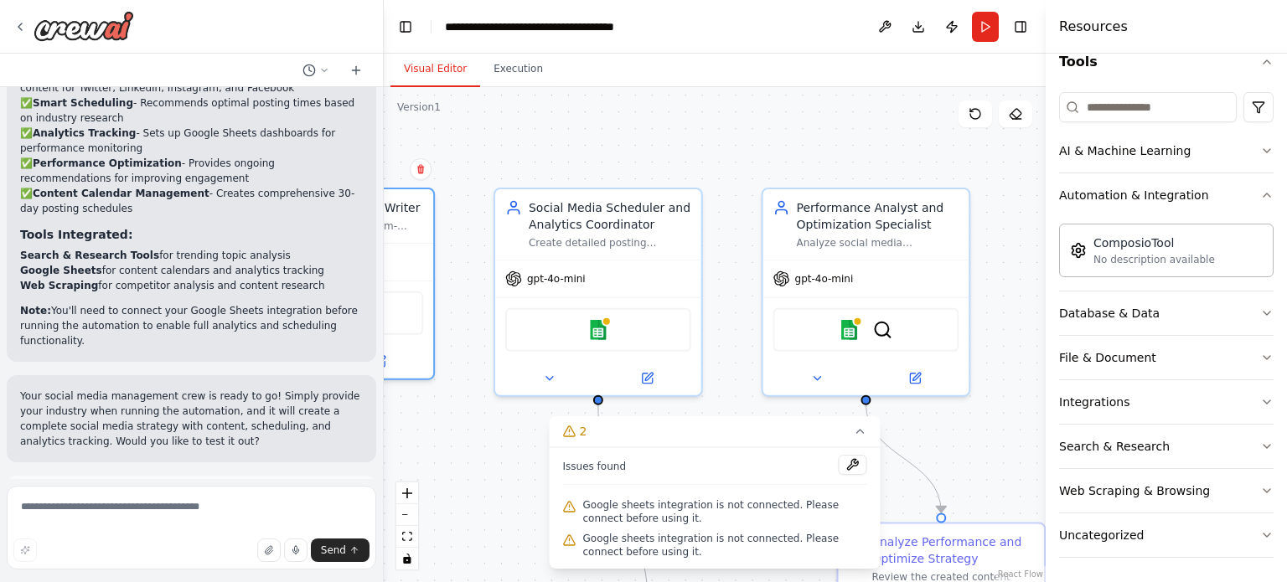
drag, startPoint x: 687, startPoint y: 203, endPoint x: 679, endPoint y: 480, distance: 277.4
click at [679, 480] on div "Version 1 Show Tools Hide Agents .deletable-edge-delete-btn { width: 20px; heig…" at bounding box center [715, 334] width 662 height 495
drag, startPoint x: 679, startPoint y: 480, endPoint x: 786, endPoint y: 501, distance: 109.3
click at [786, 501] on div "Issues found Google sheets integration is not connected. Please connect before …" at bounding box center [715, 507] width 331 height 121
click at [715, 469] on div "Issues found" at bounding box center [715, 470] width 304 height 30
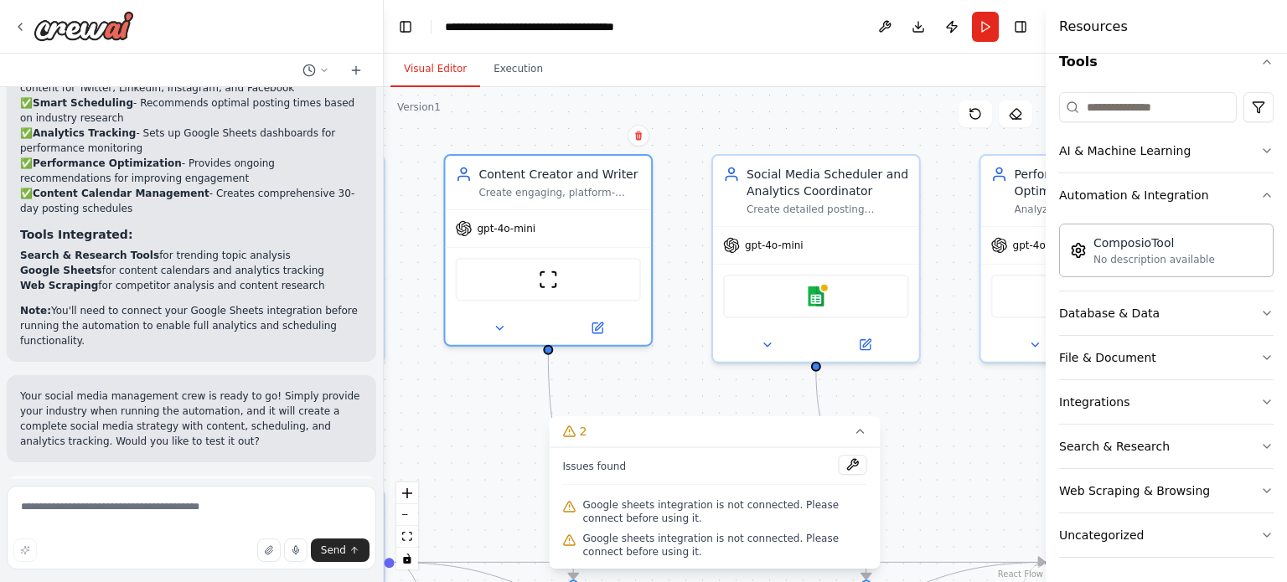
drag, startPoint x: 734, startPoint y: 405, endPoint x: 952, endPoint y: 372, distance: 220.2
click at [952, 372] on div ".deletable-edge-delete-btn { width: 20px; height: 20px; border: 0px solid #ffff…" at bounding box center [715, 334] width 662 height 495
click at [586, 215] on div "gpt-4o-mini" at bounding box center [548, 226] width 206 height 37
